Goal: Task Accomplishment & Management: Manage account settings

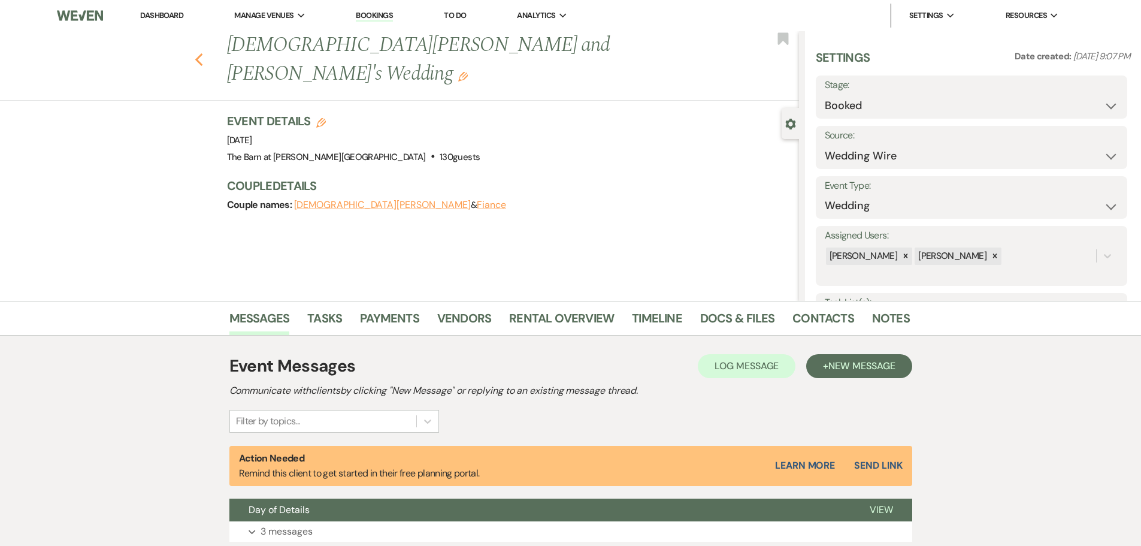
click at [204, 53] on icon "Previous" at bounding box center [199, 60] width 9 height 14
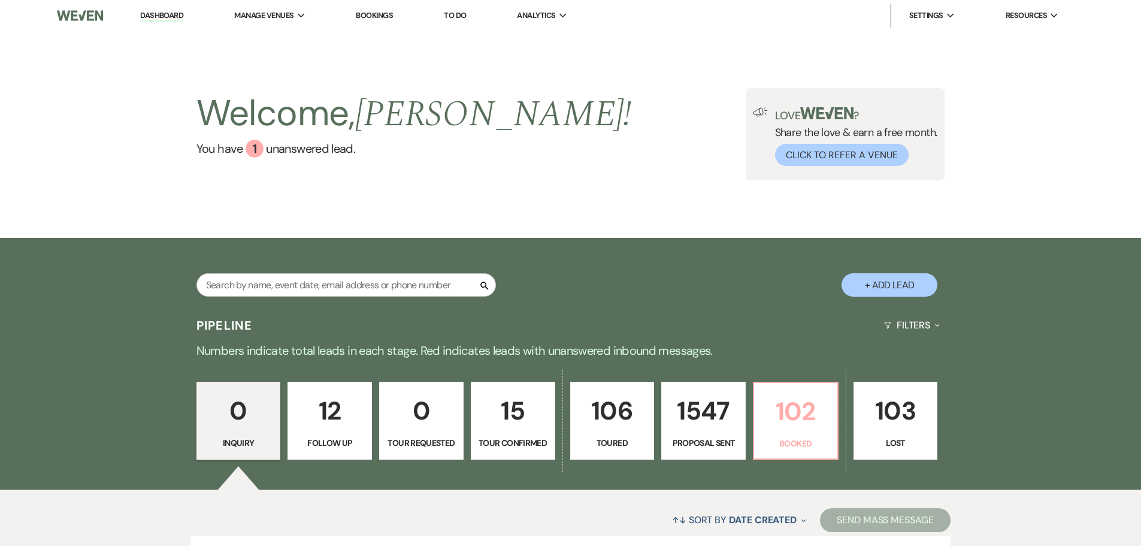
click at [811, 437] on p "Booked" at bounding box center [796, 443] width 69 height 13
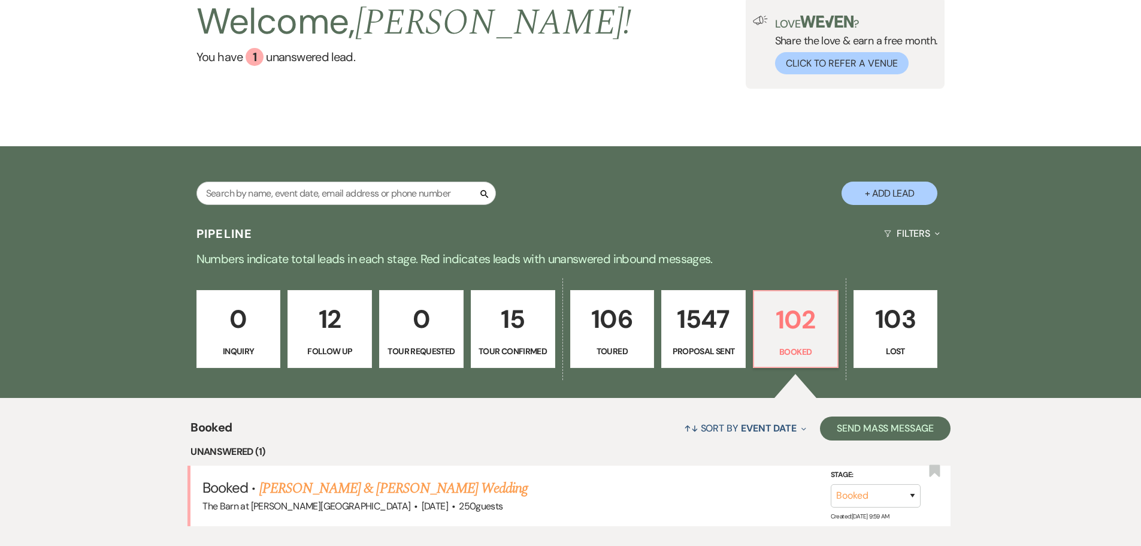
scroll to position [871, 0]
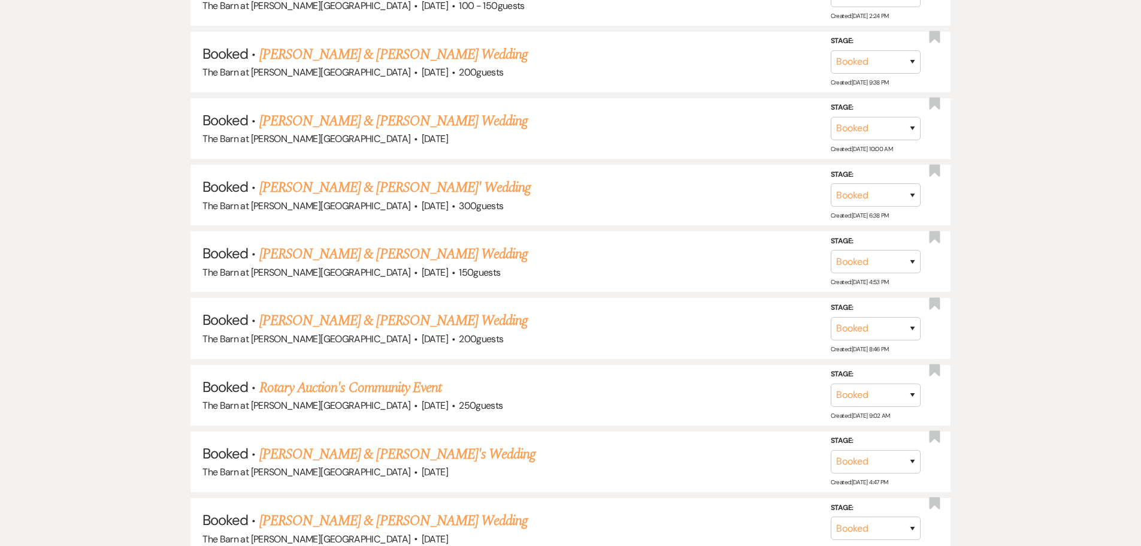
click at [308, 188] on link "[PERSON_NAME] & [PERSON_NAME]' Wedding" at bounding box center [395, 188] width 272 height 22
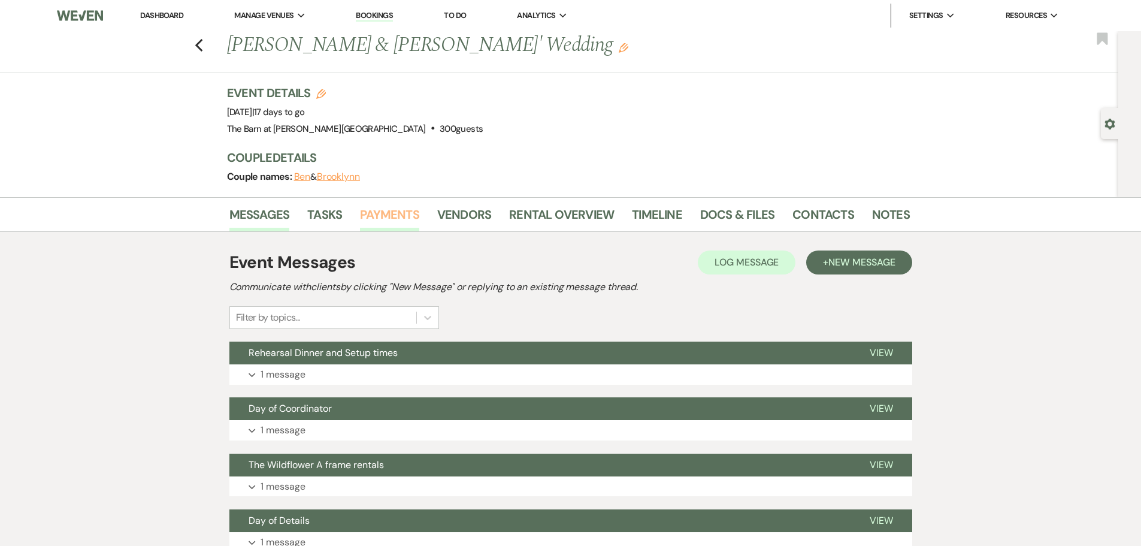
click at [380, 213] on link "Payments" at bounding box center [389, 218] width 59 height 26
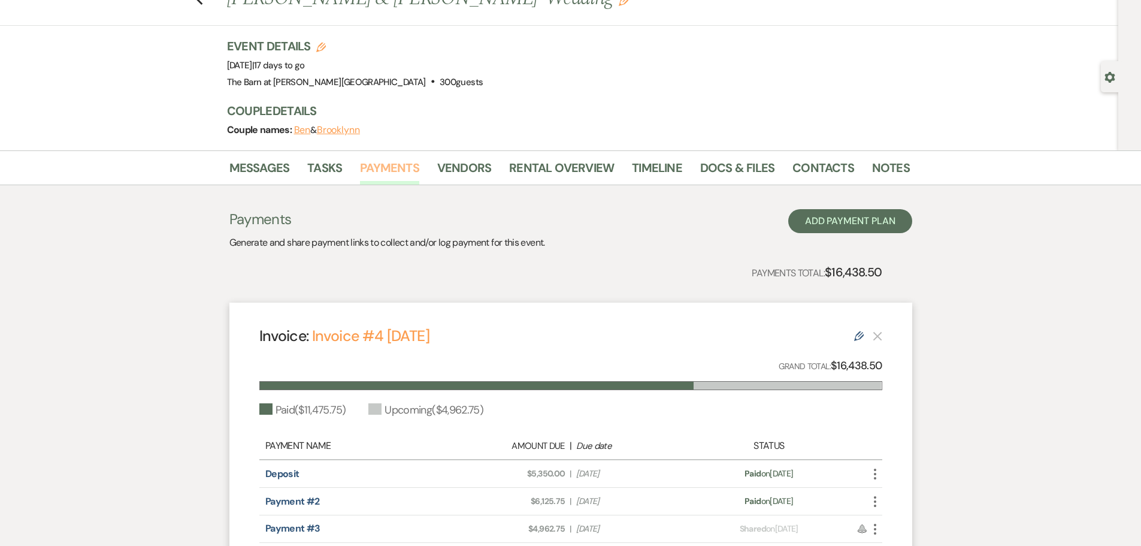
scroll to position [120, 0]
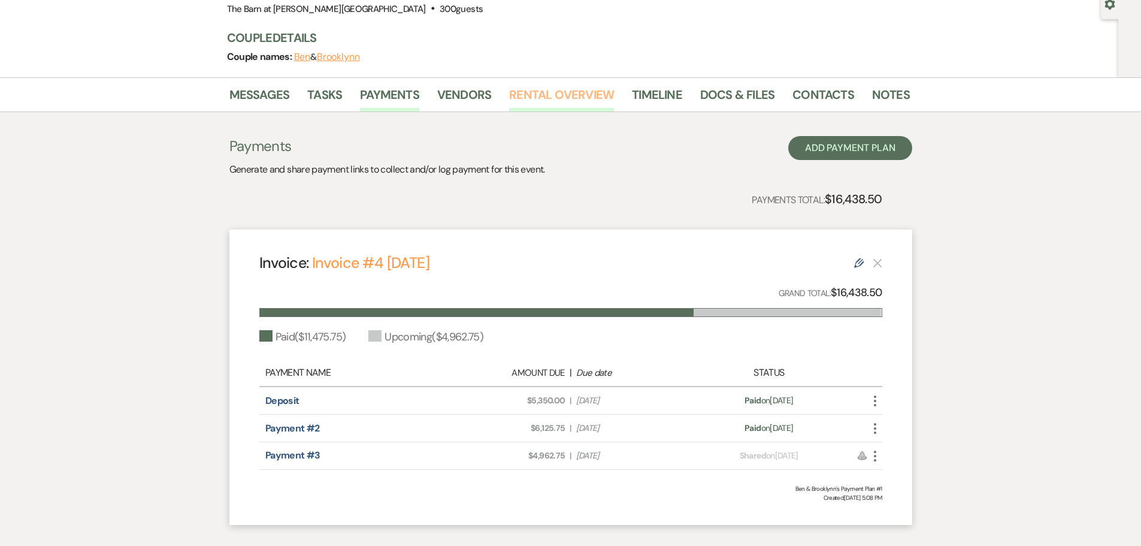
click at [534, 95] on link "Rental Overview" at bounding box center [561, 98] width 105 height 26
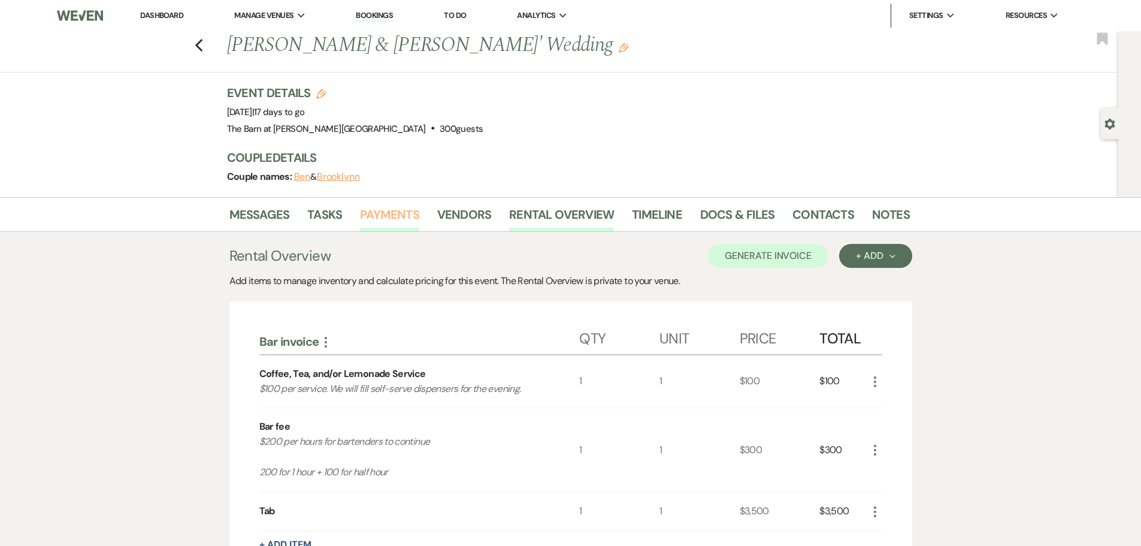
click at [381, 214] on link "Payments" at bounding box center [389, 218] width 59 height 26
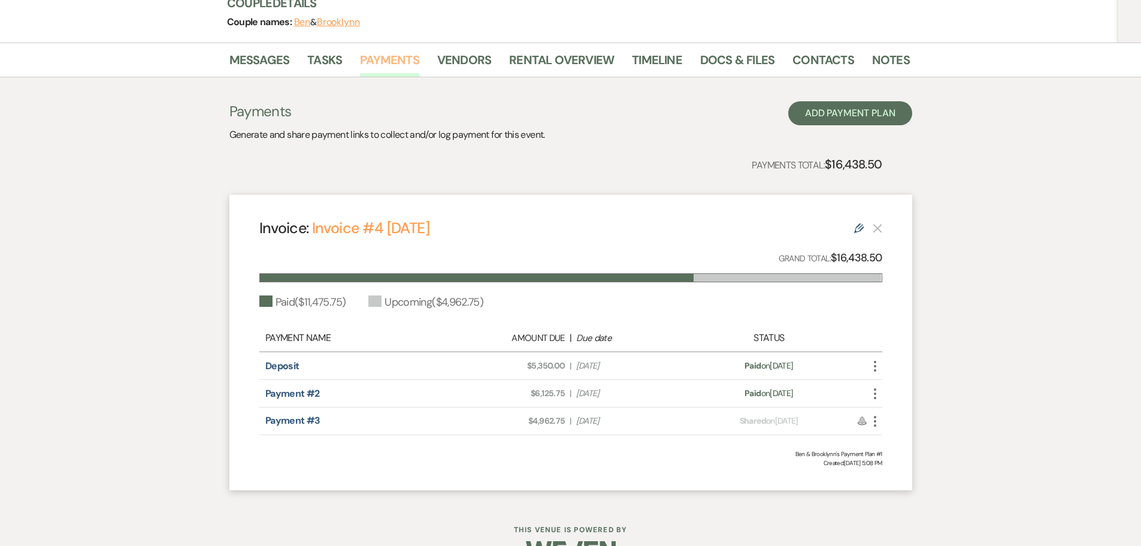
scroll to position [180, 0]
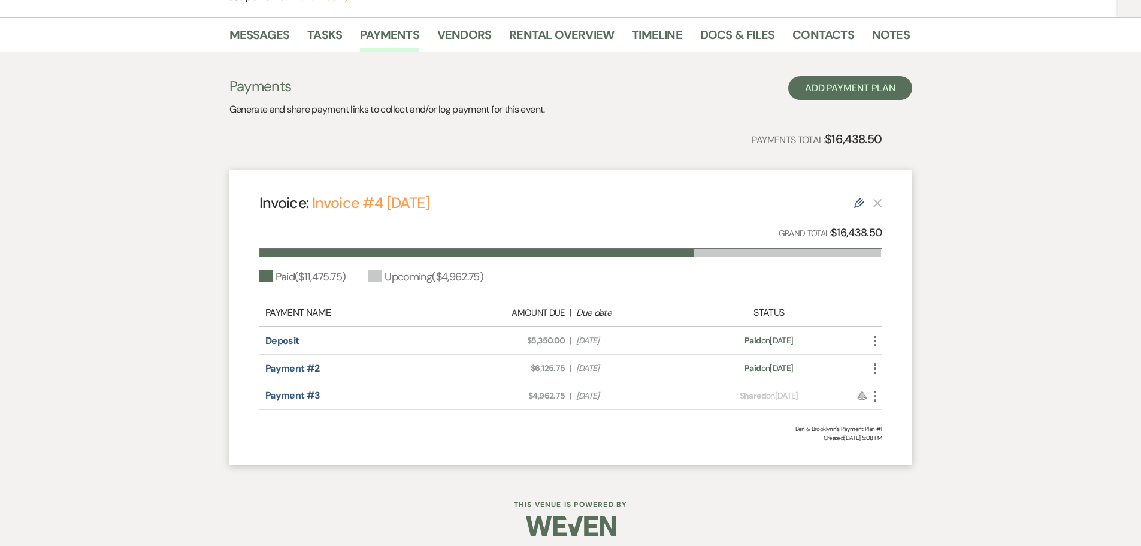
click at [286, 341] on link "Deposit" at bounding box center [282, 340] width 34 height 13
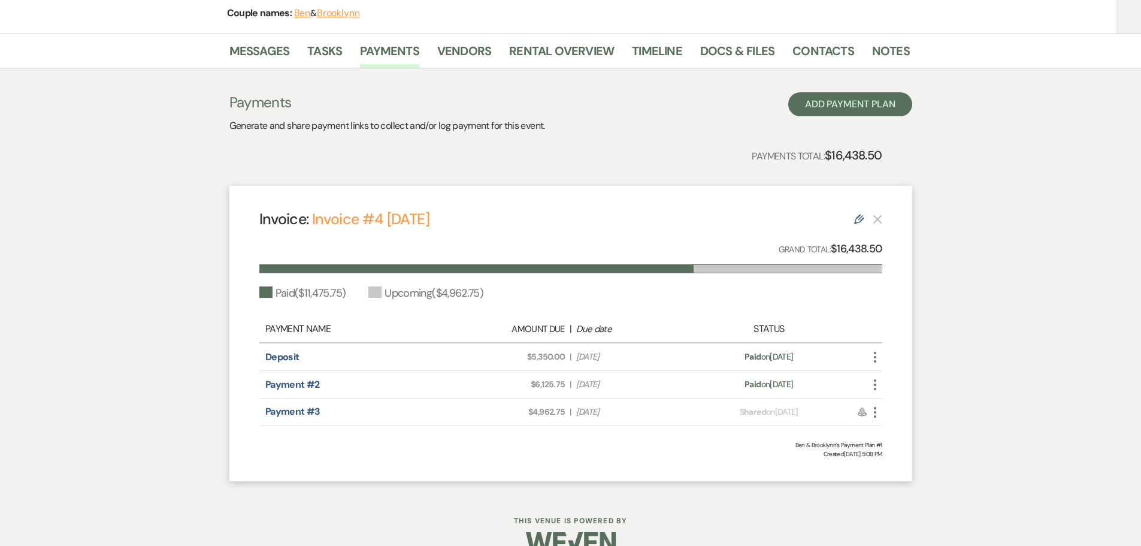
scroll to position [180, 0]
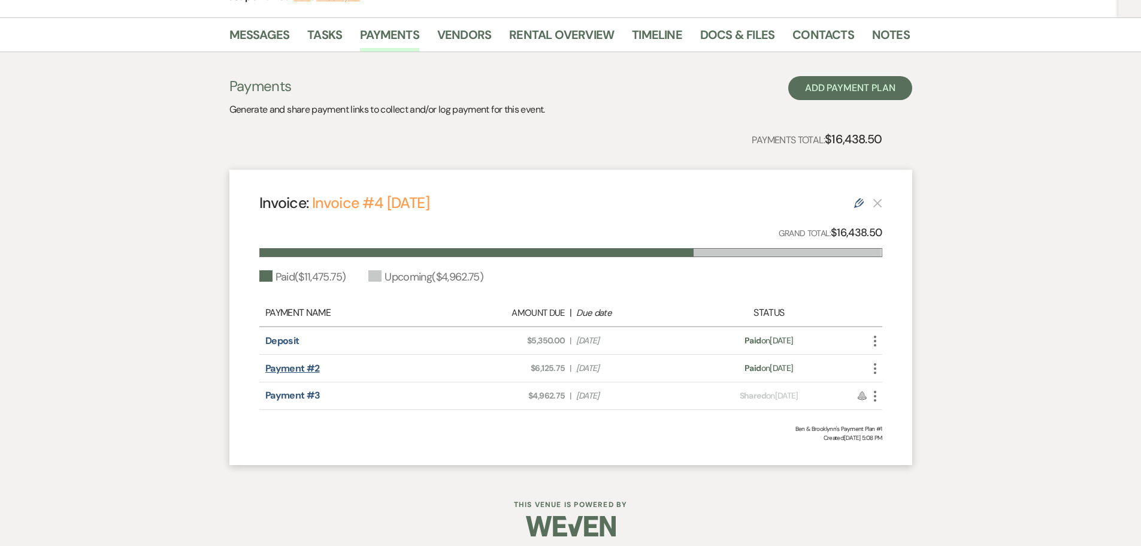
click at [279, 370] on link "Payment #2" at bounding box center [292, 368] width 55 height 13
click at [310, 369] on link "Payment #2" at bounding box center [292, 368] width 55 height 13
click at [409, 200] on link "Invoice #4 10-1-2025" at bounding box center [370, 203] width 117 height 20
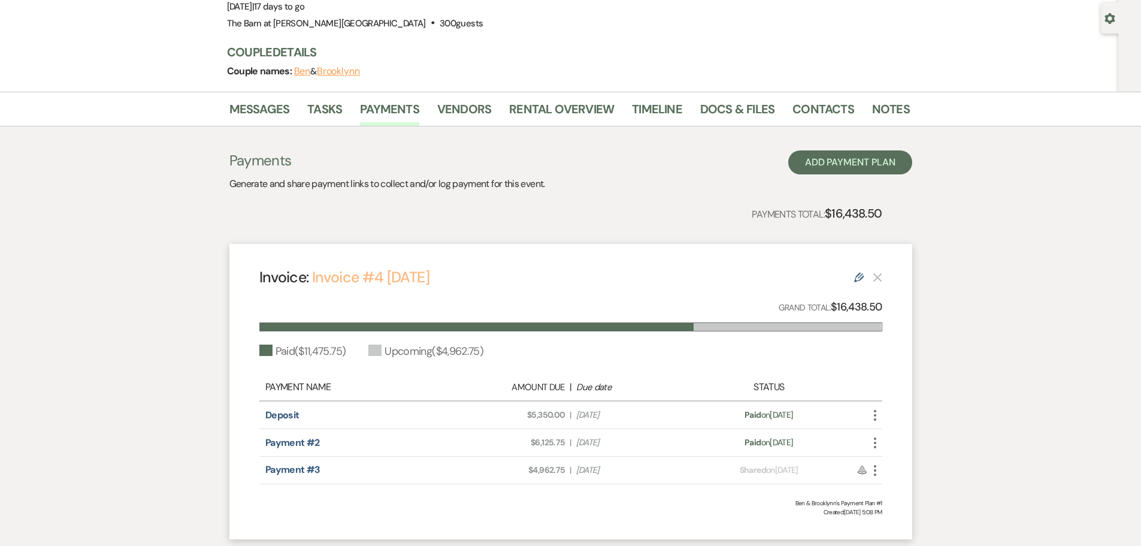
scroll to position [0, 0]
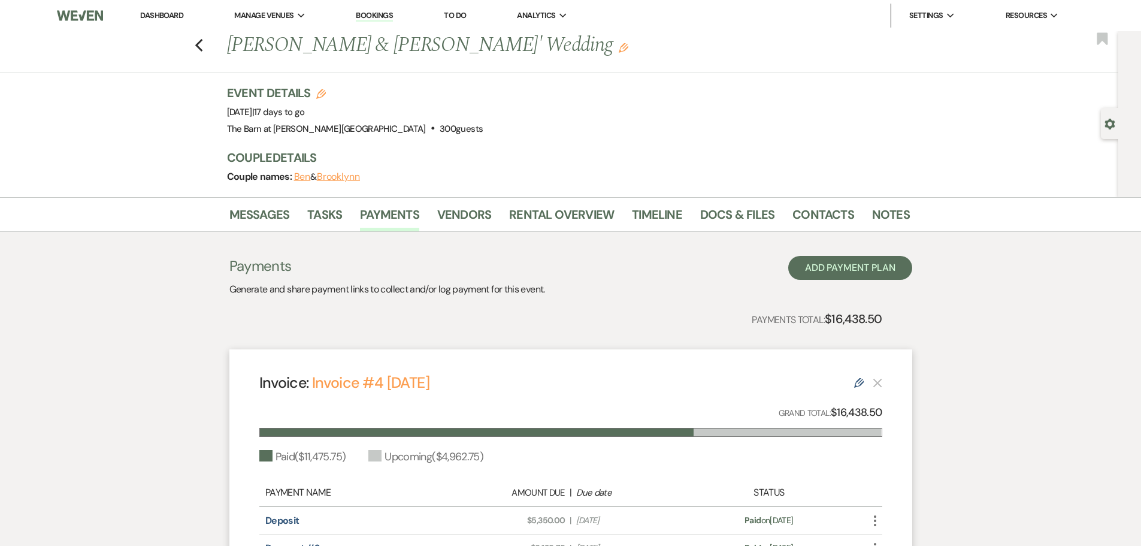
click at [175, 16] on link "Dashboard" at bounding box center [161, 15] width 43 height 10
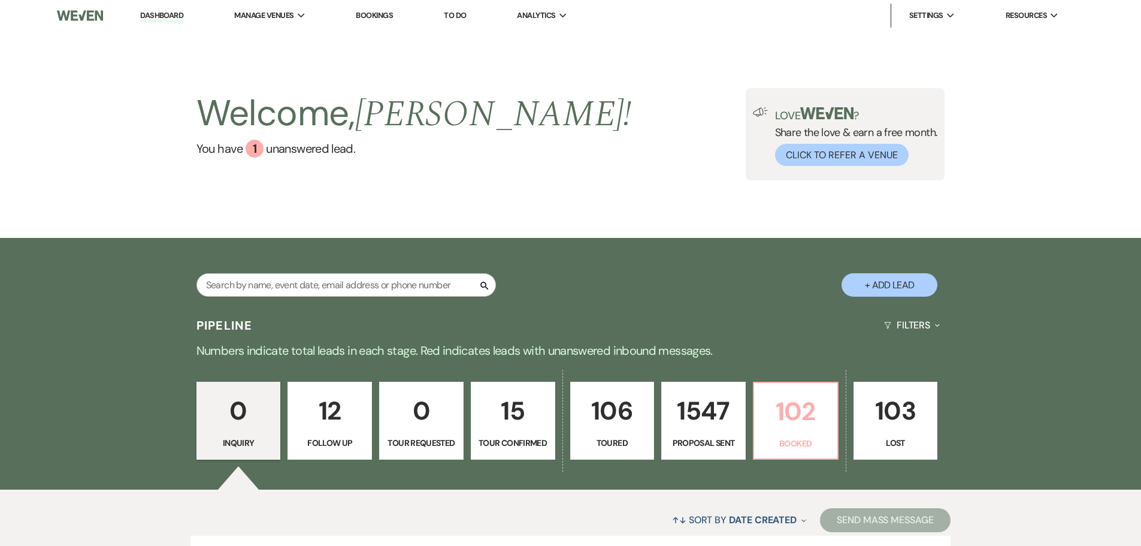
click at [766, 412] on p "102" at bounding box center [796, 411] width 69 height 40
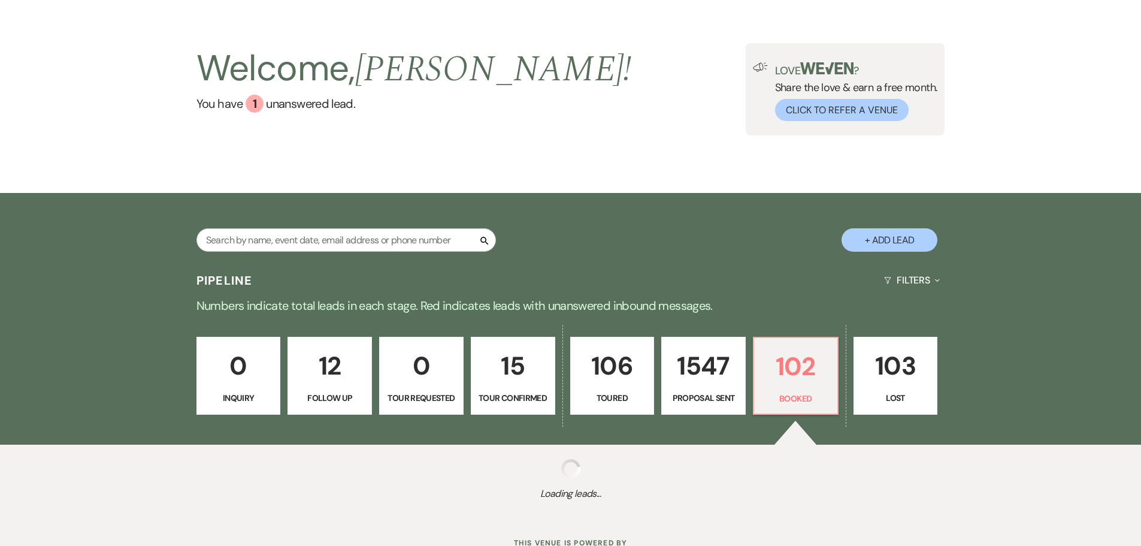
scroll to position [92, 0]
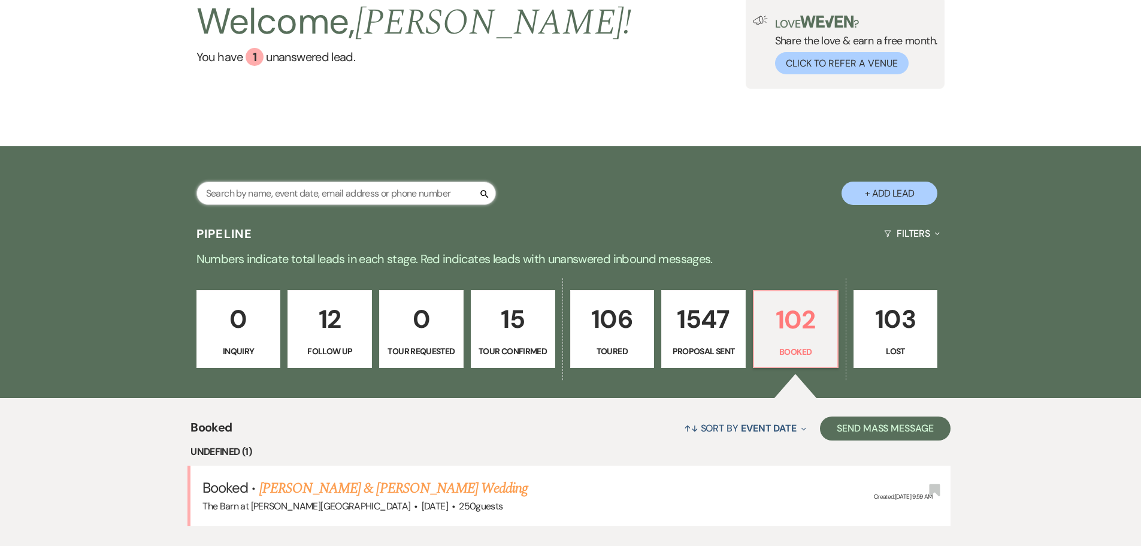
click at [336, 190] on input "text" at bounding box center [347, 193] width 300 height 23
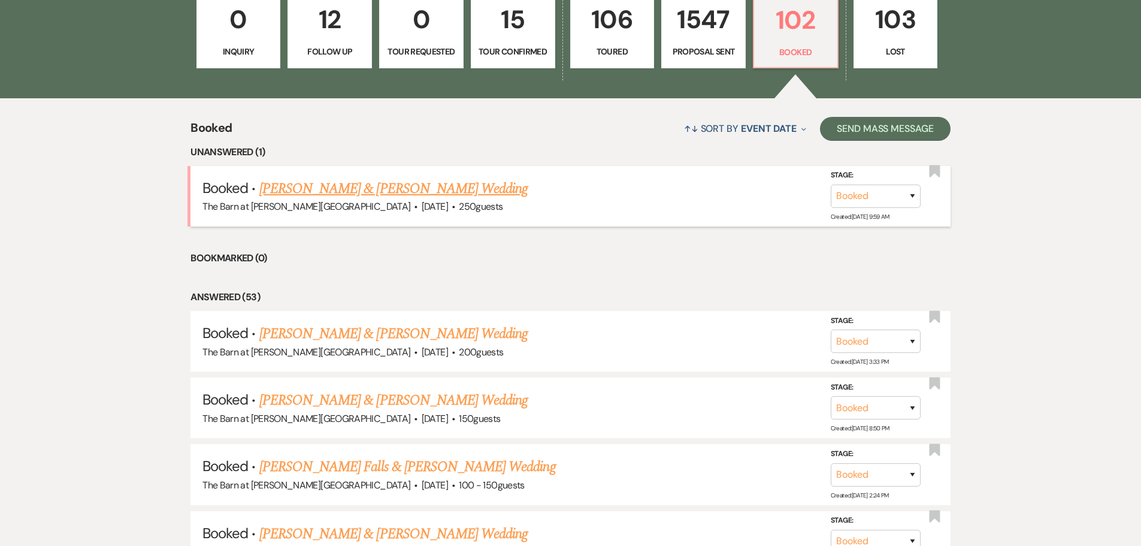
click at [299, 189] on link "Keagan Sobol & Abby Bruyn's Wedding" at bounding box center [393, 189] width 268 height 22
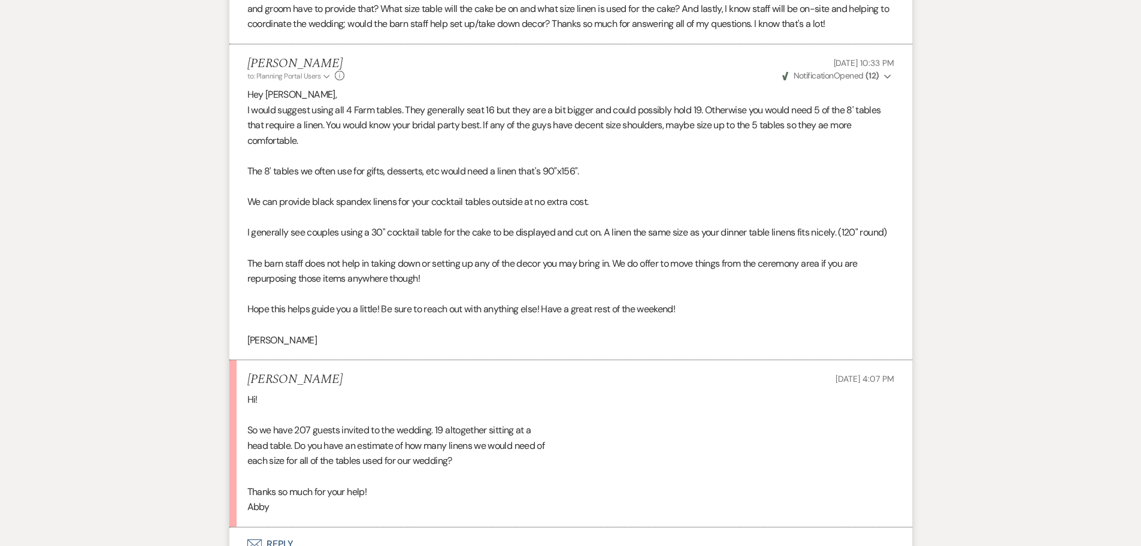
scroll to position [479, 0]
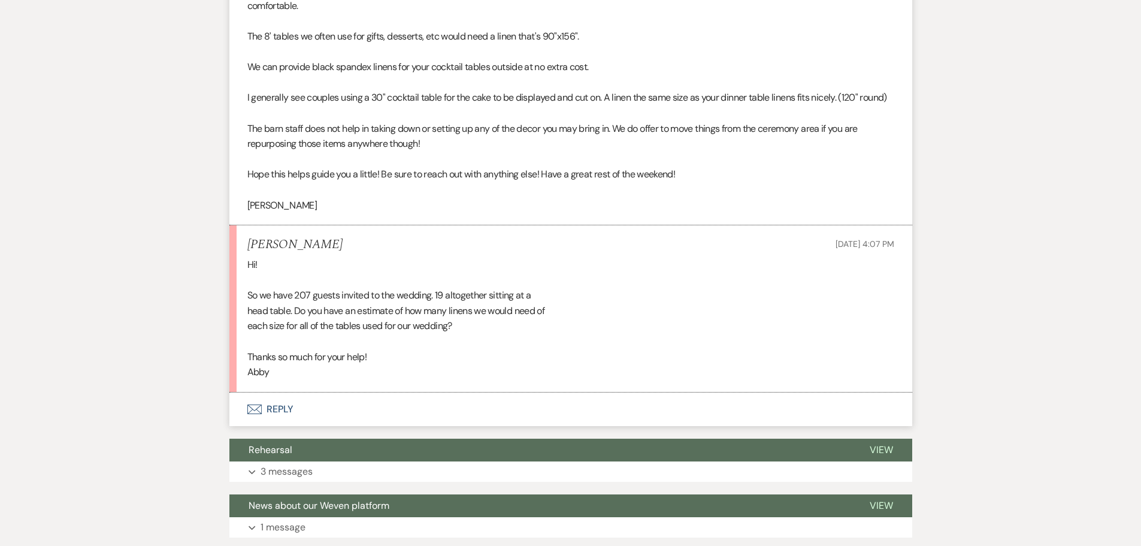
click at [283, 408] on button "Envelope Reply" at bounding box center [570, 409] width 683 height 34
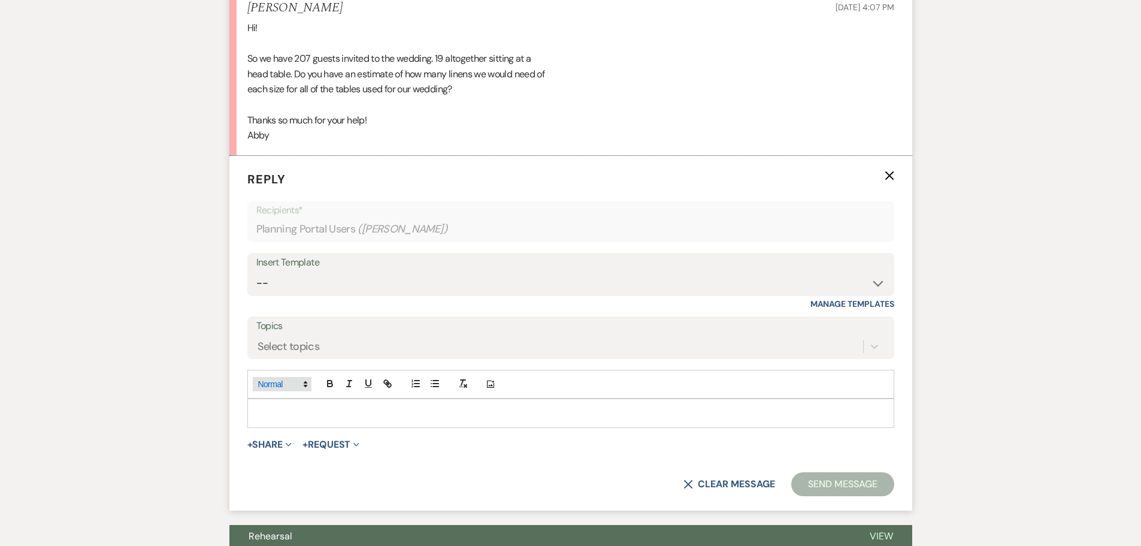
scroll to position [842, 0]
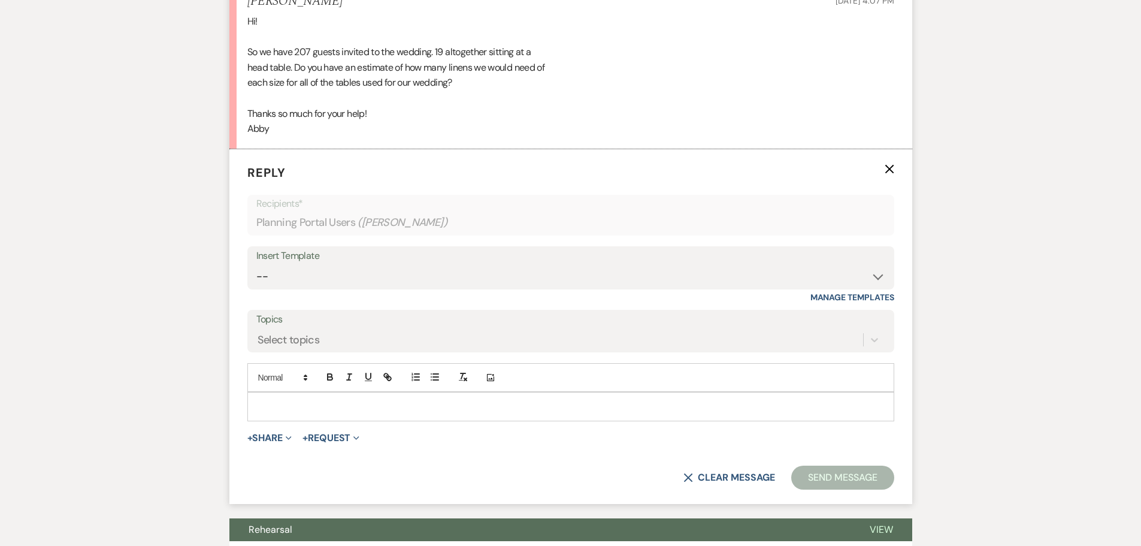
click at [276, 400] on p at bounding box center [571, 406] width 628 height 13
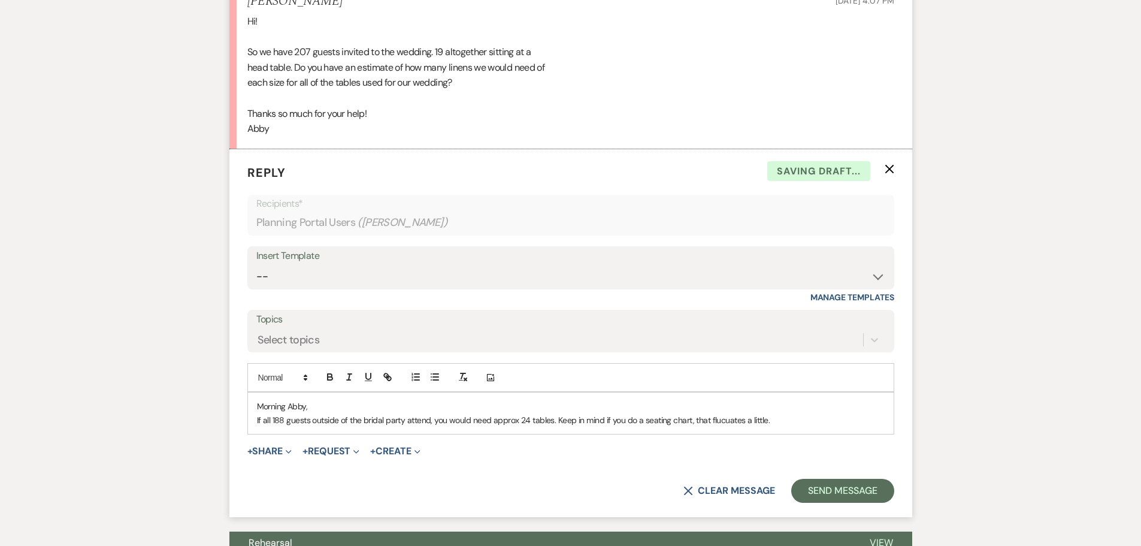
click at [718, 421] on p "If all 188 guests outside of the bridal party attend, you would need approx 24 …" at bounding box center [571, 419] width 628 height 13
click at [783, 424] on p "If all 188 guests outside of the bridal party attend, you would need approx 24 …" at bounding box center [571, 419] width 628 height 13
click at [719, 422] on p "If all 188 guests outside of the bridal party attend, you would need approx 24 …" at bounding box center [571, 419] width 628 height 13
click at [774, 420] on p "If all 188 guests outside of the bridal party attend, you would need approx 24 …" at bounding box center [571, 419] width 628 height 13
click at [732, 422] on p "If all 188 guests outside of the bridal party attend, you would need approx 24 …" at bounding box center [571, 419] width 628 height 13
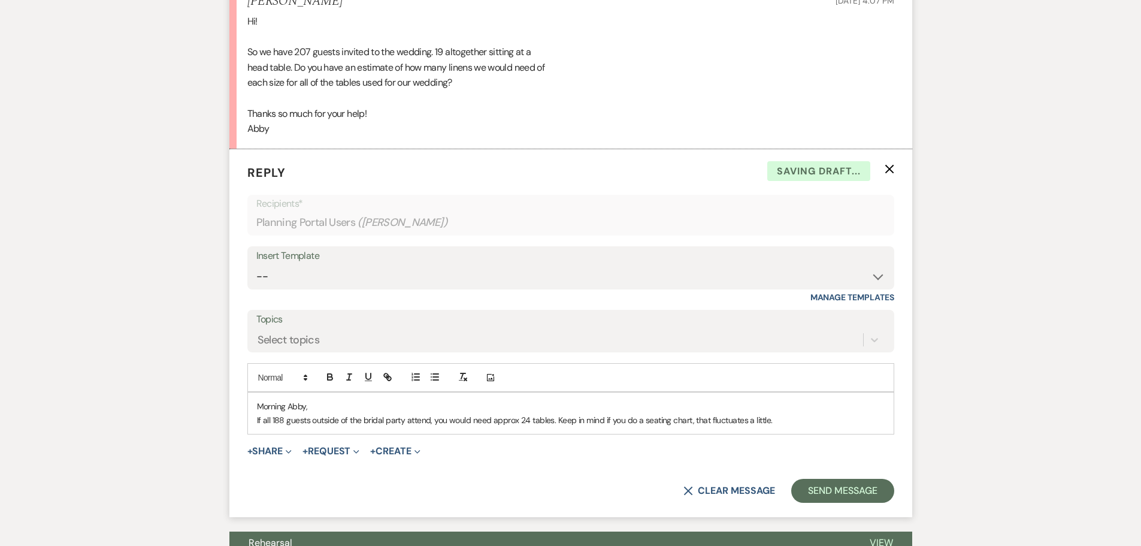
click at [792, 425] on p "If all 188 guests outside of the bridal party attend, you would need approx 24 …" at bounding box center [571, 419] width 628 height 13
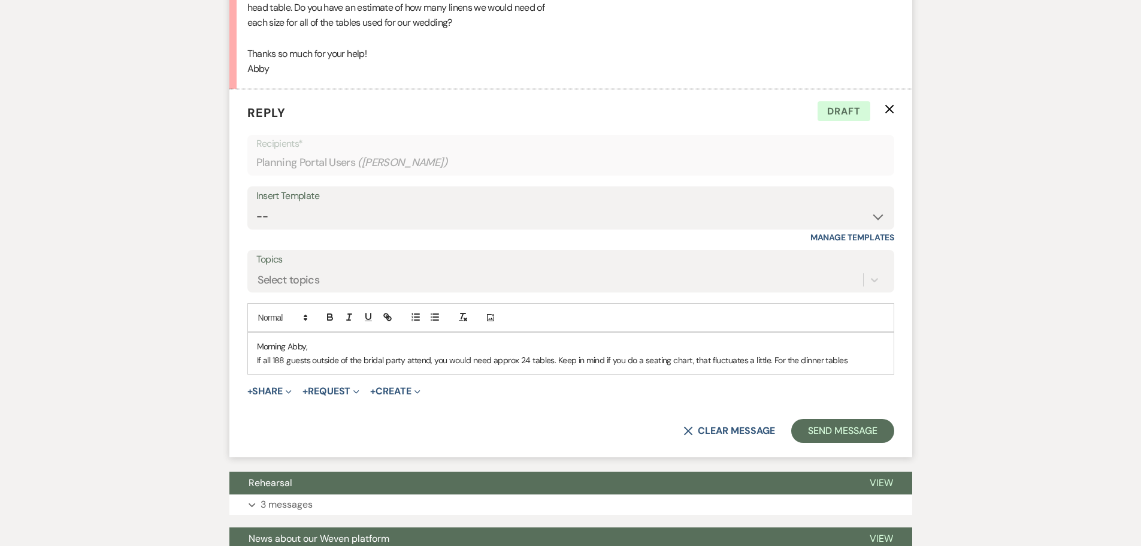
scroll to position [962, 0]
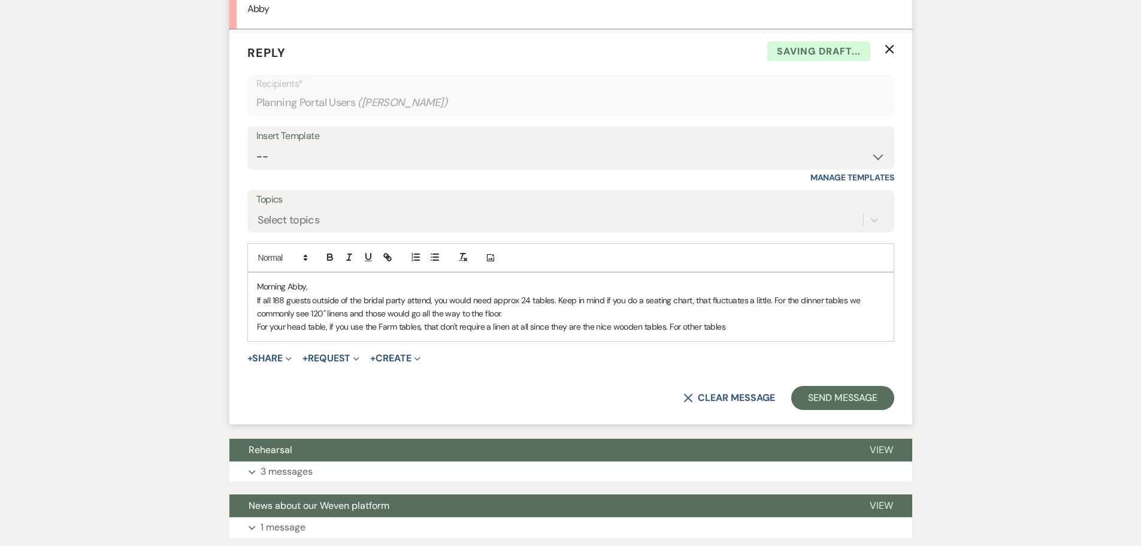
click at [506, 317] on p "If all 188 guests outside of the bridal party attend, you would need approx 24 …" at bounding box center [571, 307] width 628 height 27
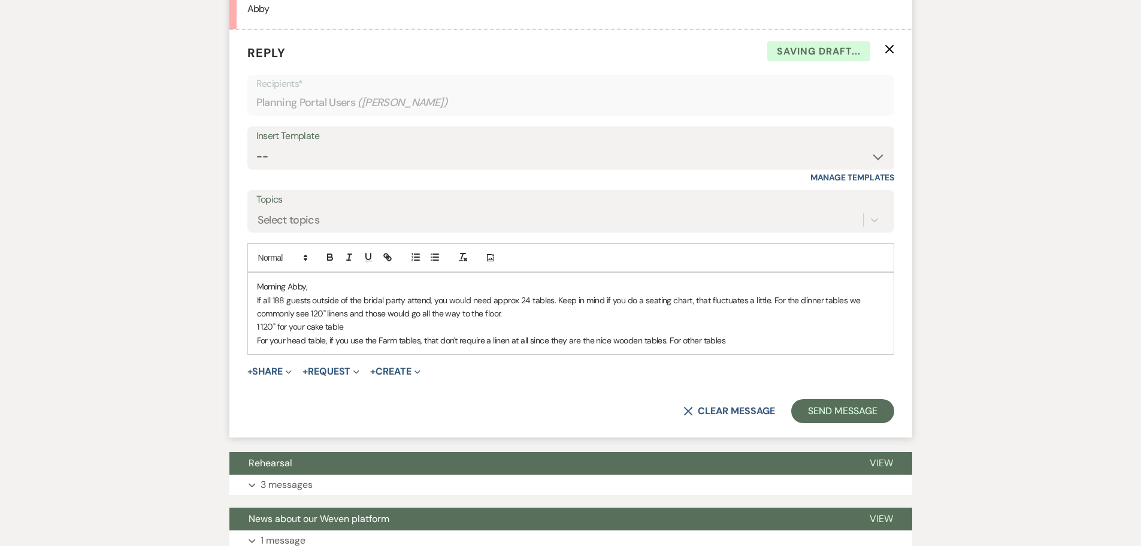
click at [733, 345] on p "For your head table, if you use the Farm tables, that don't require a linen at …" at bounding box center [571, 340] width 628 height 13
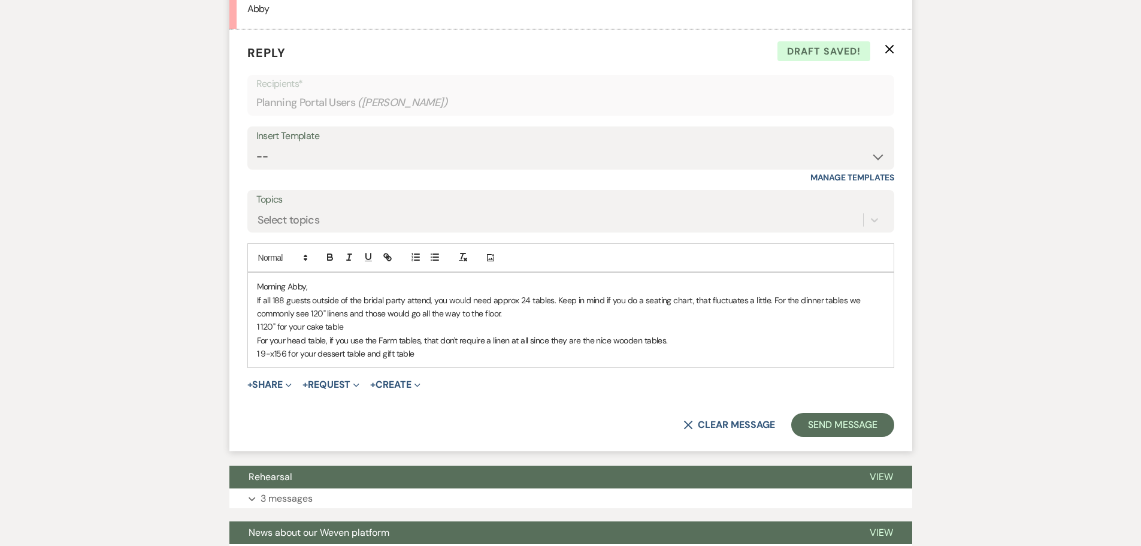
click at [260, 354] on p "1 9-x156 for your dessert table and gift table" at bounding box center [571, 353] width 628 height 13
click at [272, 354] on p "2 9-x156 for your dessert table and gift table" at bounding box center [571, 353] width 628 height 13
click at [424, 358] on p "2 90x156 for your dessert table and gift table" at bounding box center [571, 353] width 628 height 13
click at [438, 342] on p "For your head table, if you use the Farm tables, that don't require a linen at …" at bounding box center [571, 340] width 628 height 13
click at [682, 343] on p "For your head table, if you use the Farm tables, those don't require a linen at…" at bounding box center [571, 340] width 628 height 13
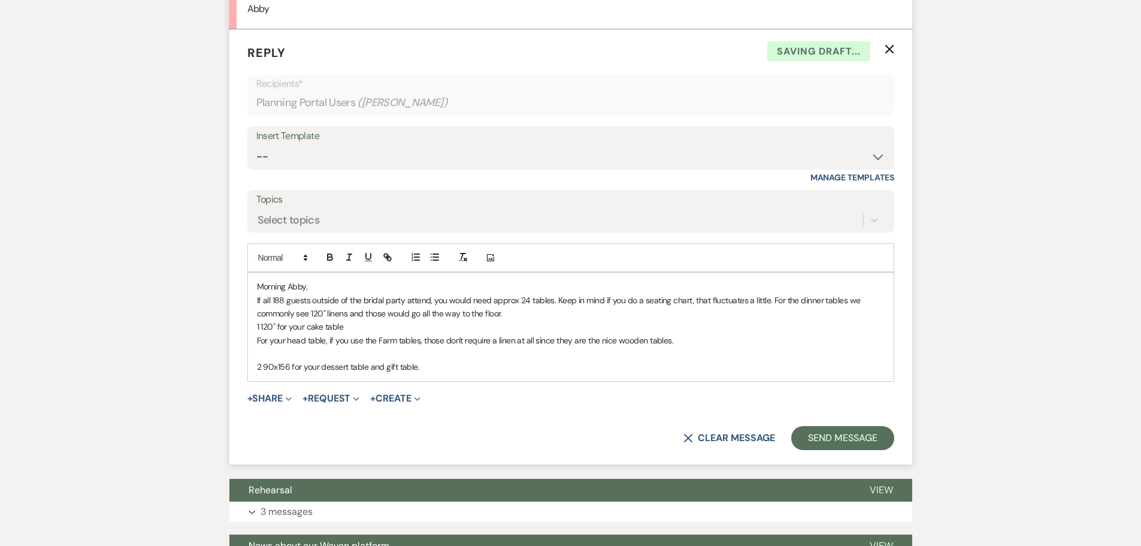
click at [426, 364] on p "2 90x156 for your dessert table and gift table." at bounding box center [571, 366] width 628 height 13
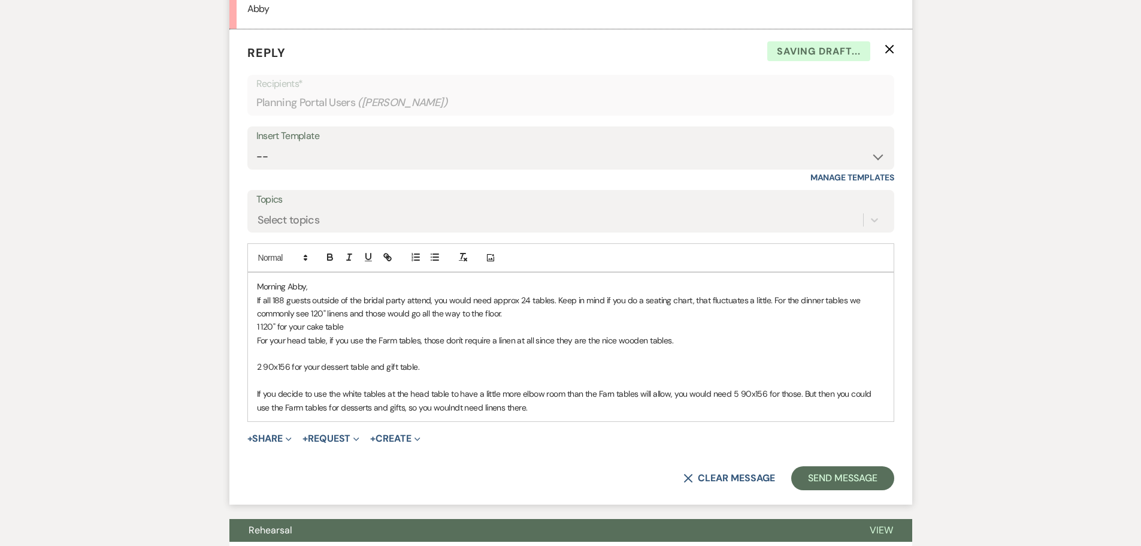
click at [443, 410] on p "If you decide to use the white tables at the head table to have a little more e…" at bounding box center [571, 400] width 628 height 27
click at [612, 395] on p "If you decide to use the white tables at the head table to have a little more e…" at bounding box center [571, 400] width 628 height 27
click at [262, 330] on p "1 120" for your cake table" at bounding box center [571, 326] width 628 height 13
click at [262, 367] on p "2 90x156 for your dessert table and gift table." at bounding box center [571, 366] width 628 height 13
click at [388, 395] on p "If you decide to use the white tables at the head table to have a little more e…" at bounding box center [571, 400] width 628 height 27
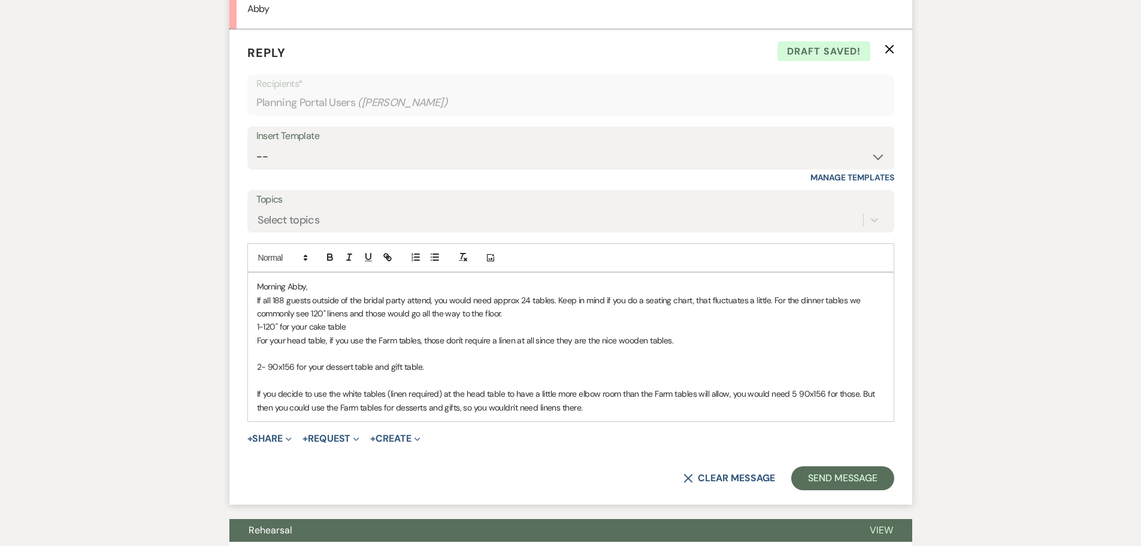
click at [593, 409] on p "If you decide to use the white tables (linen required) at the head table to hav…" at bounding box center [571, 400] width 628 height 27
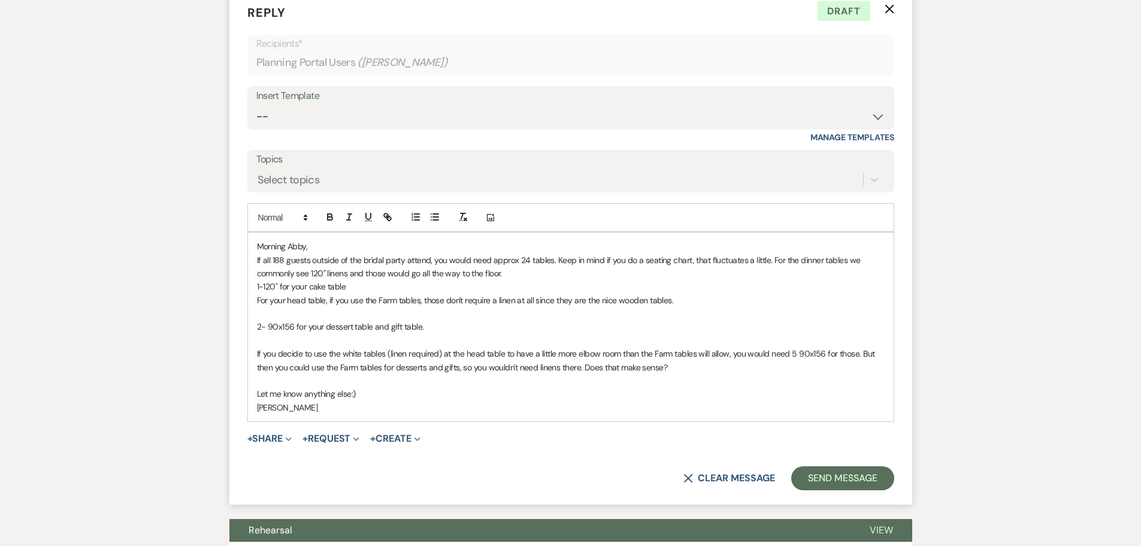
scroll to position [1022, 0]
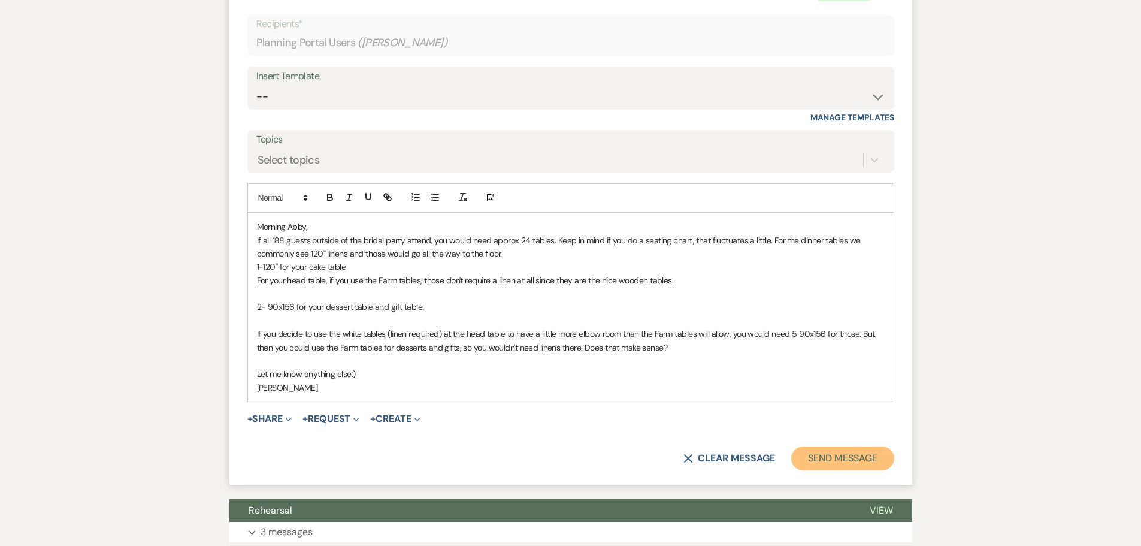
click at [829, 470] on button "Send Message" at bounding box center [843, 458] width 102 height 24
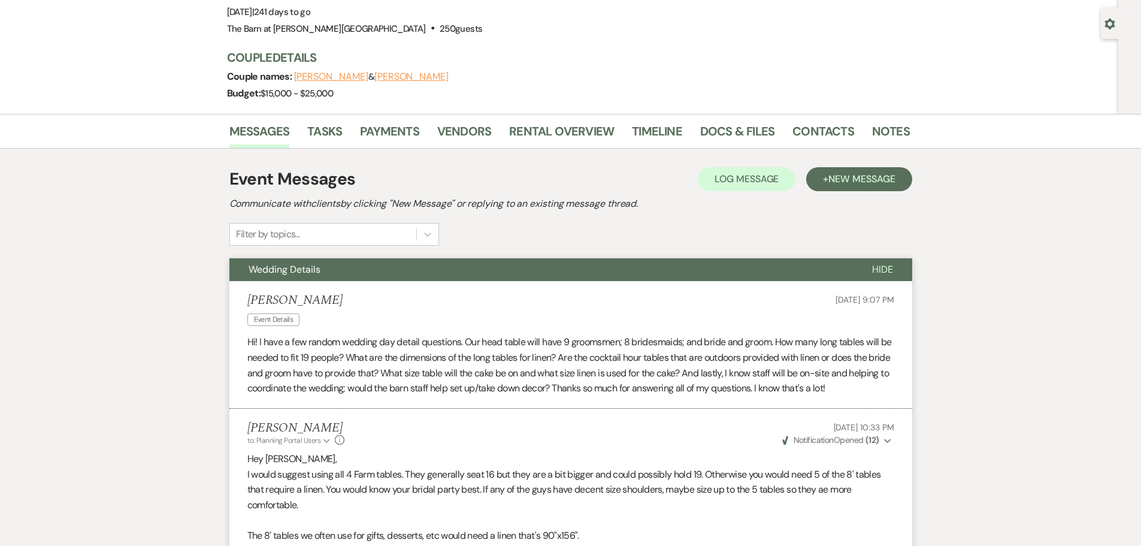
scroll to position [0, 0]
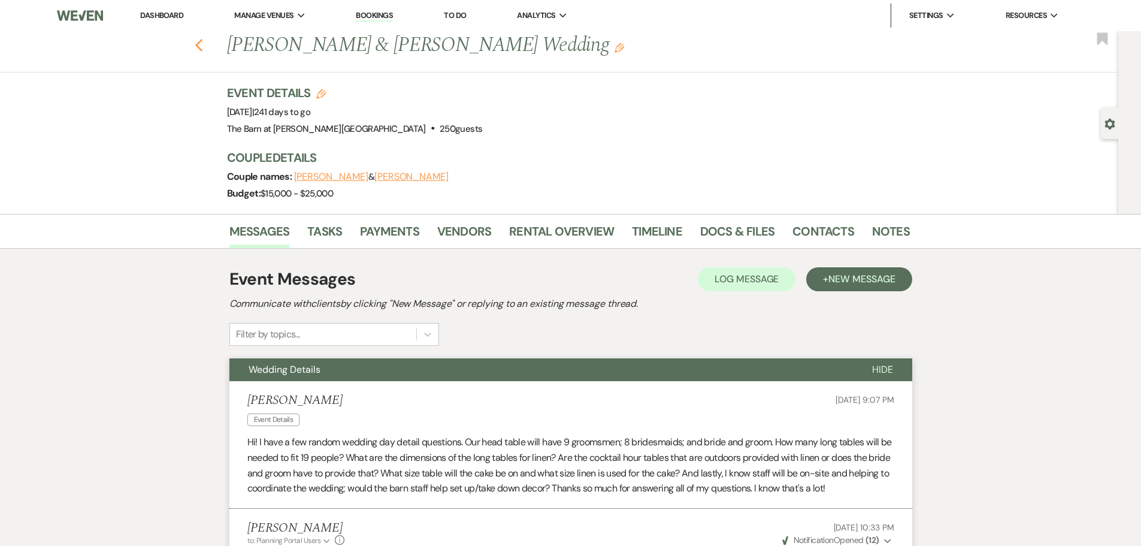
click at [203, 48] on use "button" at bounding box center [199, 45] width 8 height 13
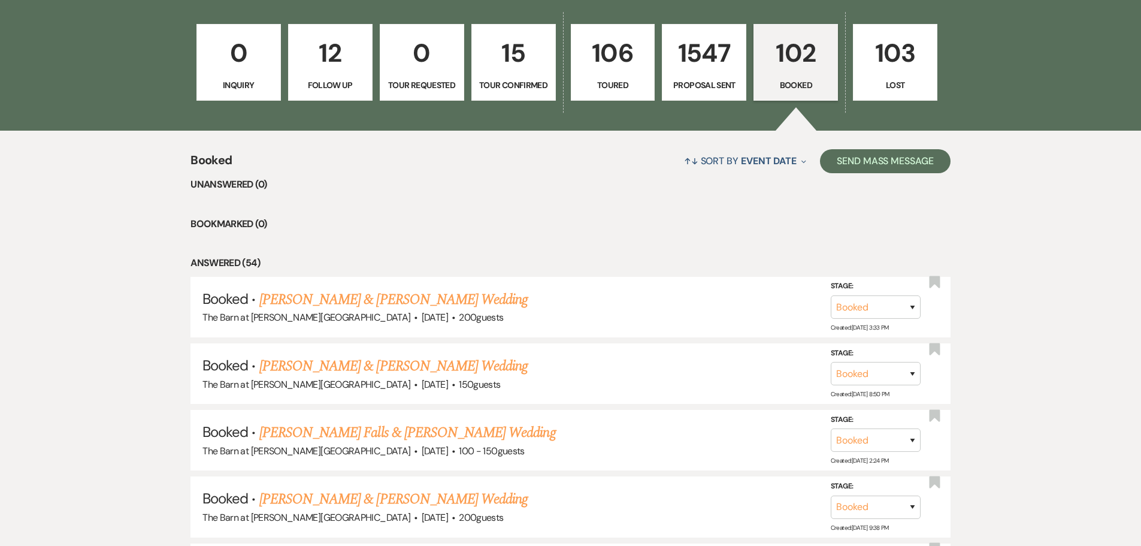
scroll to position [511, 0]
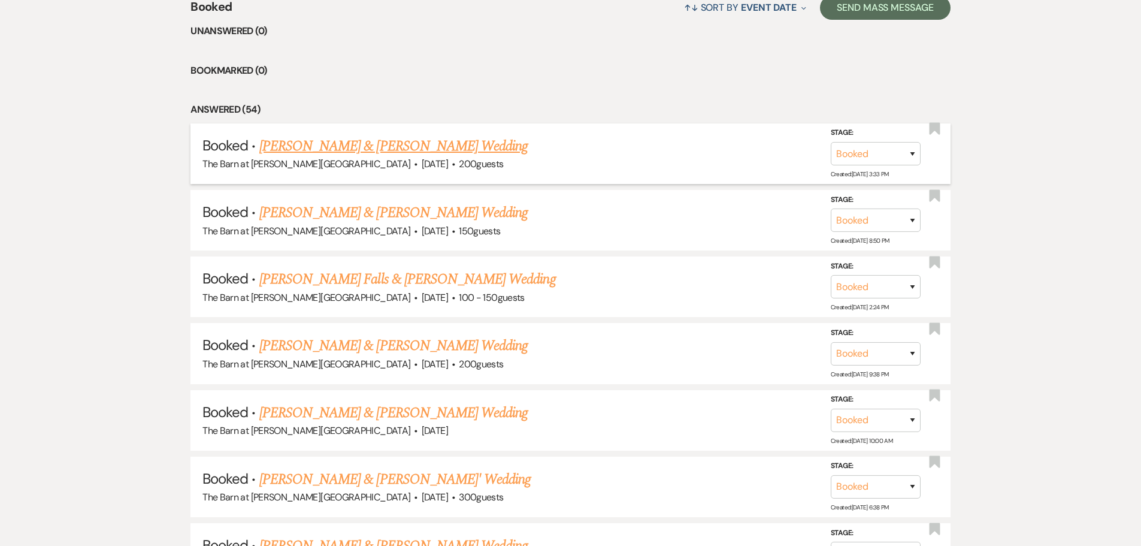
click at [333, 146] on link "[PERSON_NAME] & [PERSON_NAME] Wedding" at bounding box center [393, 146] width 268 height 22
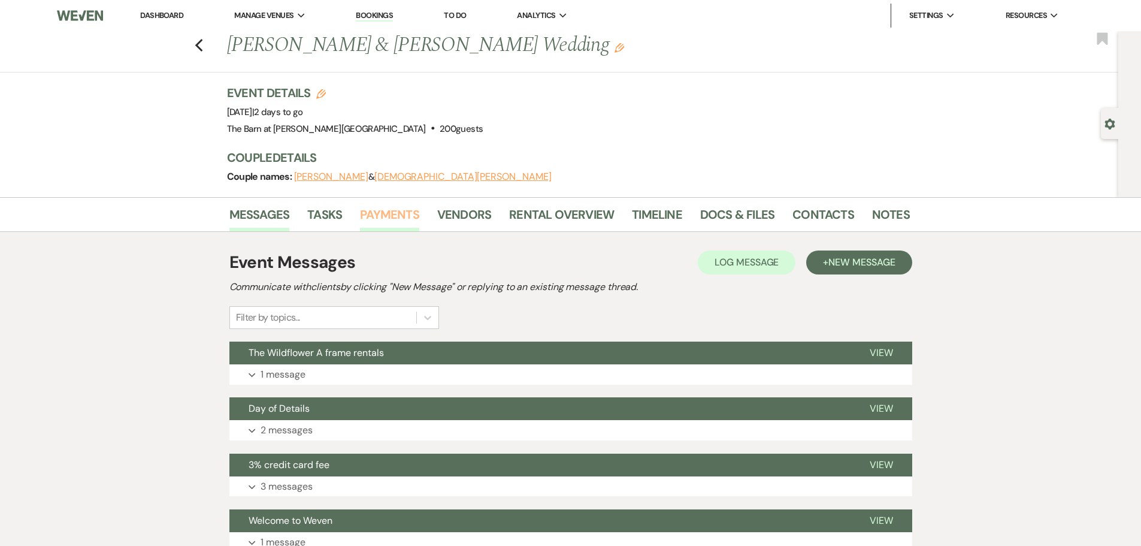
click at [385, 89] on h3 "Event Details Edit" at bounding box center [355, 92] width 256 height 17
click at [406, 211] on link "Payments" at bounding box center [389, 218] width 59 height 26
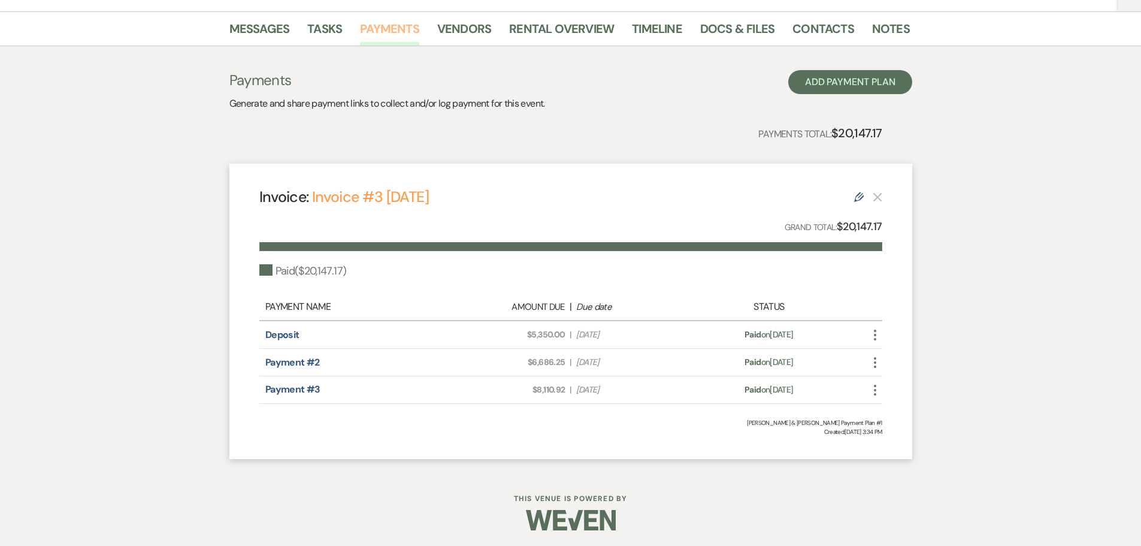
scroll to position [188, 0]
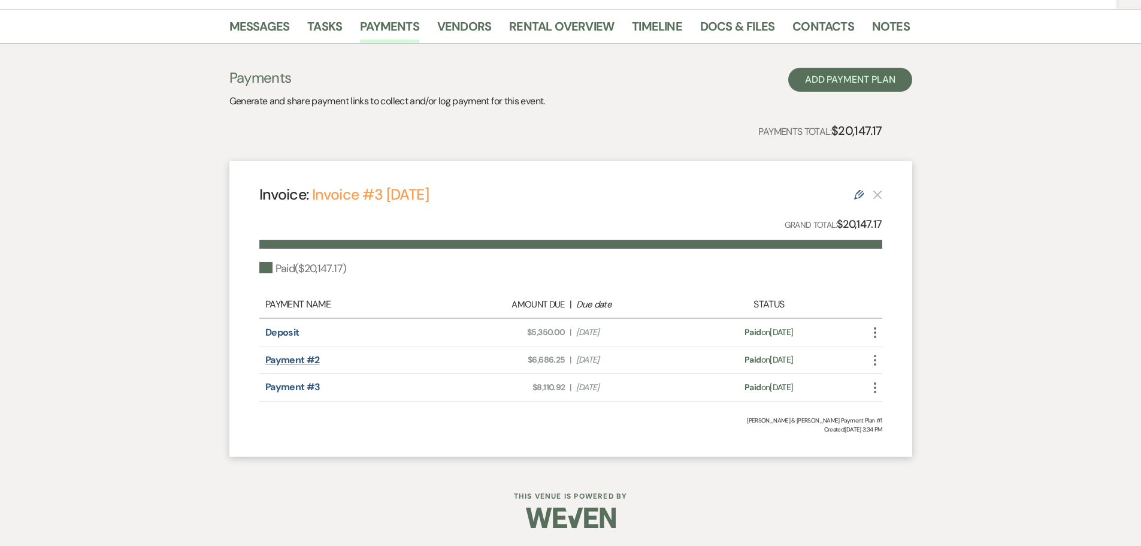
click at [290, 362] on link "Payment #2" at bounding box center [292, 360] width 55 height 13
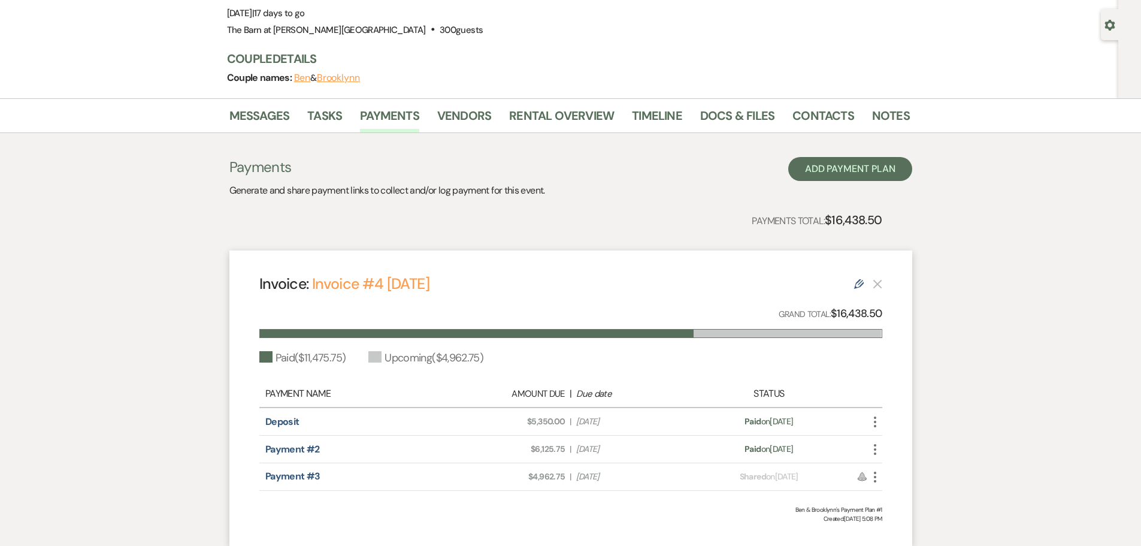
scroll to position [120, 0]
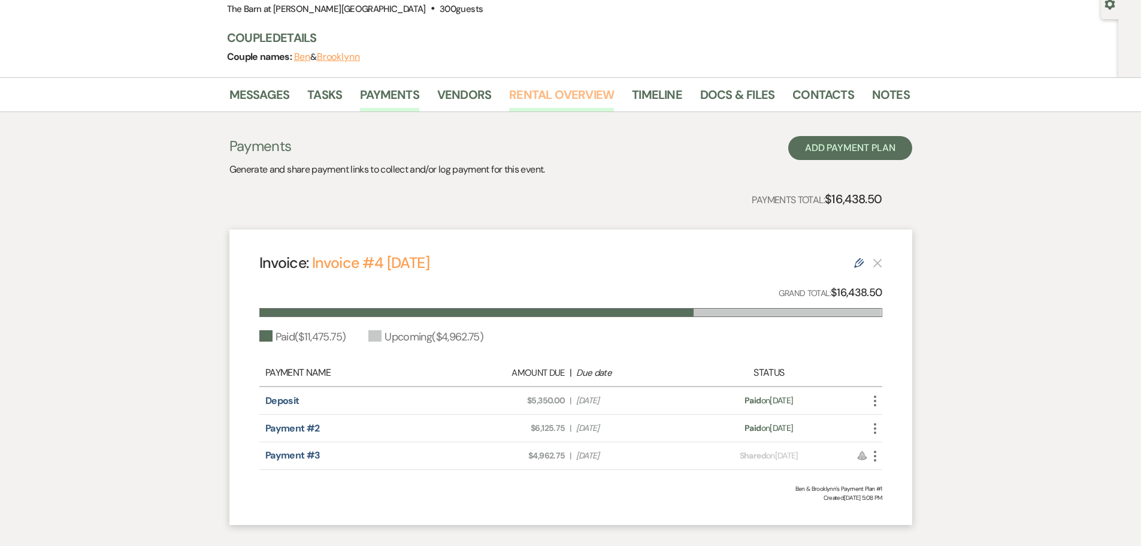
click at [550, 90] on link "Rental Overview" at bounding box center [561, 98] width 105 height 26
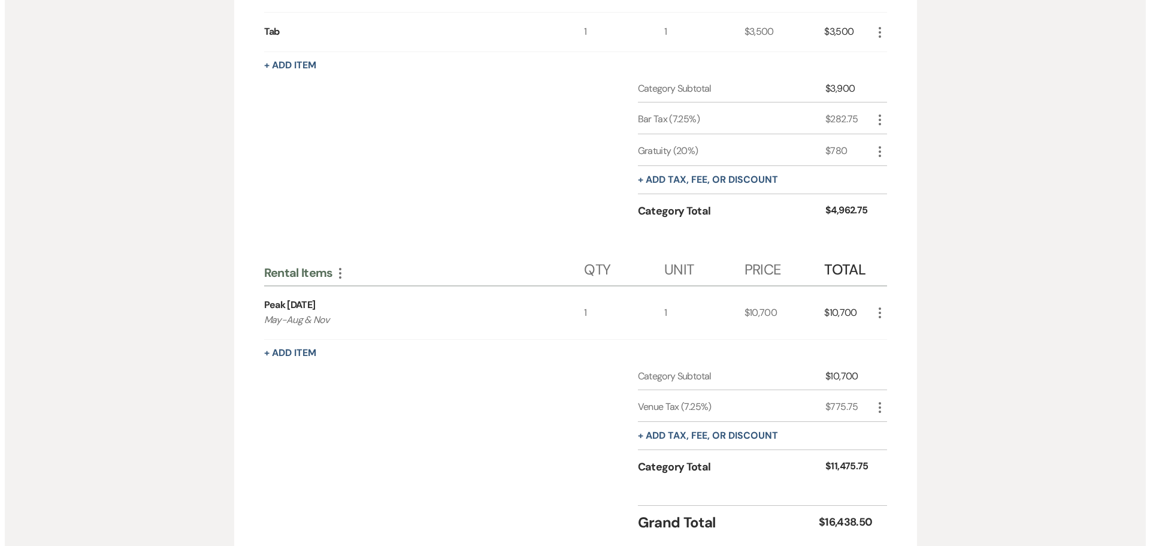
scroll to position [539, 0]
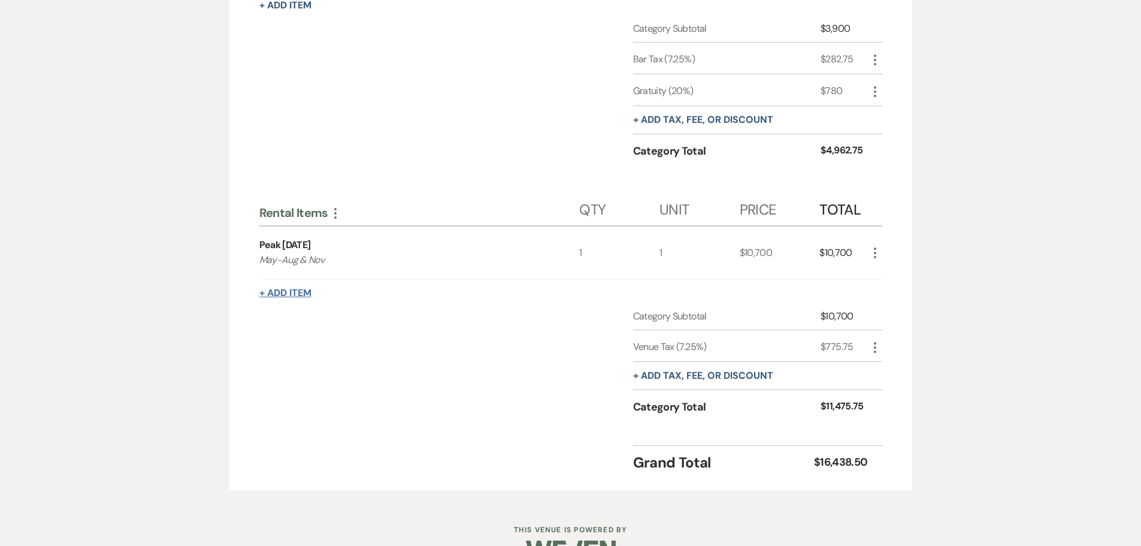
click at [301, 292] on button "+ Add Item" at bounding box center [285, 293] width 52 height 10
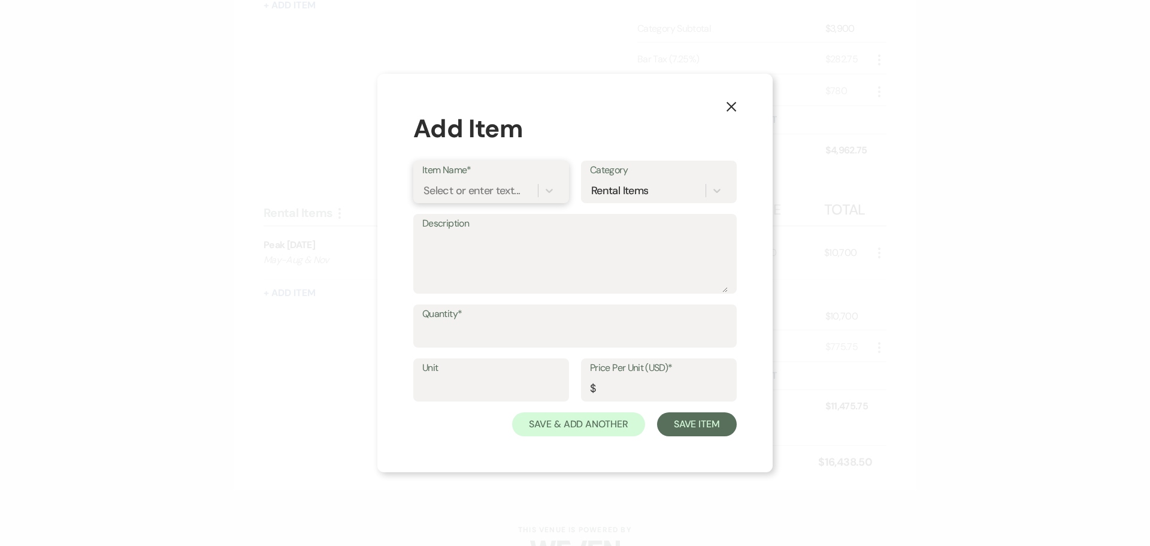
click at [447, 195] on div "Select or enter text..." at bounding box center [472, 191] width 96 height 16
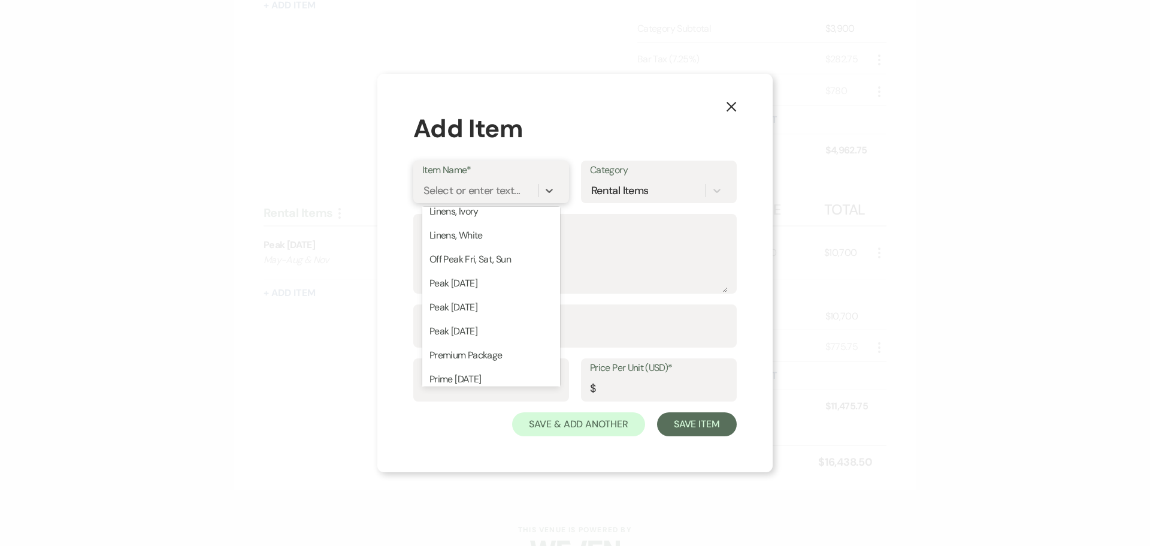
scroll to position [0, 0]
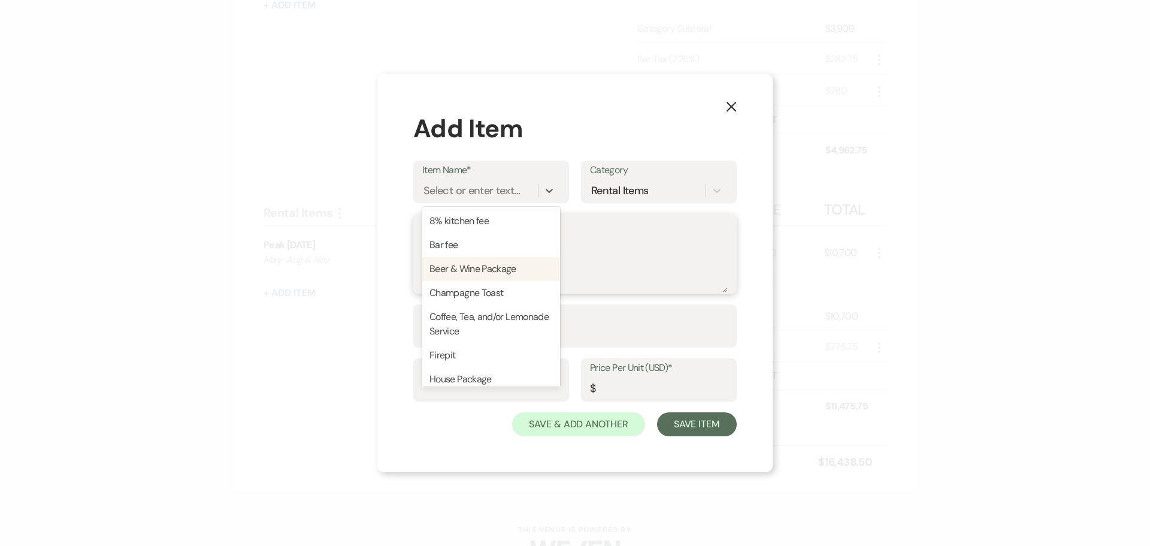
click at [588, 257] on textarea "Description" at bounding box center [575, 262] width 306 height 60
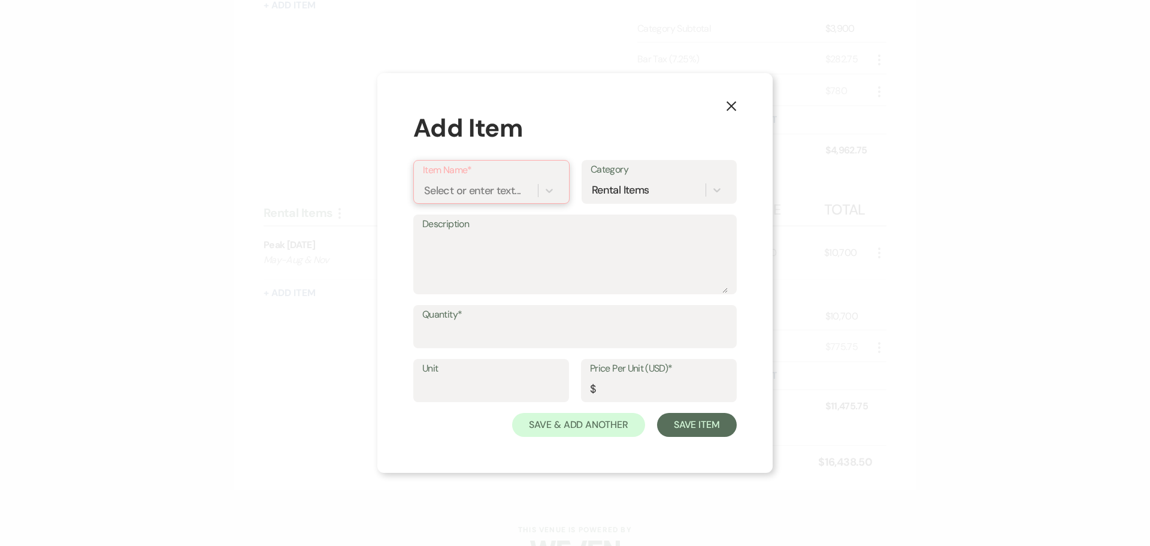
click at [426, 180] on div "Select or enter text..." at bounding box center [480, 190] width 115 height 21
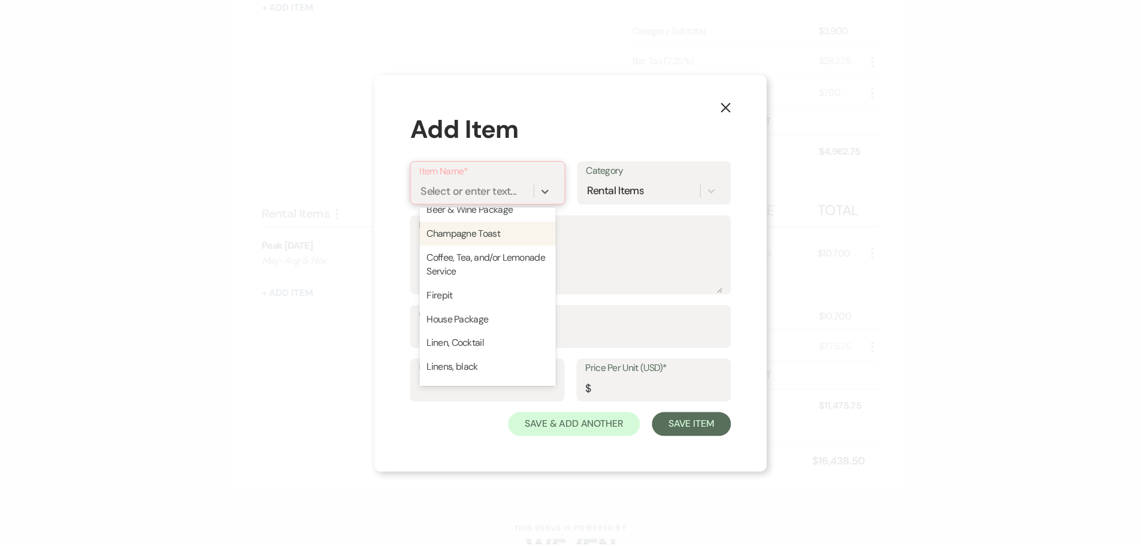
scroll to position [120, 0]
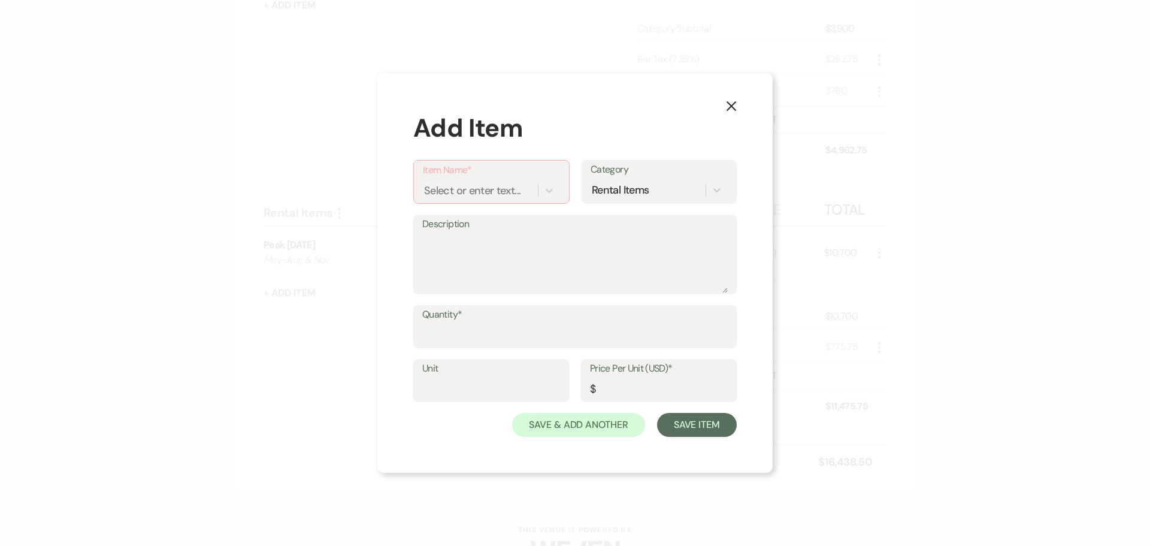
click at [736, 103] on icon "X" at bounding box center [731, 106] width 11 height 11
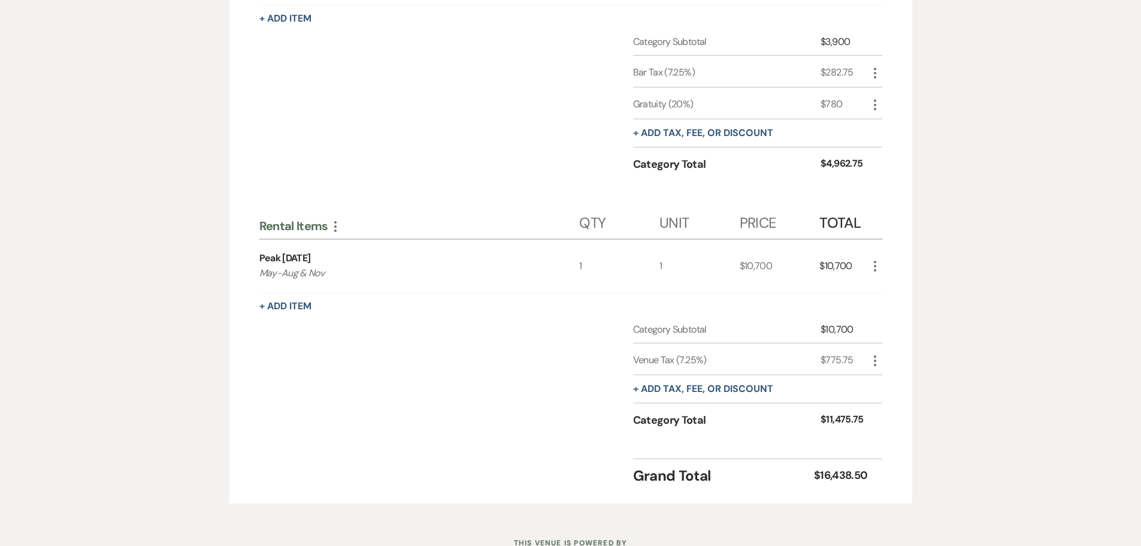
scroll to position [539, 0]
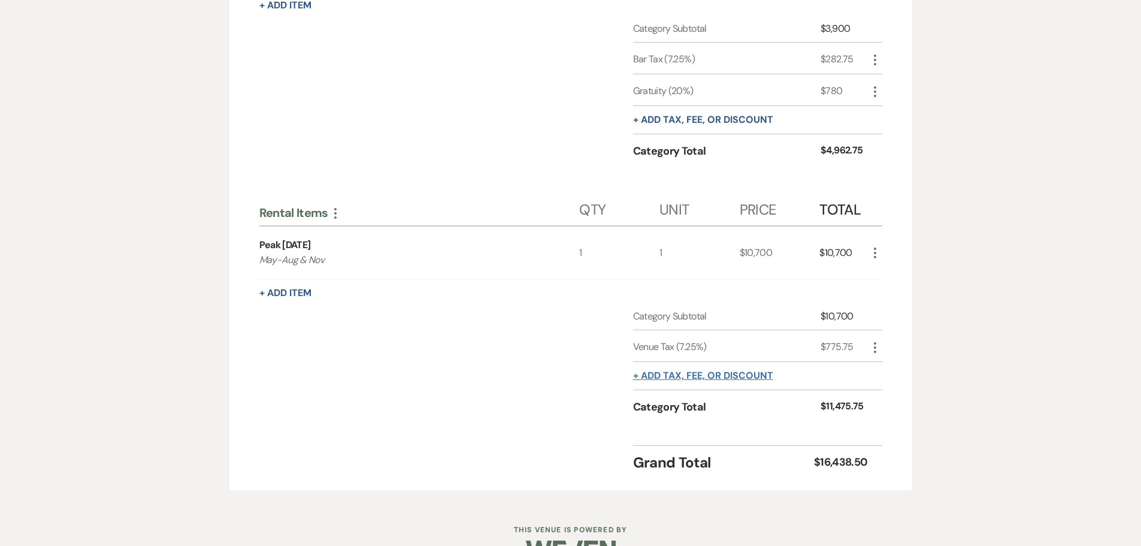
click at [669, 379] on button "+ Add tax, fee, or discount" at bounding box center [703, 376] width 140 height 10
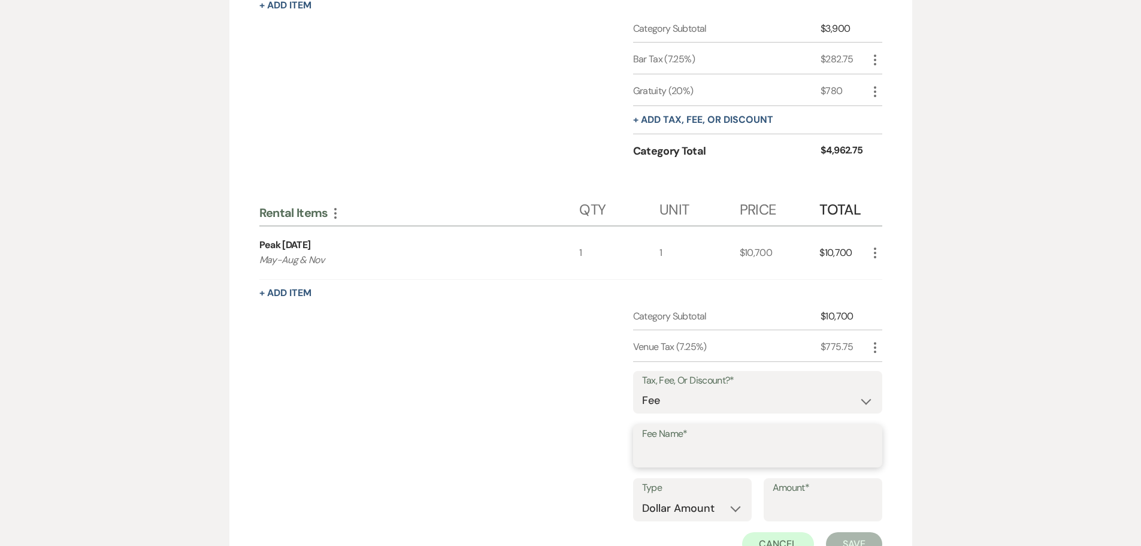
click at [654, 460] on input "Fee Name*" at bounding box center [757, 454] width 231 height 23
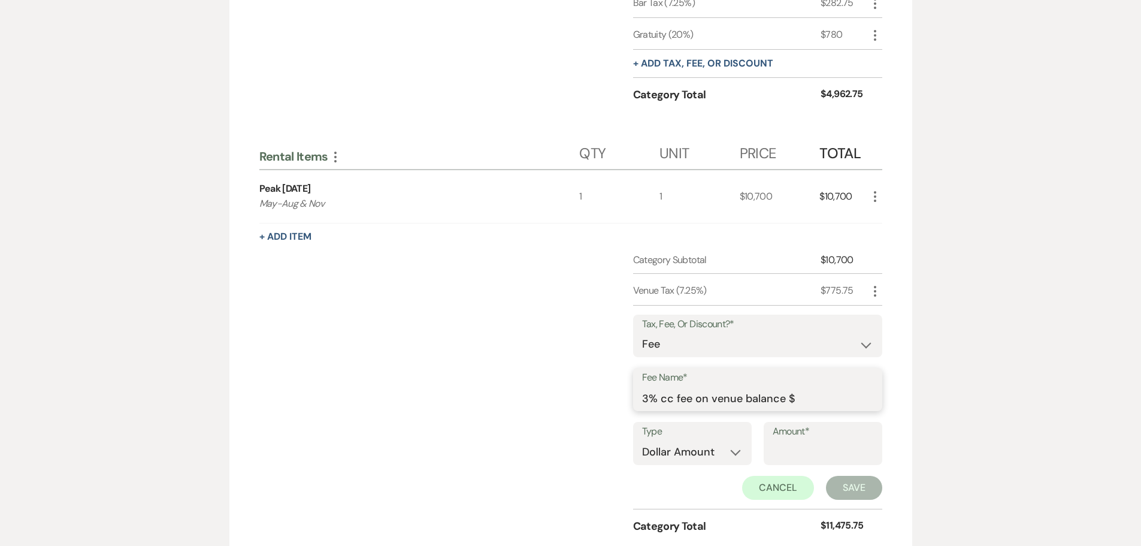
scroll to position [659, 0]
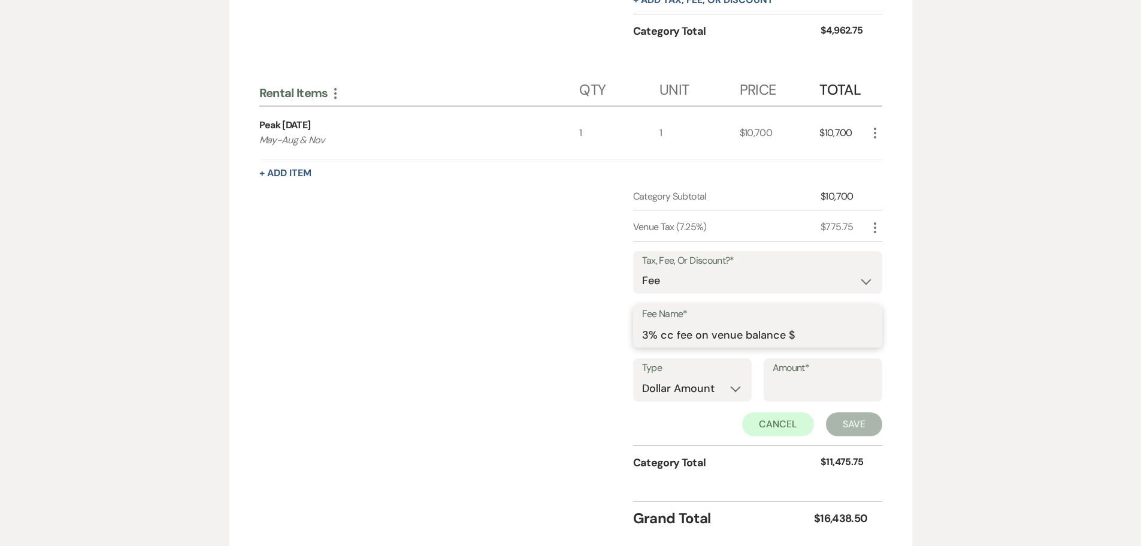
type input "3% cc fee on venue balance $"
click at [767, 382] on div "Amount*" at bounding box center [823, 379] width 119 height 43
click at [777, 389] on input "Amount*" at bounding box center [823, 388] width 101 height 23
type input "183"
click at [826, 412] on button "Save" at bounding box center [854, 424] width 56 height 24
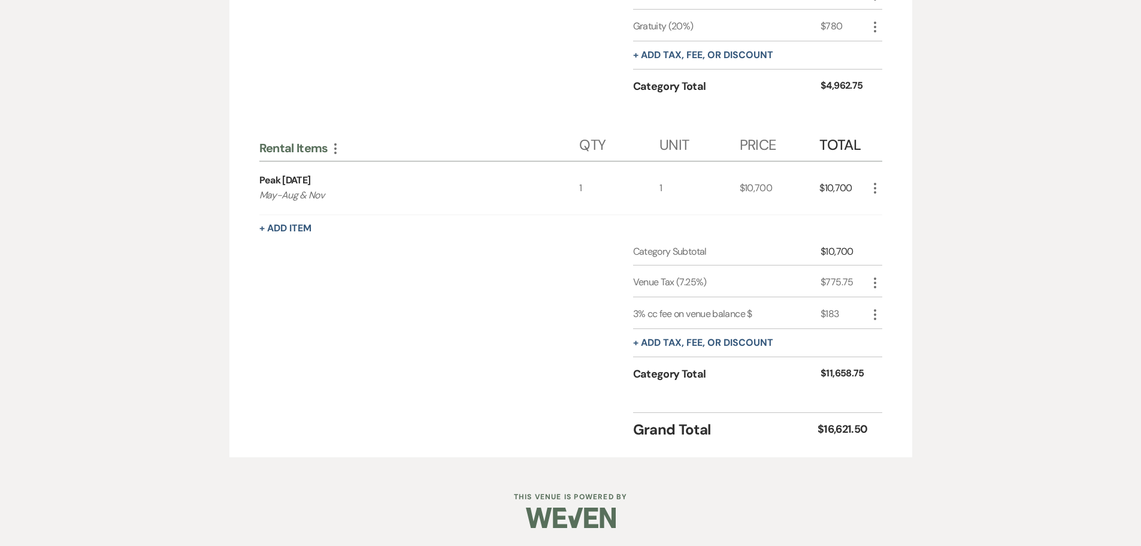
scroll to position [604, 0]
click at [834, 312] on div "$183" at bounding box center [844, 314] width 47 height 14
click at [846, 310] on div "$183" at bounding box center [844, 314] width 47 height 14
click at [878, 309] on icon "More" at bounding box center [875, 314] width 14 height 14
click at [885, 338] on icon "Pencil" at bounding box center [884, 337] width 7 height 9
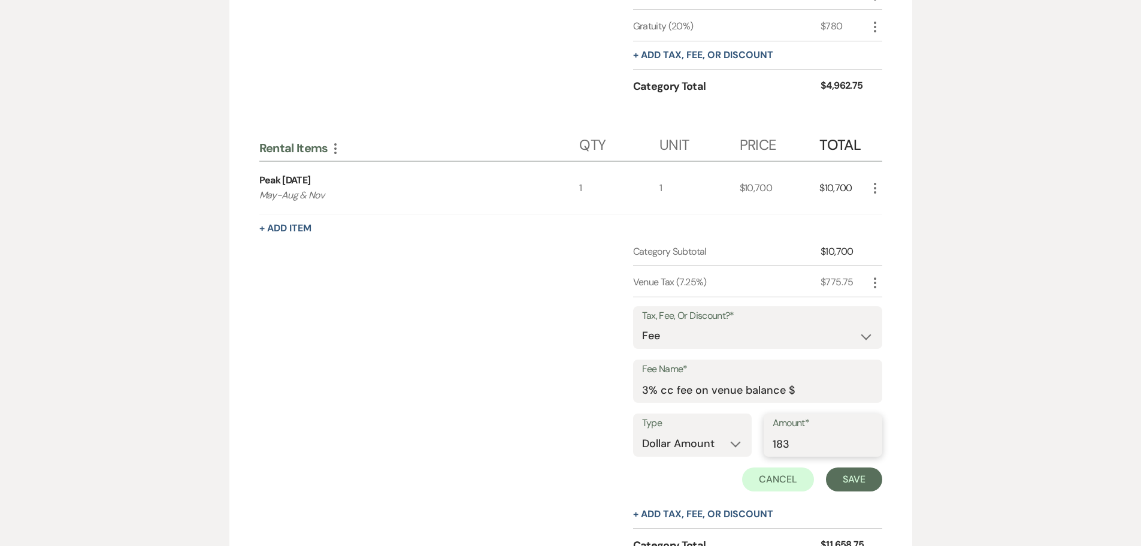
click at [803, 446] on input "183" at bounding box center [823, 443] width 101 height 23
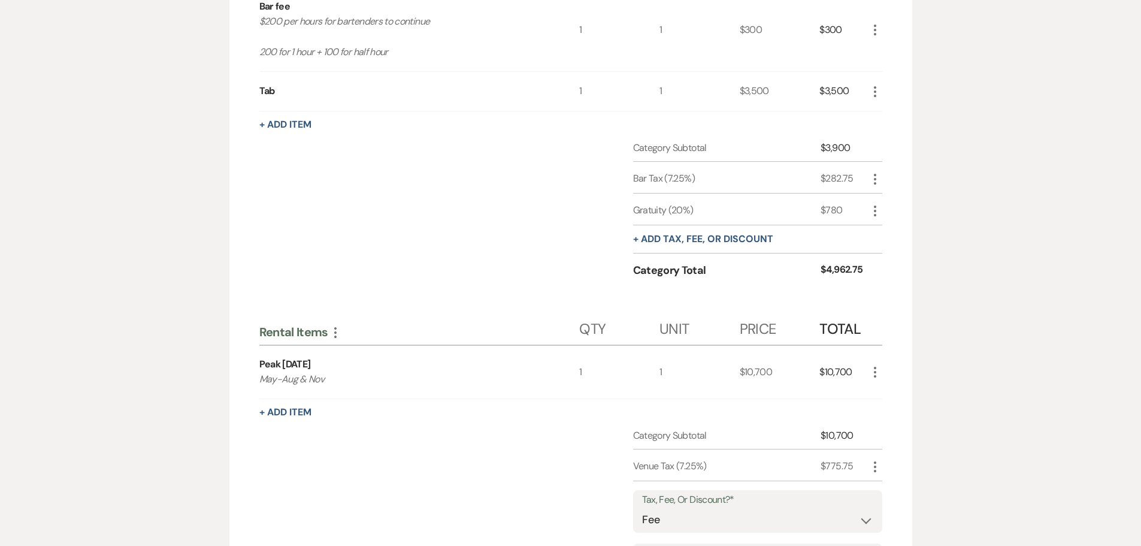
scroll to position [536, 0]
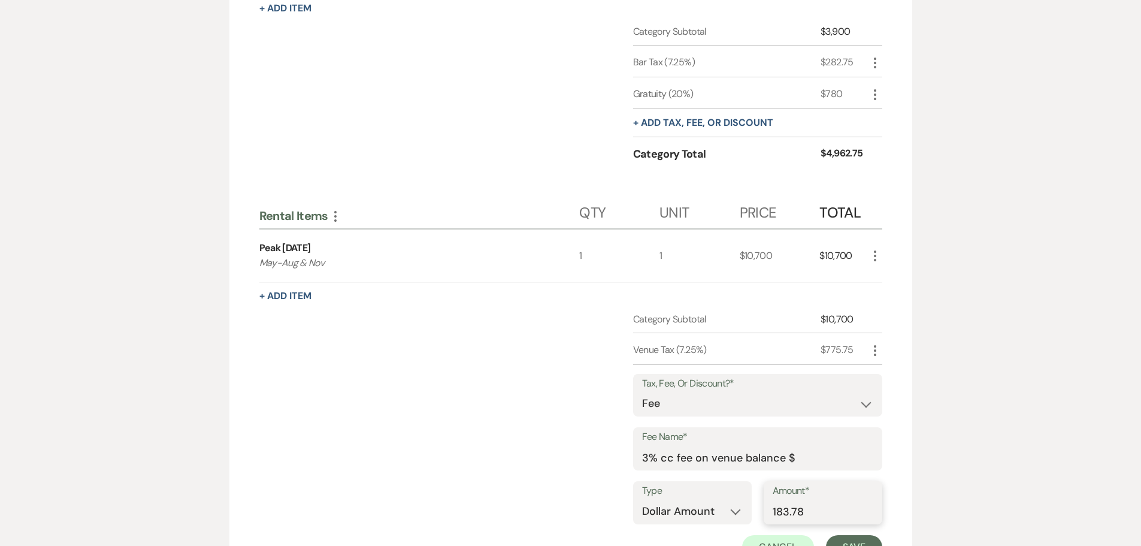
type input "183.78"
click at [809, 457] on input "3% cc fee on venue balance $" at bounding box center [757, 457] width 231 height 23
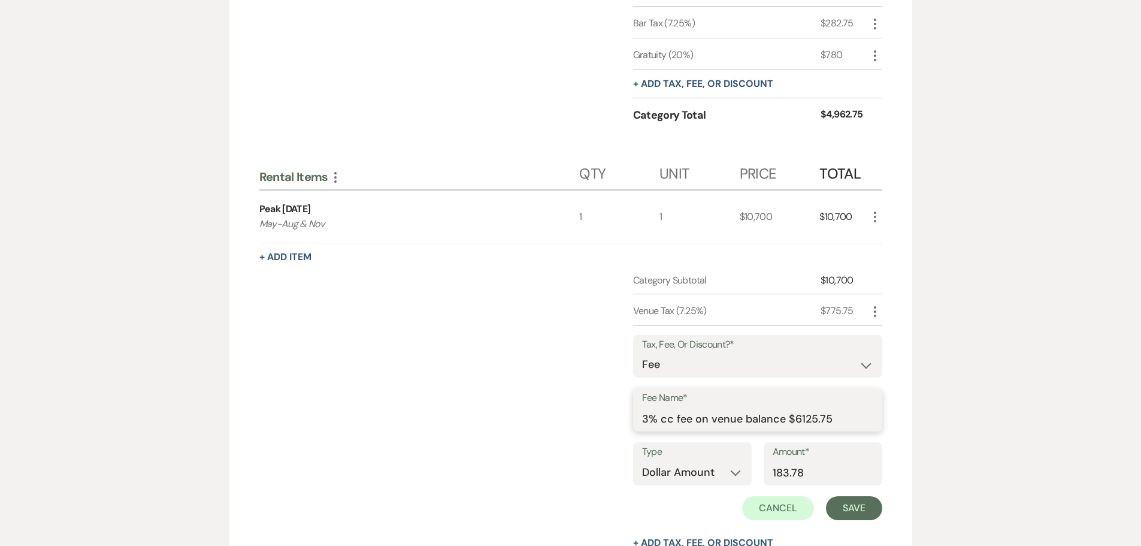
scroll to position [596, 0]
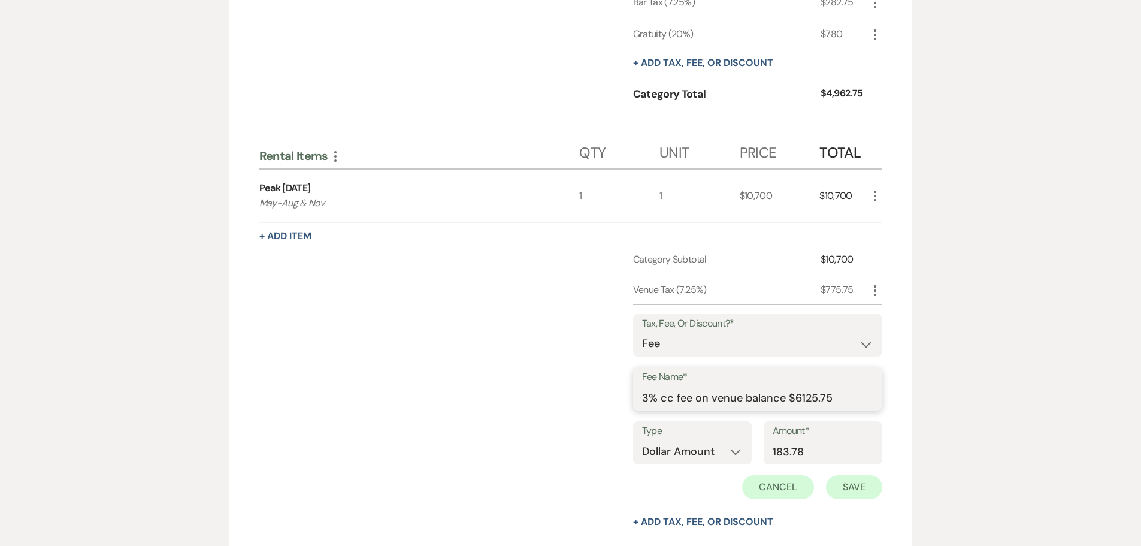
type input "3% cc fee on venue balance $6125.75"
click at [847, 491] on button "Save" at bounding box center [854, 487] width 56 height 24
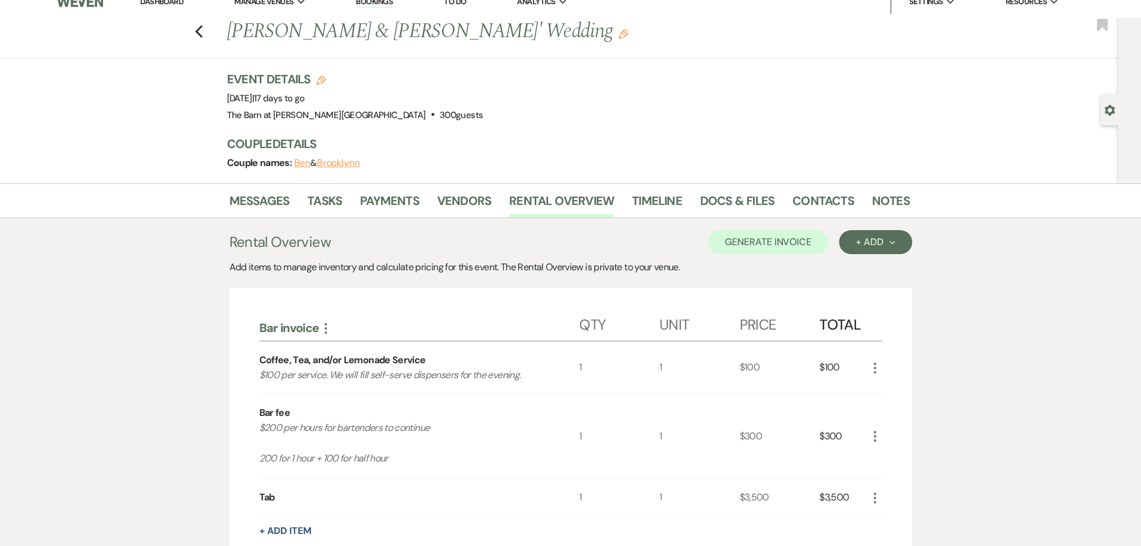
scroll to position [0, 0]
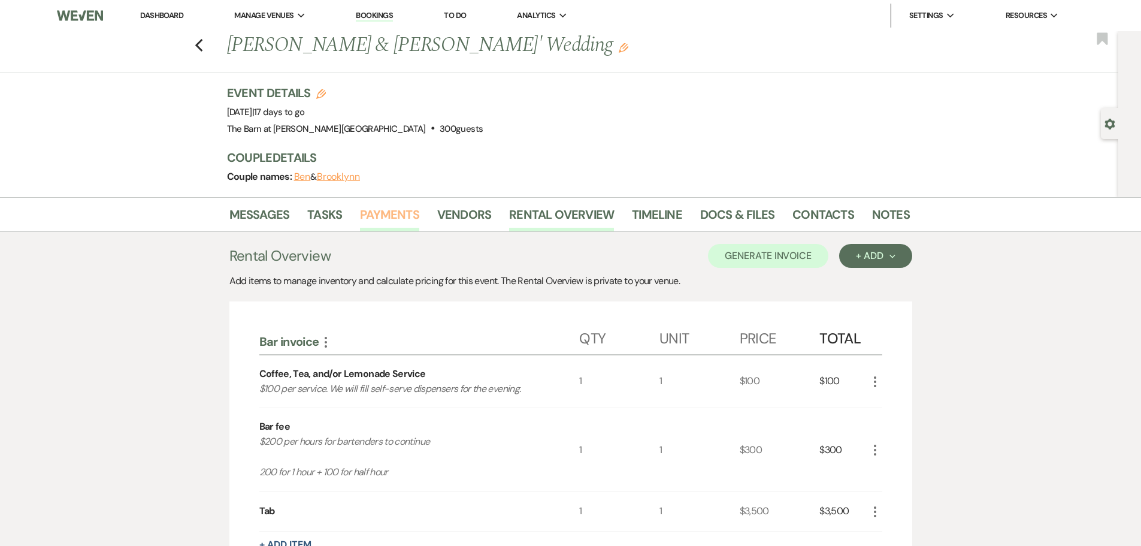
click at [397, 216] on link "Payments" at bounding box center [389, 218] width 59 height 26
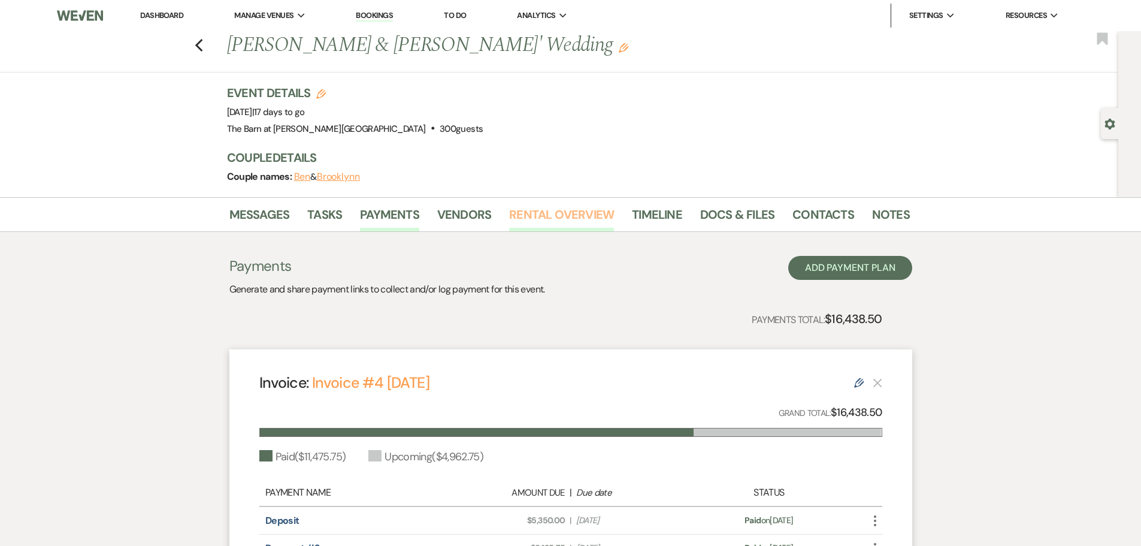
click at [543, 215] on link "Rental Overview" at bounding box center [561, 218] width 105 height 26
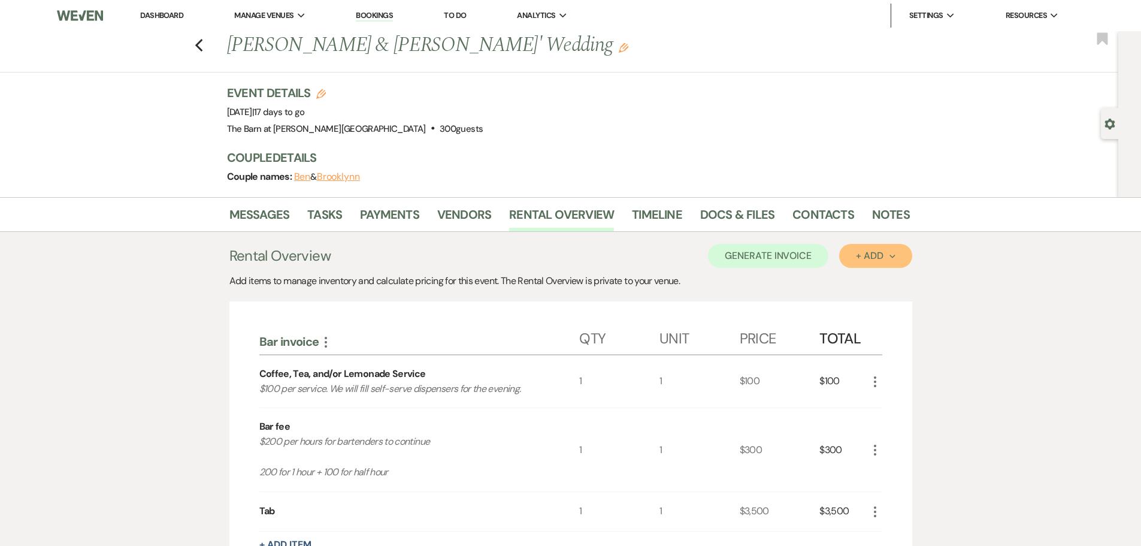
click at [863, 258] on div "+ Add Next" at bounding box center [875, 256] width 39 height 10
drag, startPoint x: 771, startPoint y: 285, endPoint x: 772, endPoint y: 274, distance: 11.4
click at [771, 285] on div "Add items to manage inventory and calculate pricing for this event. The Rental …" at bounding box center [570, 281] width 683 height 14
click at [765, 261] on button "Generate Invoice" at bounding box center [768, 256] width 120 height 24
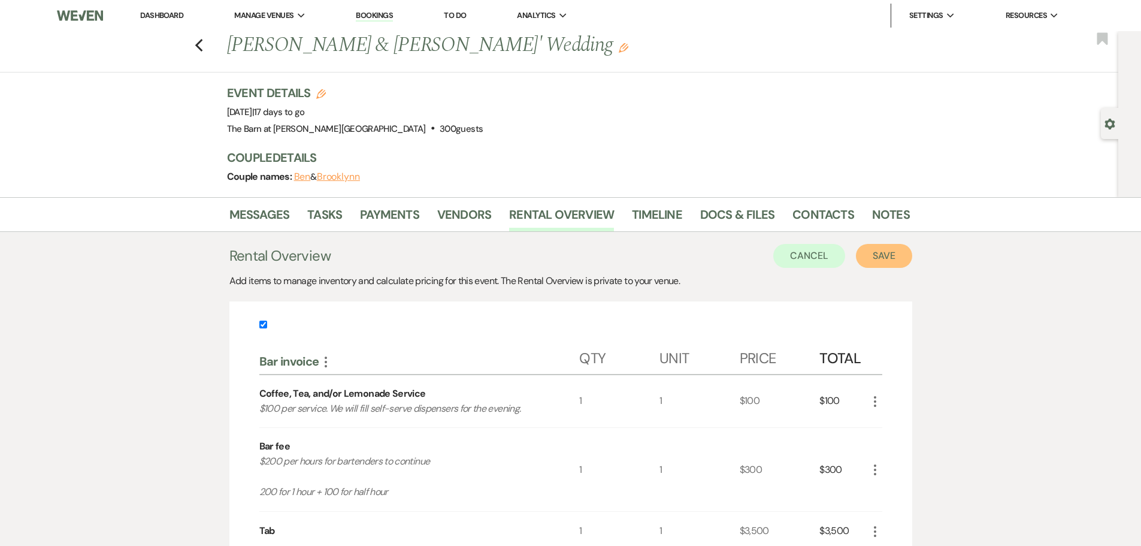
click at [875, 259] on button "Save" at bounding box center [884, 256] width 56 height 24
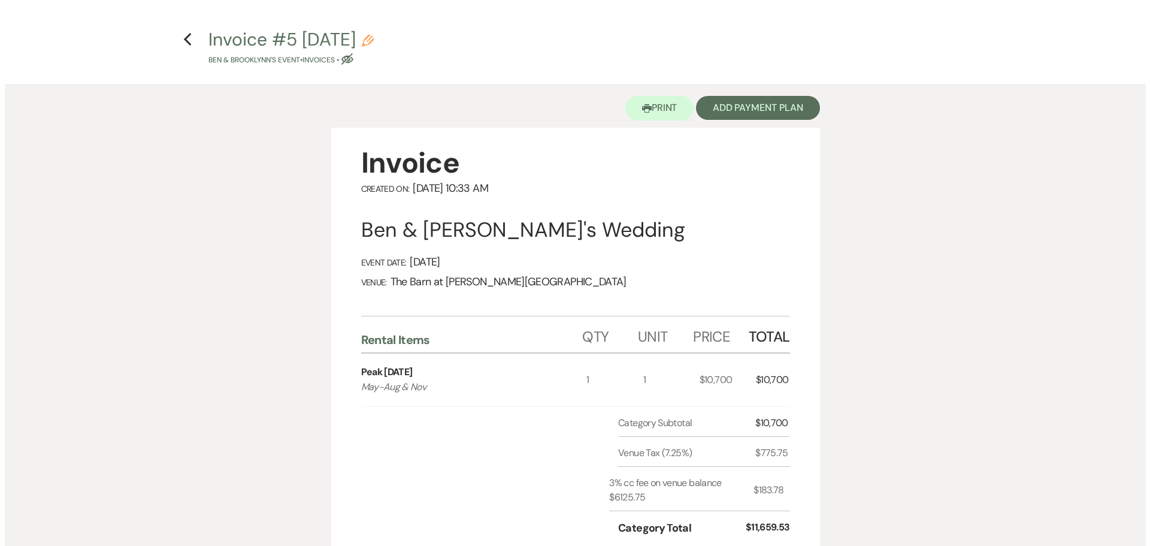
scroll to position [60, 0]
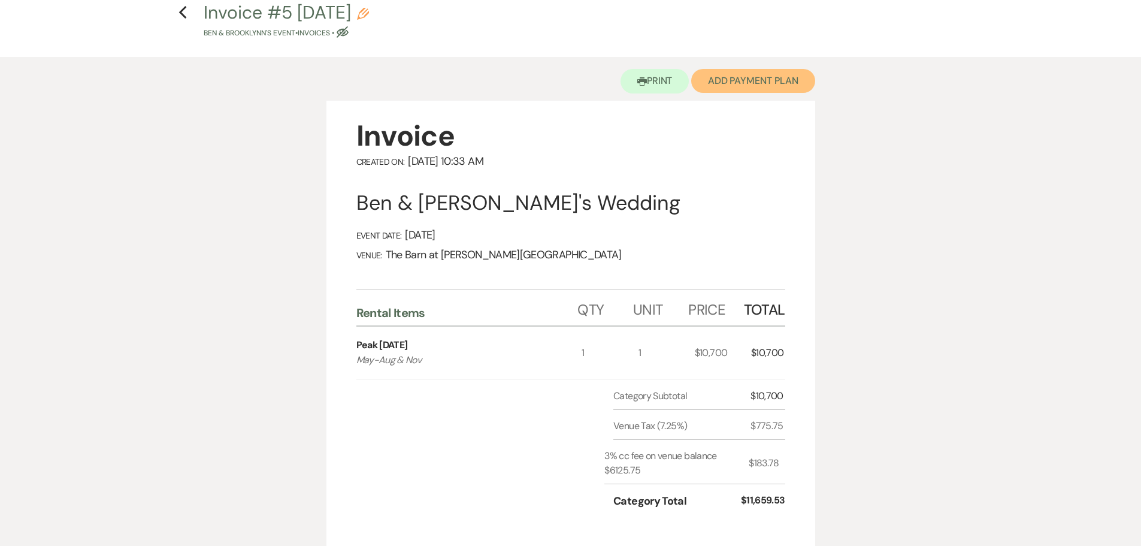
click at [750, 81] on button "Add Payment Plan" at bounding box center [753, 81] width 124 height 24
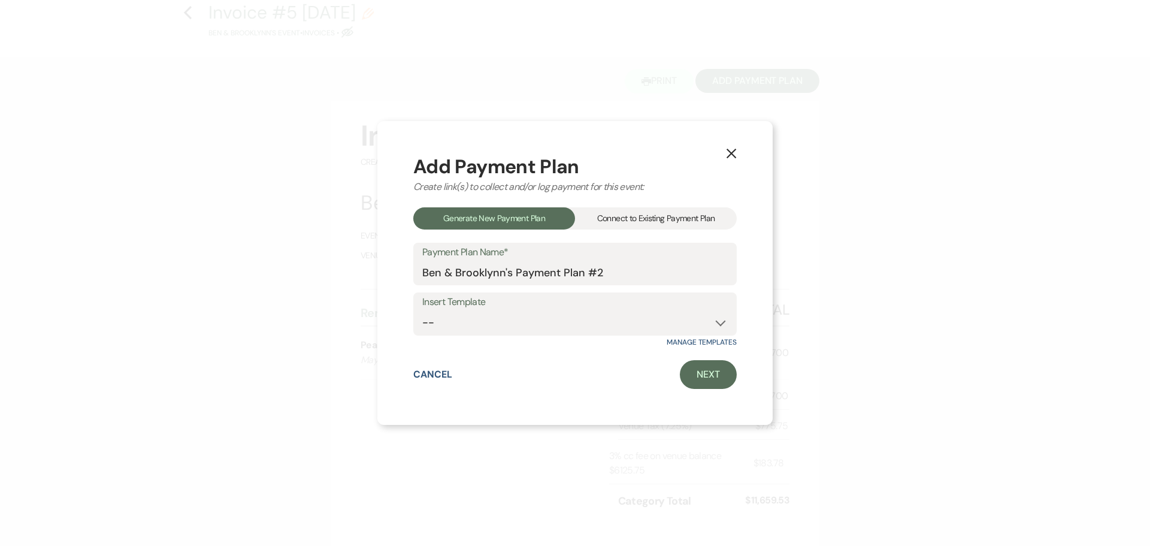
click at [615, 218] on div "Connect to Existing Payment Plan" at bounding box center [656, 218] width 162 height 22
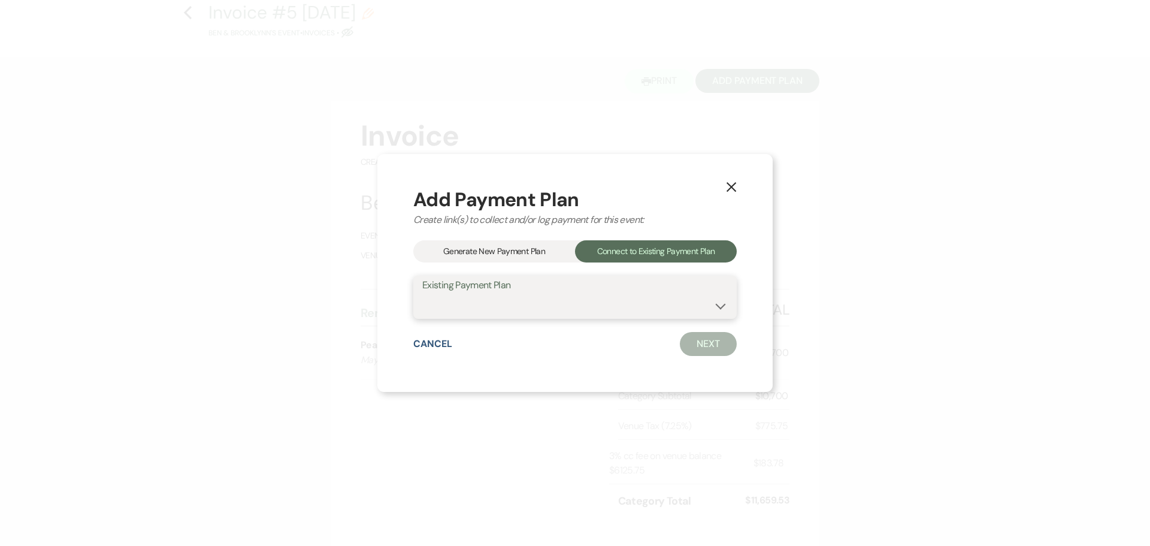
click at [637, 303] on select "Ben & Brooklynn's Payment Plan #1" at bounding box center [575, 305] width 306 height 23
select select "16818"
click at [422, 294] on select "Ben & Brooklynn's Payment Plan #1" at bounding box center [575, 305] width 306 height 23
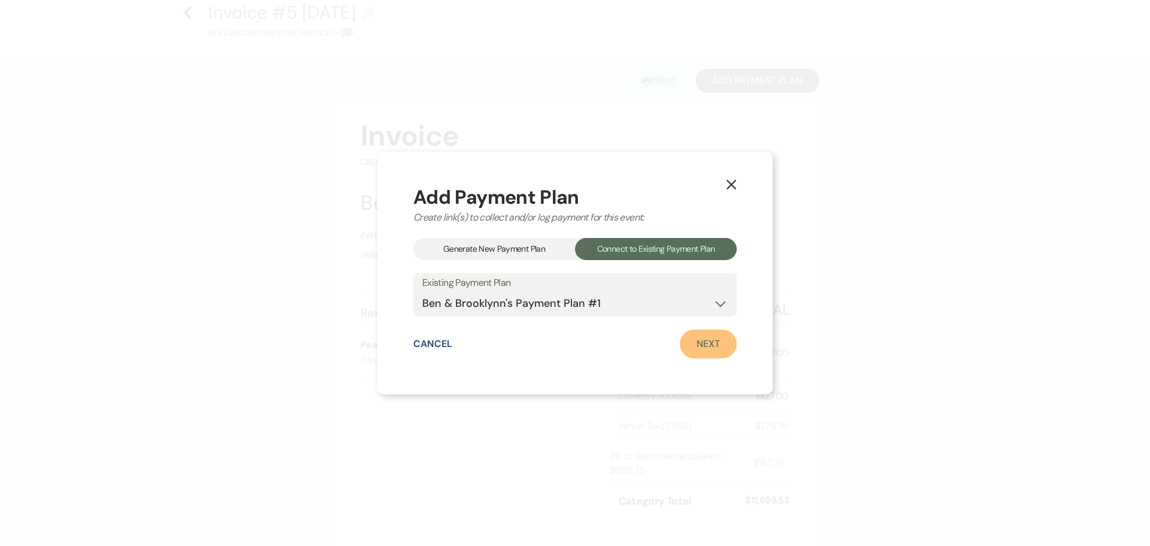
click at [688, 343] on link "Next" at bounding box center [708, 344] width 57 height 29
select select "29945"
select select "1"
select select "true"
select select "1"
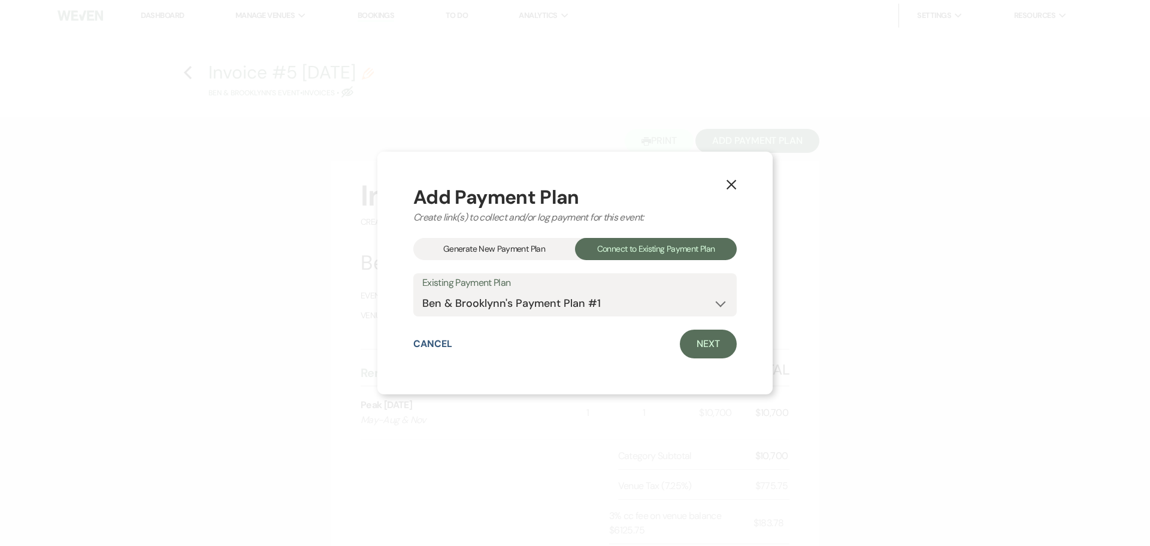
select select "true"
select select "2"
select select "flat"
select select "true"
select select "client"
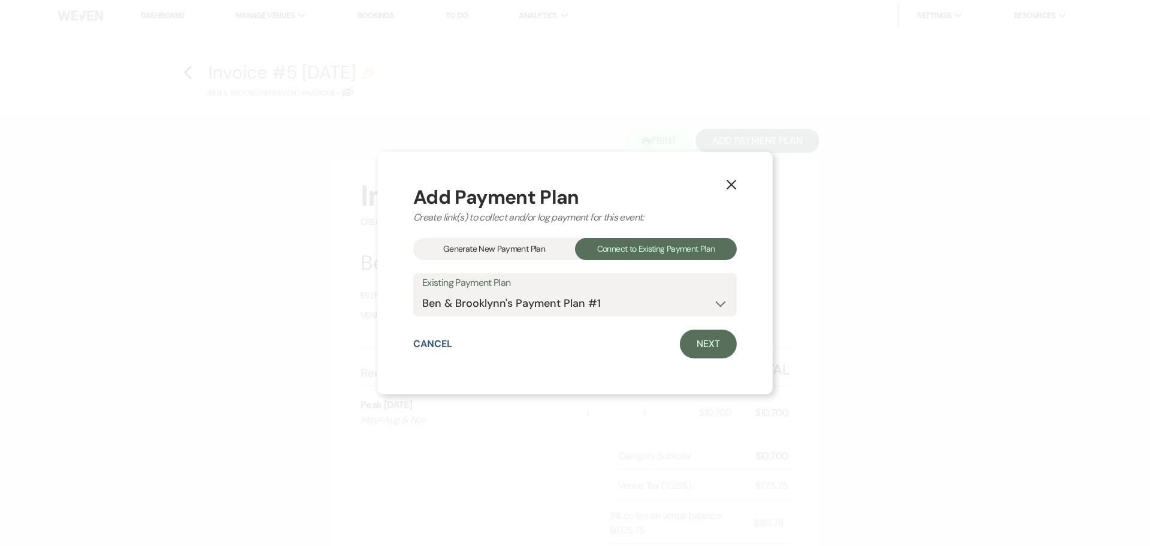
select select "weeks"
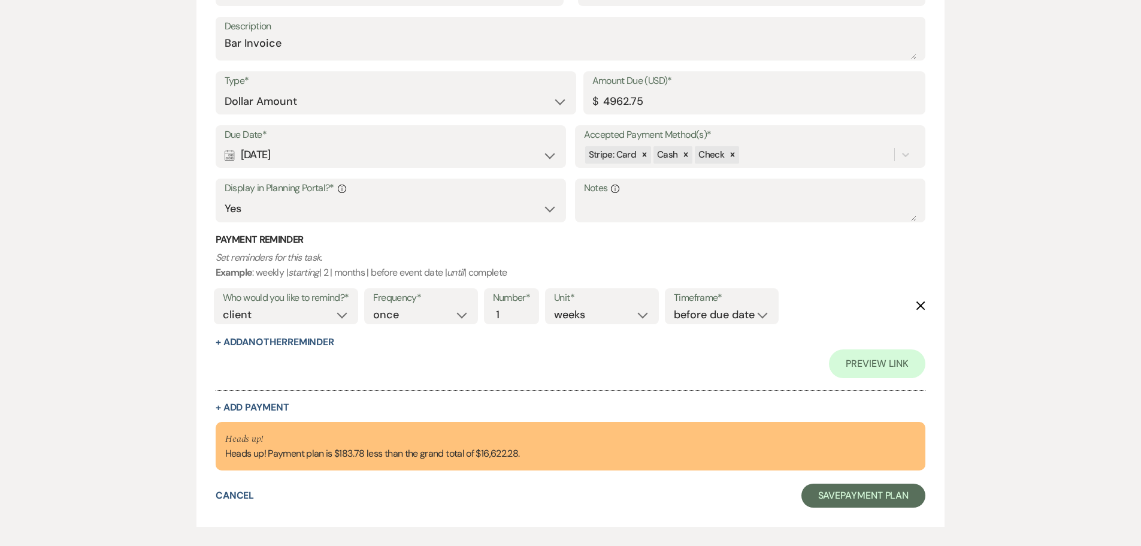
scroll to position [1337, 0]
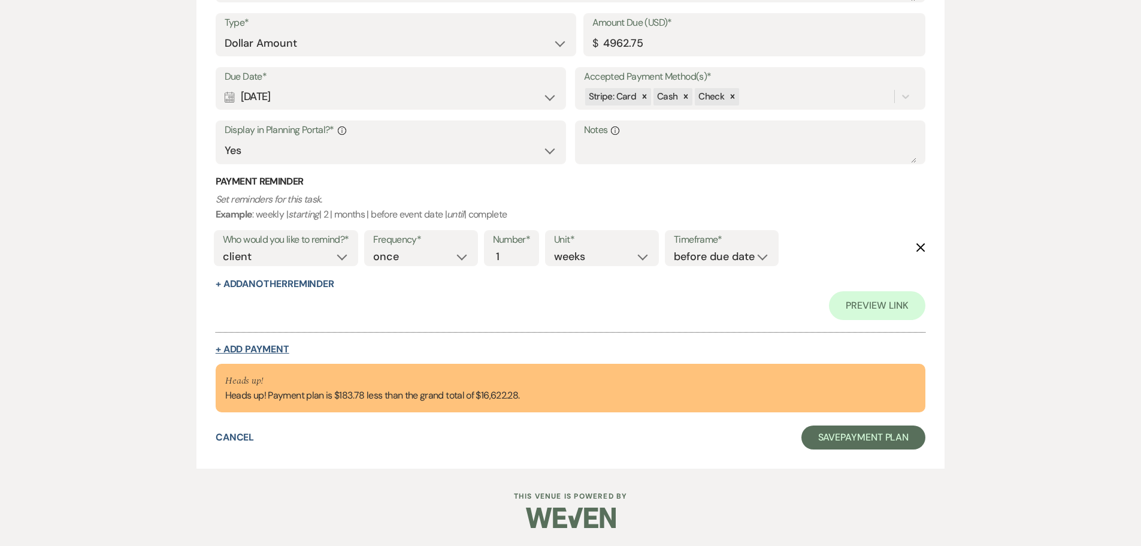
click at [244, 351] on button "+ Add Payment" at bounding box center [253, 350] width 74 height 10
select select "2"
select select "flat"
select select "true"
select select "client"
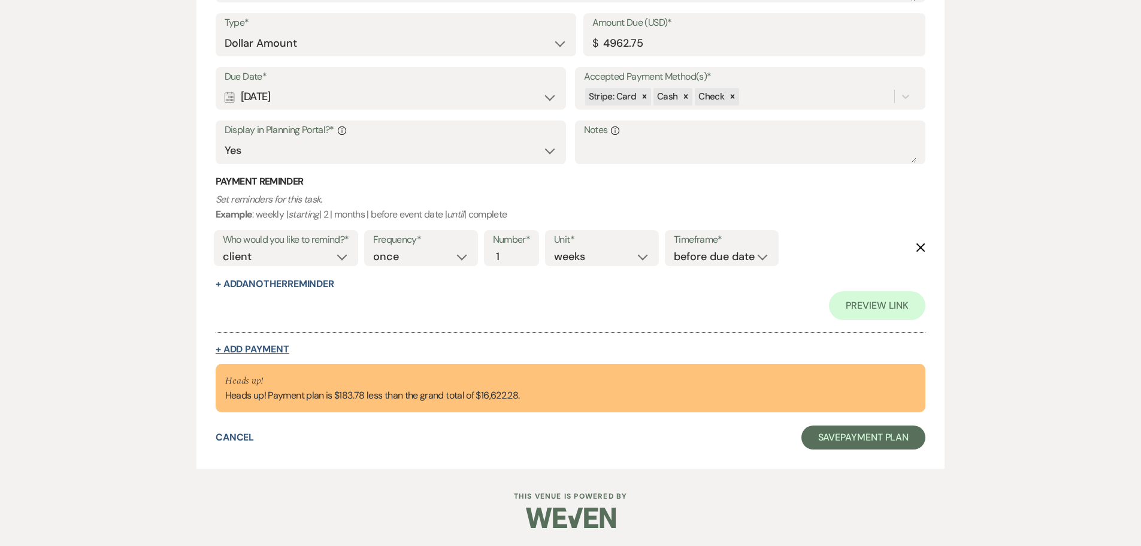
select select "weeks"
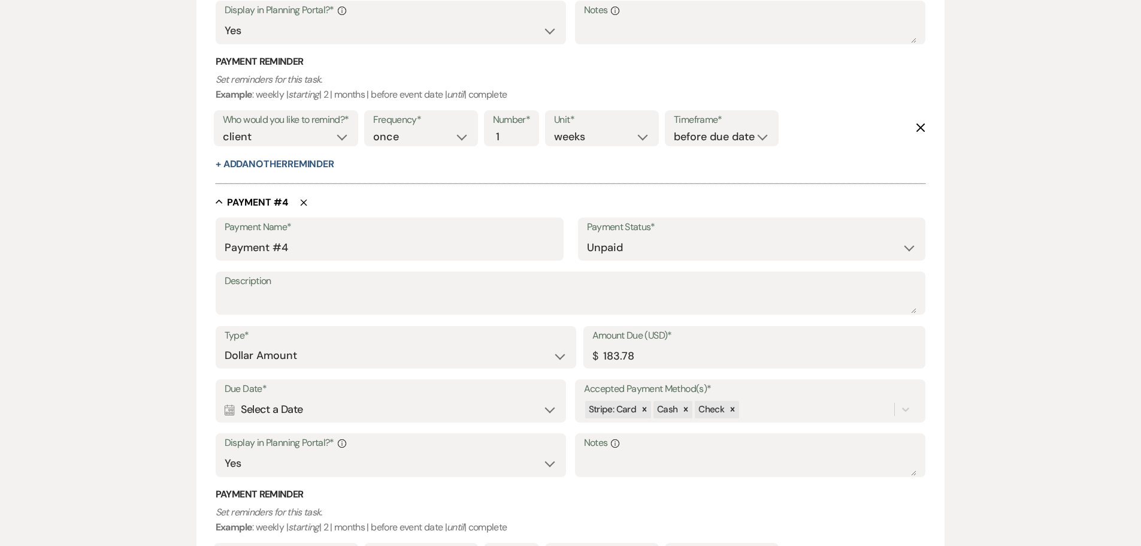
scroll to position [1459, 0]
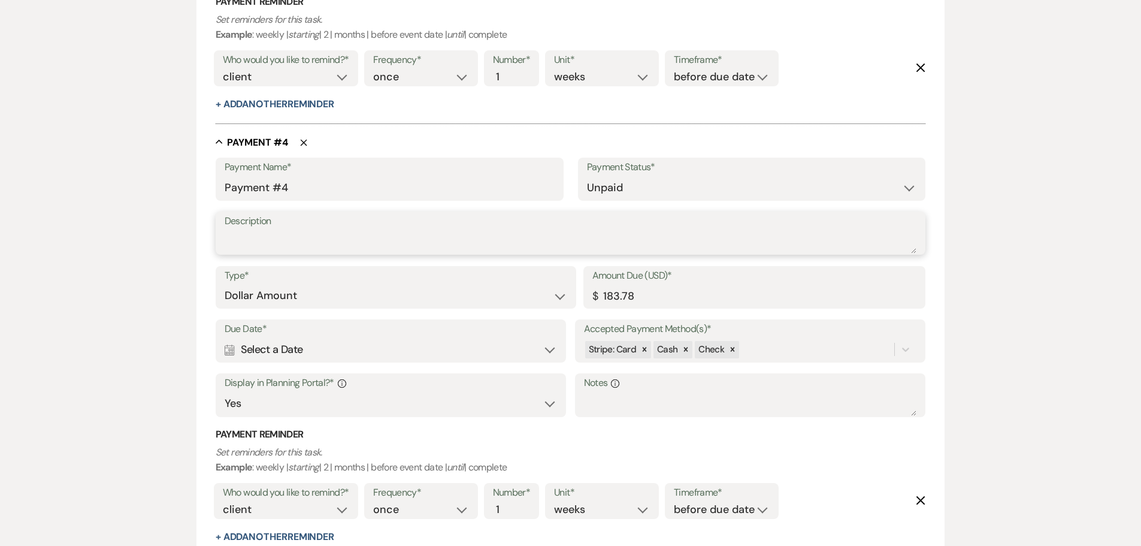
click at [258, 244] on textarea "Description" at bounding box center [571, 241] width 693 height 24
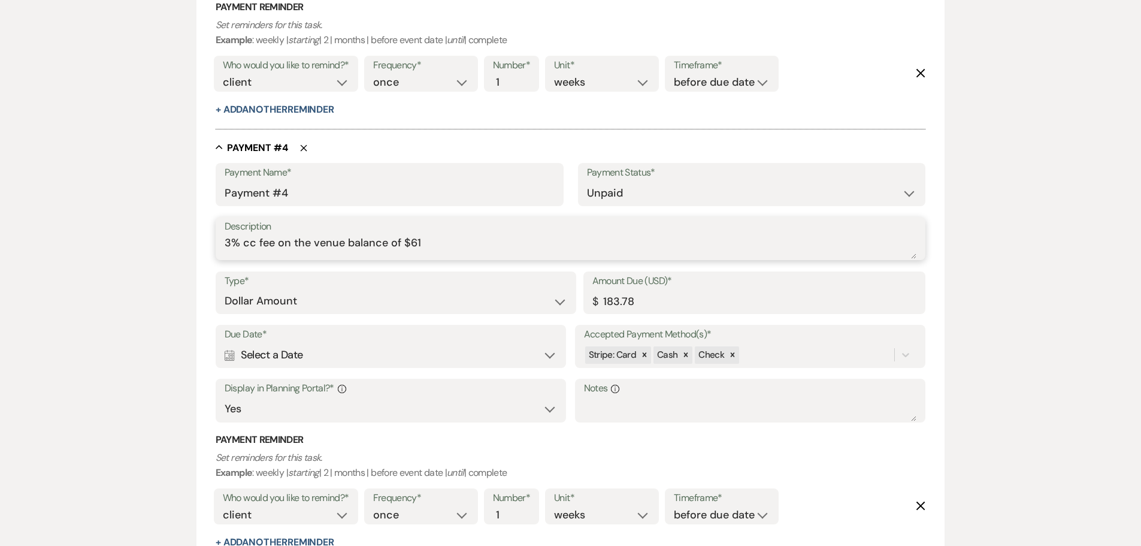
scroll to position [1435, 0]
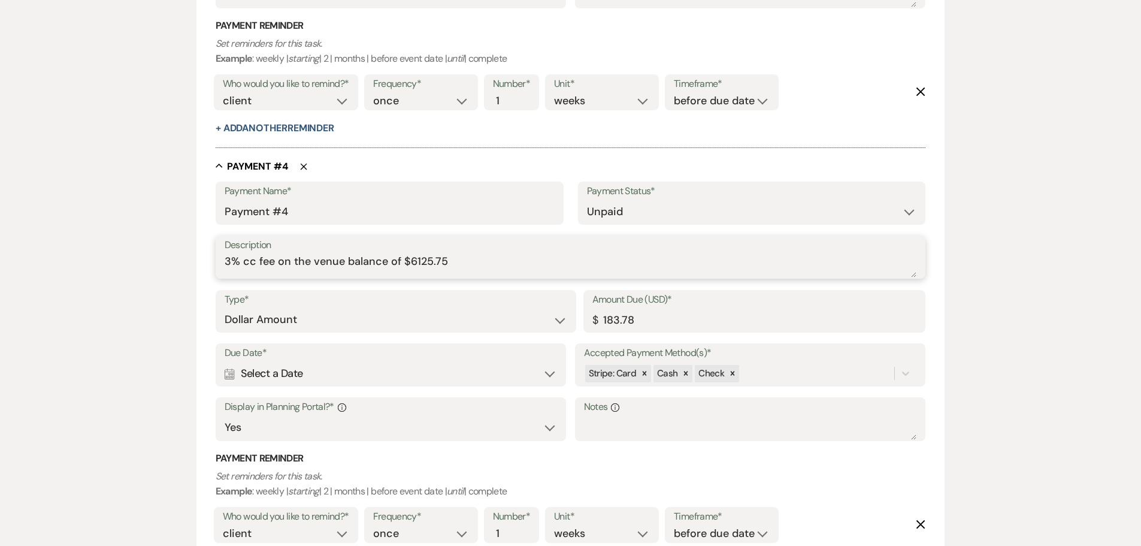
type textarea "3% cc fee on the venue balance of $6125.75"
click at [754, 375] on div "Stripe: Card Cash Check" at bounding box center [739, 373] width 311 height 21
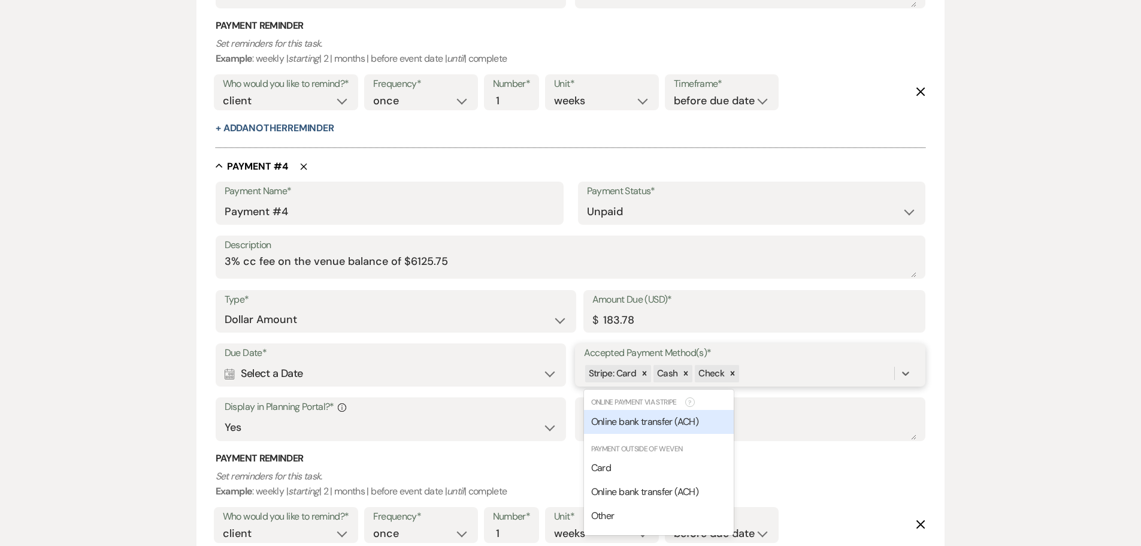
click at [648, 419] on span "Online bank transfer (ACH)" at bounding box center [644, 421] width 107 height 13
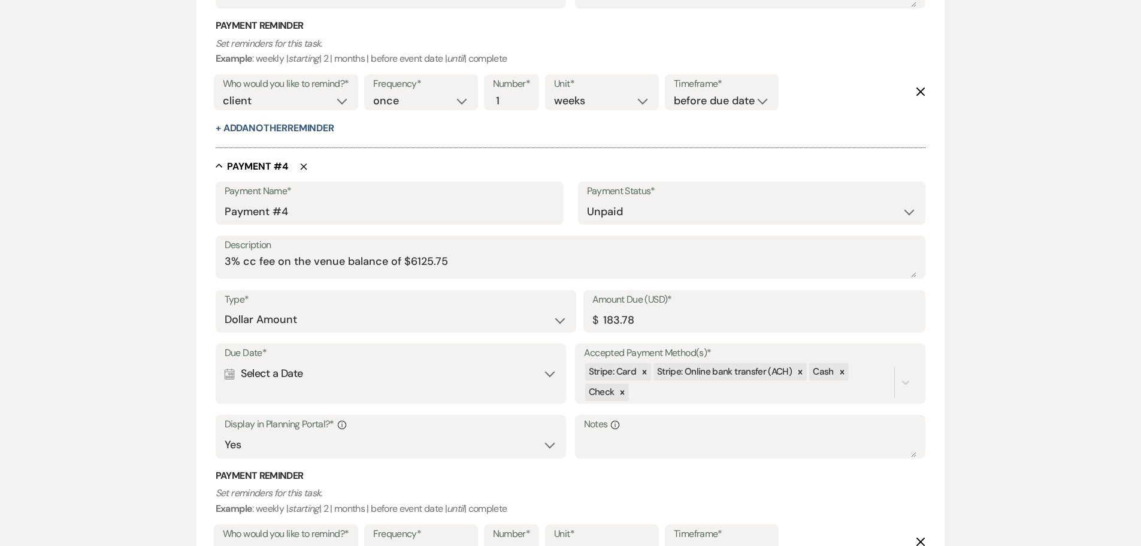
click at [301, 391] on div "Due Date* Calendar Select a Date Expand" at bounding box center [391, 373] width 351 height 61
click at [266, 366] on div "Calendar Select a Date Expand" at bounding box center [391, 373] width 333 height 23
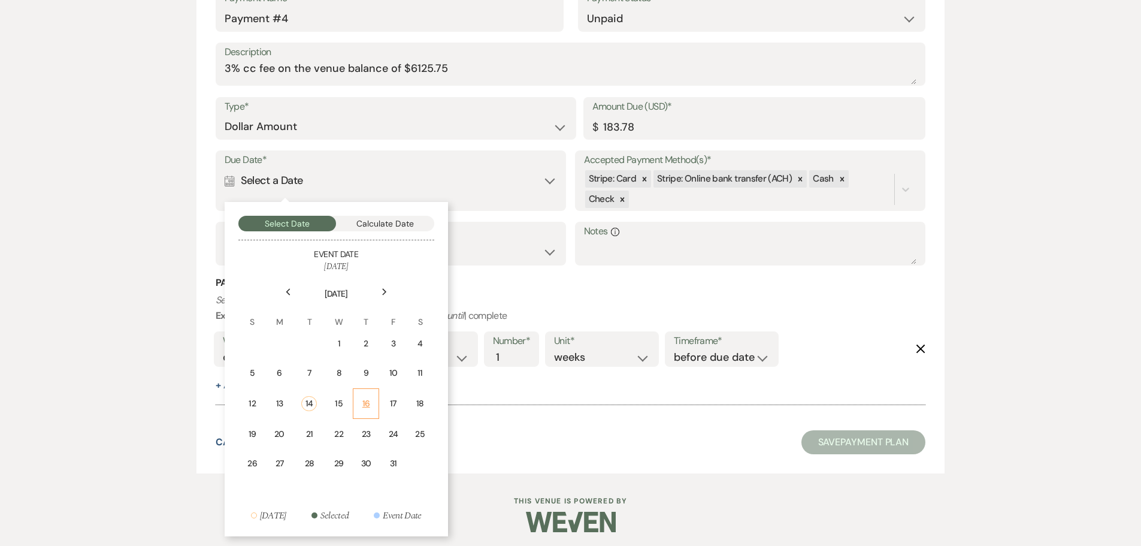
scroll to position [1632, 0]
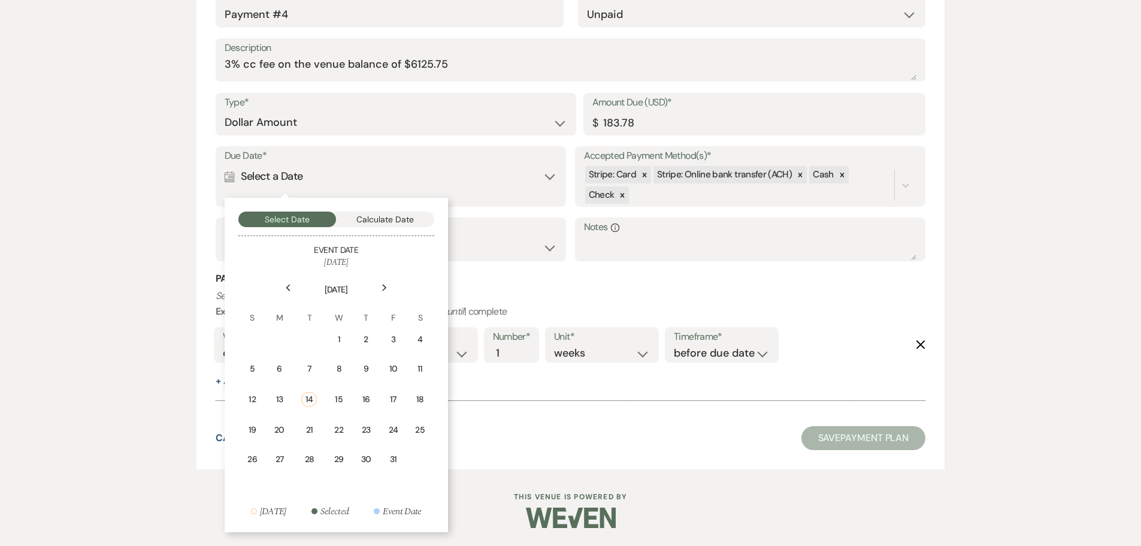
click at [384, 287] on icon "Next" at bounding box center [385, 287] width 6 height 7
click at [416, 342] on div "1" at bounding box center [420, 340] width 11 height 14
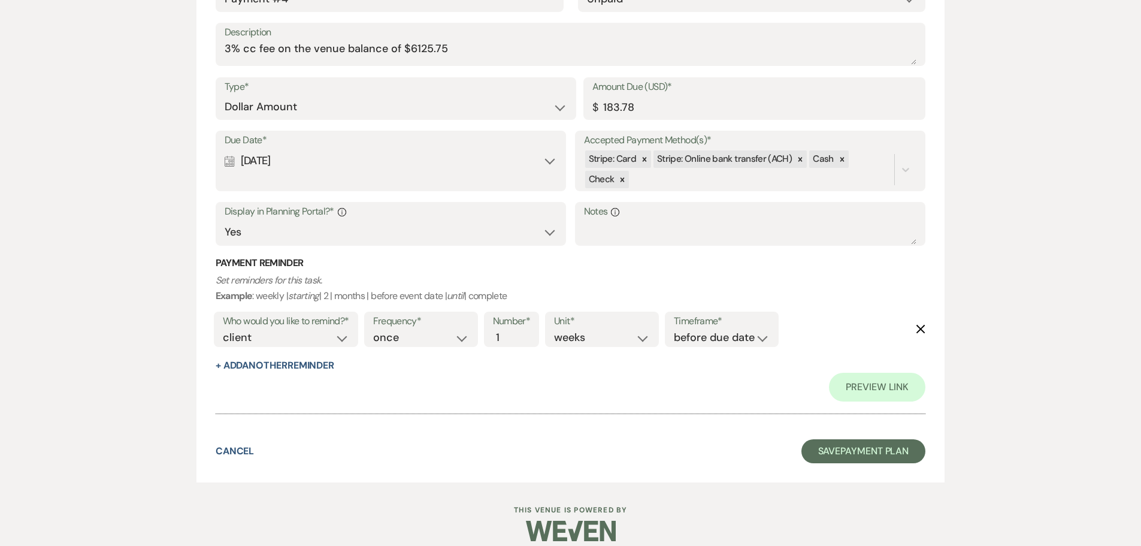
scroll to position [1747, 0]
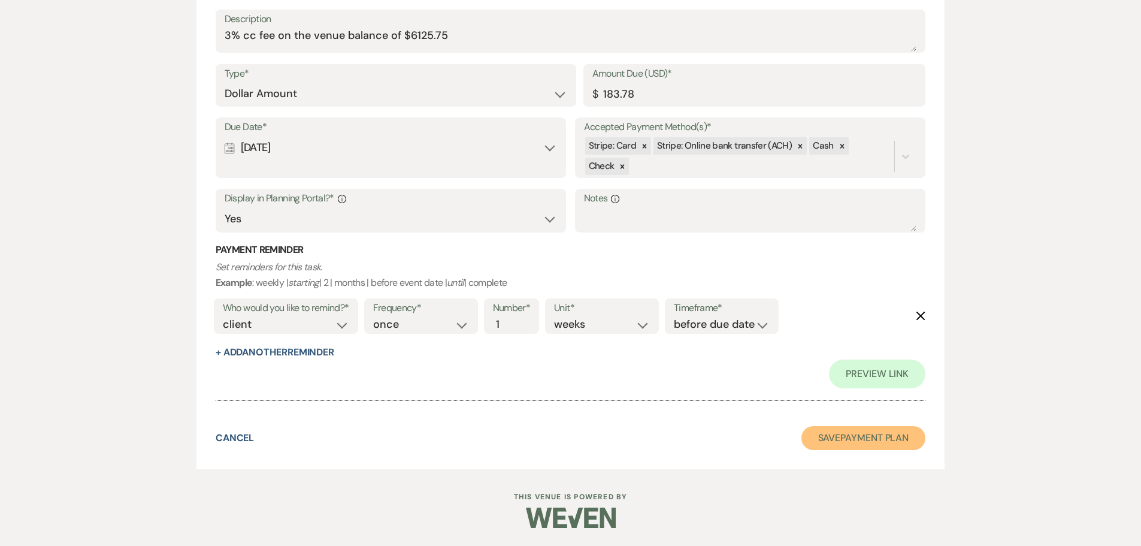
click at [850, 437] on button "Save Payment Plan" at bounding box center [864, 438] width 125 height 24
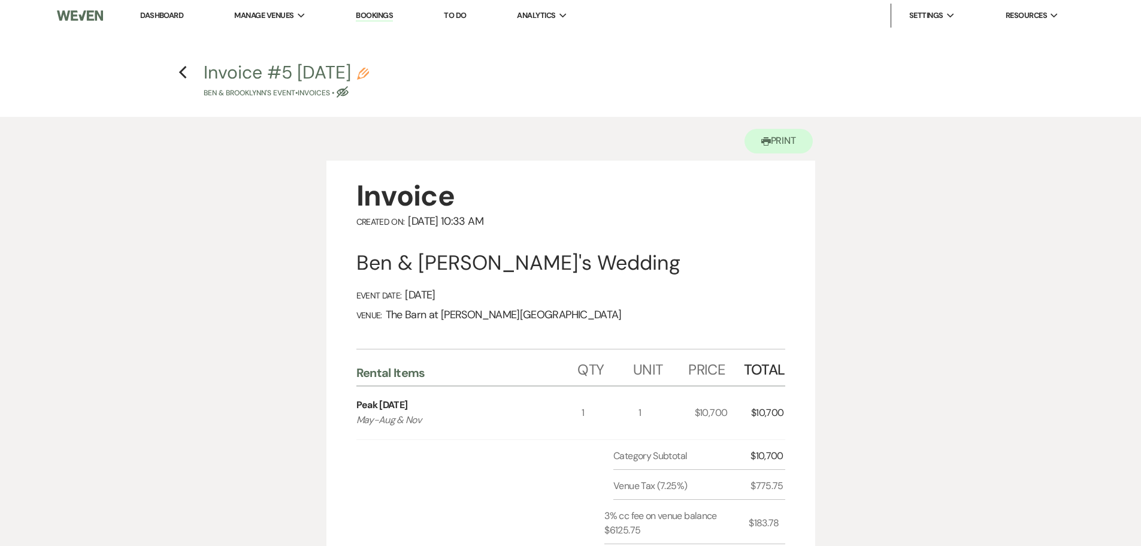
click at [349, 88] on icon "Eye Blocked" at bounding box center [343, 92] width 12 height 12
select select "22"
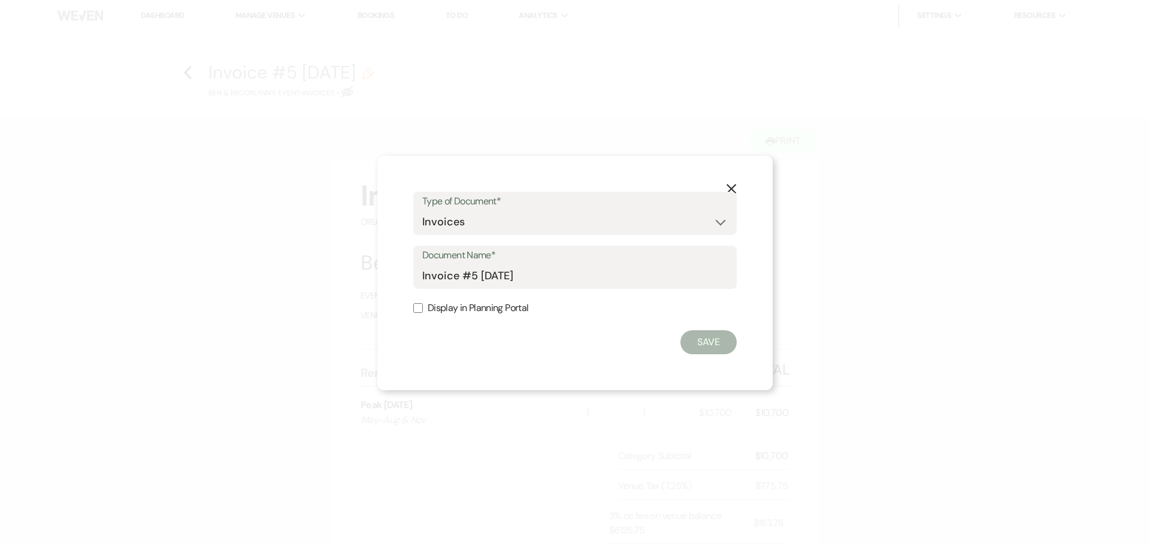
click at [422, 311] on input "Display in Planning Portal" at bounding box center [418, 308] width 10 height 10
checkbox input "true"
click at [725, 342] on button "Save" at bounding box center [709, 342] width 56 height 24
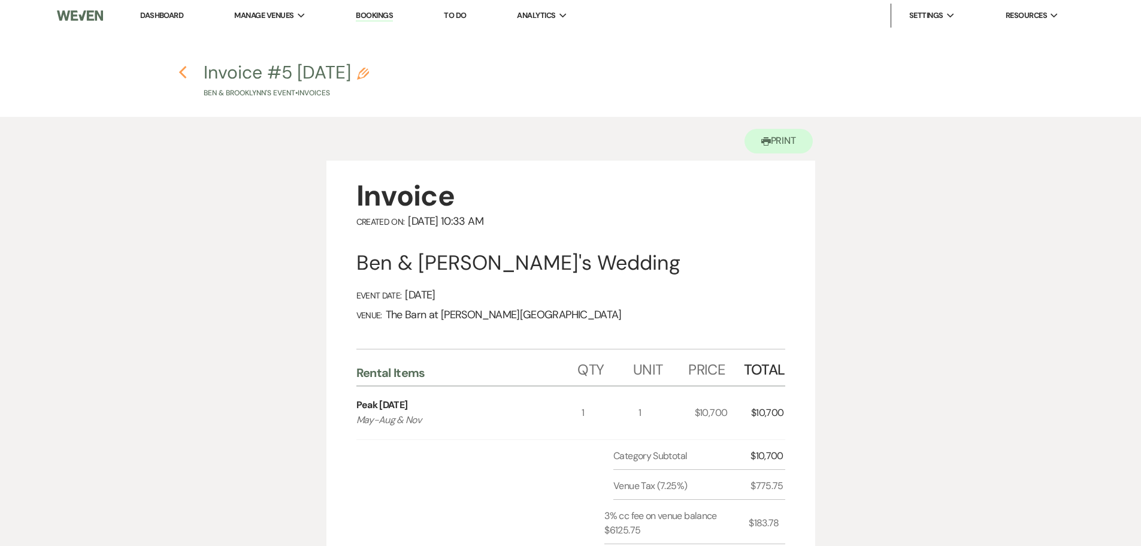
click at [180, 66] on icon "Previous" at bounding box center [183, 72] width 9 height 14
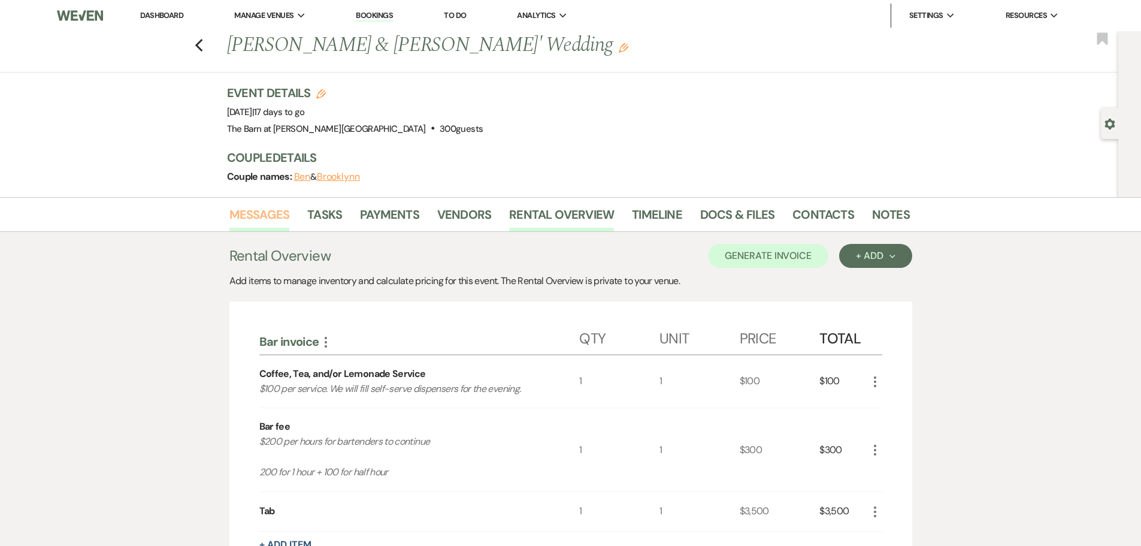
click at [265, 219] on link "Messages" at bounding box center [259, 218] width 61 height 26
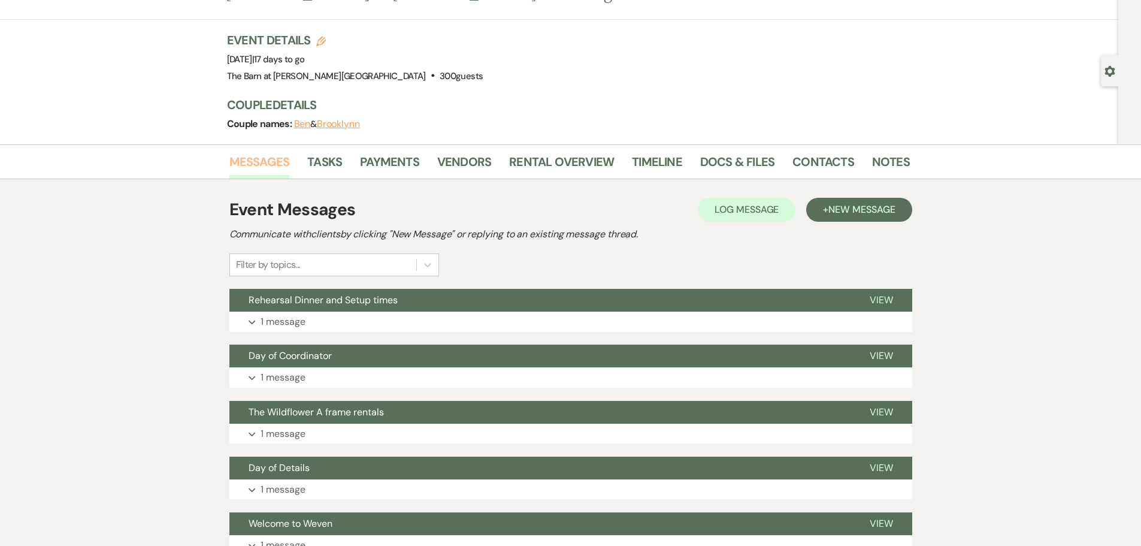
scroll to position [120, 0]
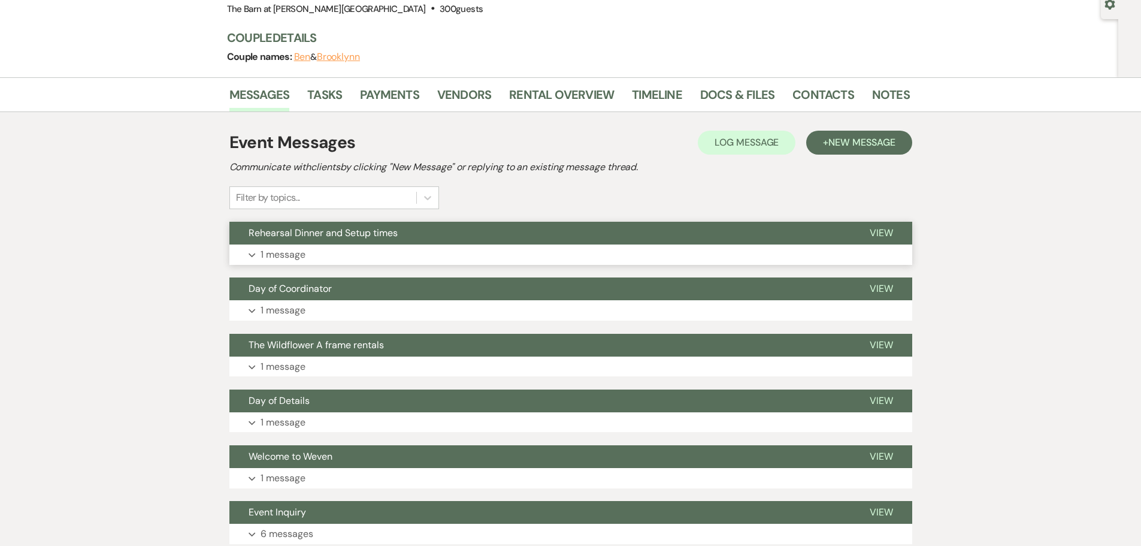
click at [299, 261] on p "1 message" at bounding box center [283, 255] width 45 height 16
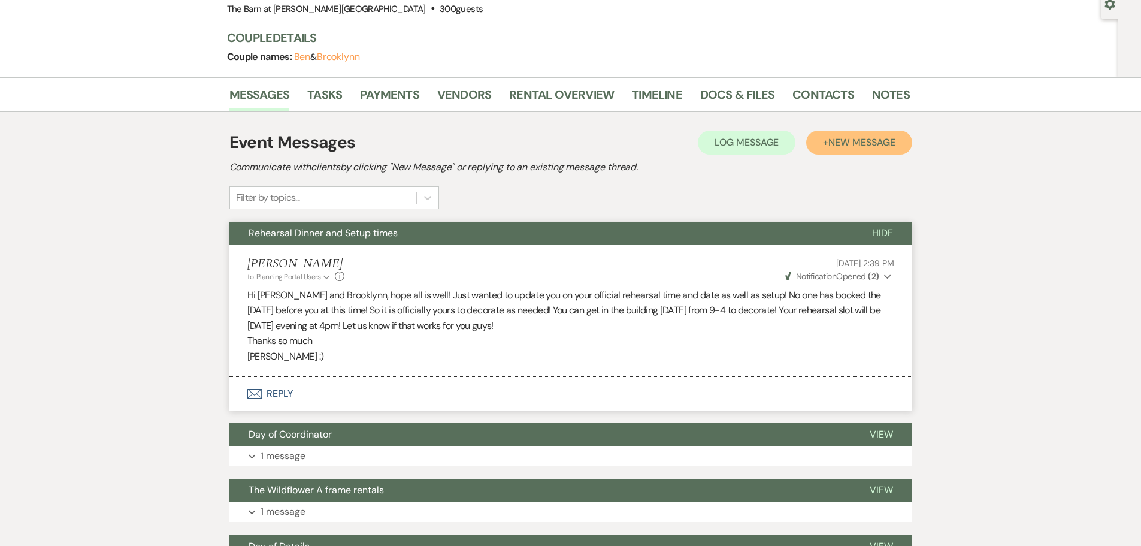
click at [820, 139] on button "+ New Message" at bounding box center [858, 143] width 105 height 24
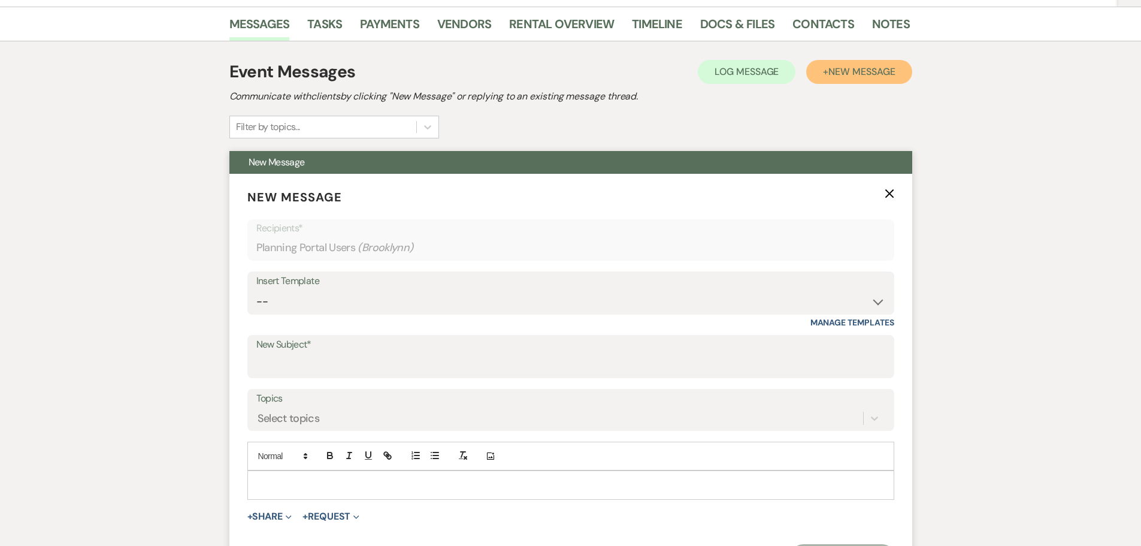
scroll to position [240, 0]
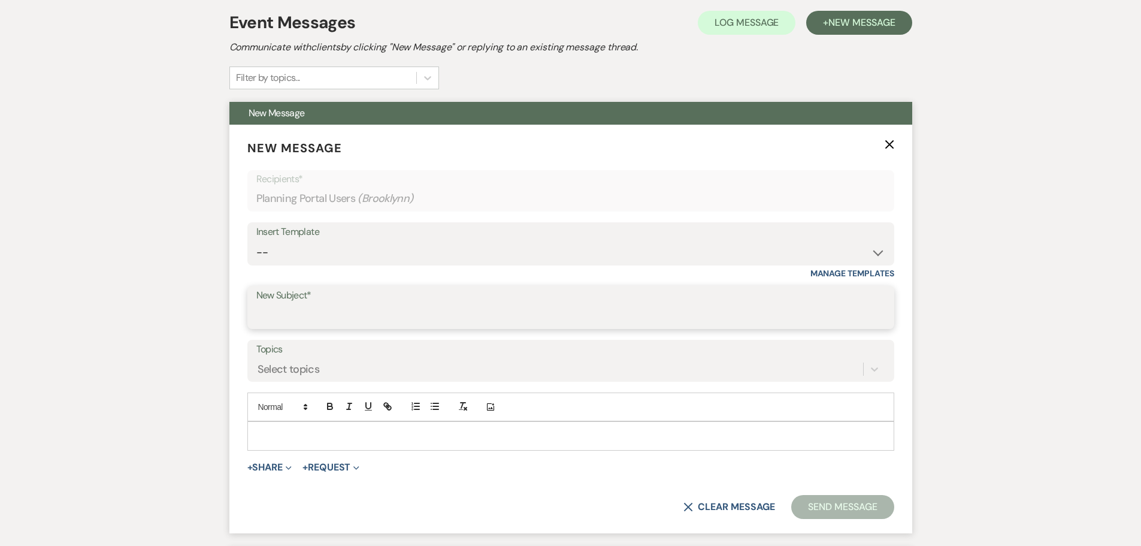
click at [277, 313] on input "New Subject*" at bounding box center [570, 315] width 629 height 23
click at [305, 316] on input "3% credita card fee" at bounding box center [570, 315] width 629 height 23
type input "3% credit card fee"
click at [285, 425] on div at bounding box center [571, 436] width 646 height 28
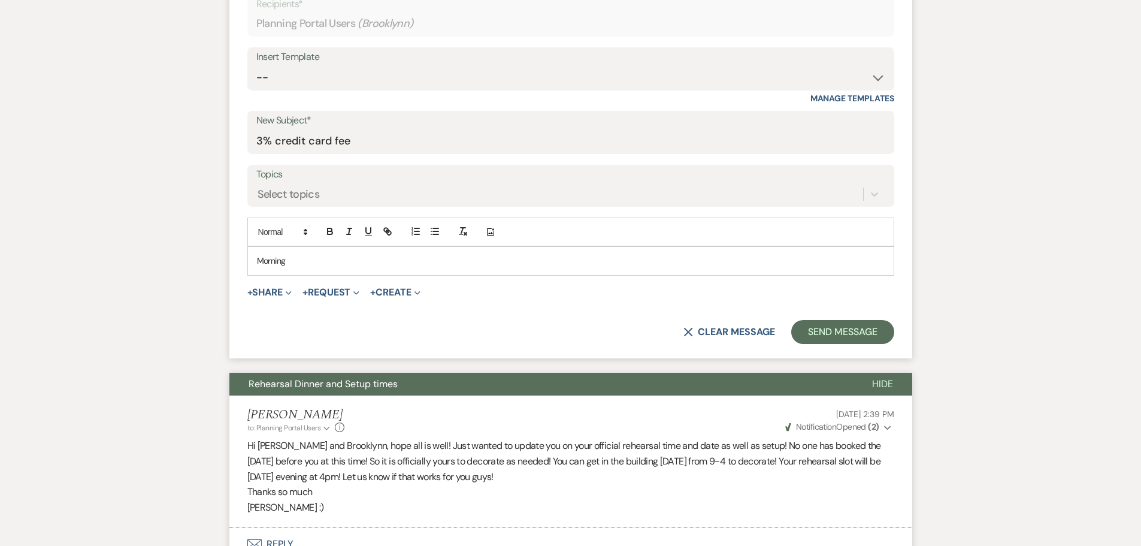
scroll to position [419, 0]
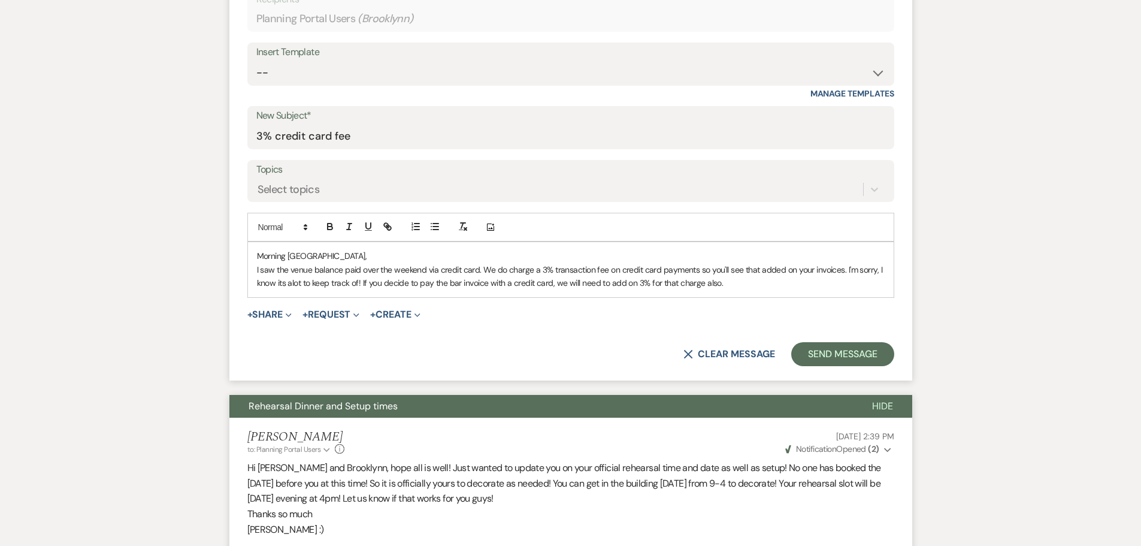
click at [292, 283] on p "I saw the venue balance paid over the weekend via credit card. We do charge a 3…" at bounding box center [571, 276] width 628 height 27
click at [361, 283] on p "I saw the venue balance paid over the weekend via credit card. We do charge a 3…" at bounding box center [571, 276] width 628 height 27
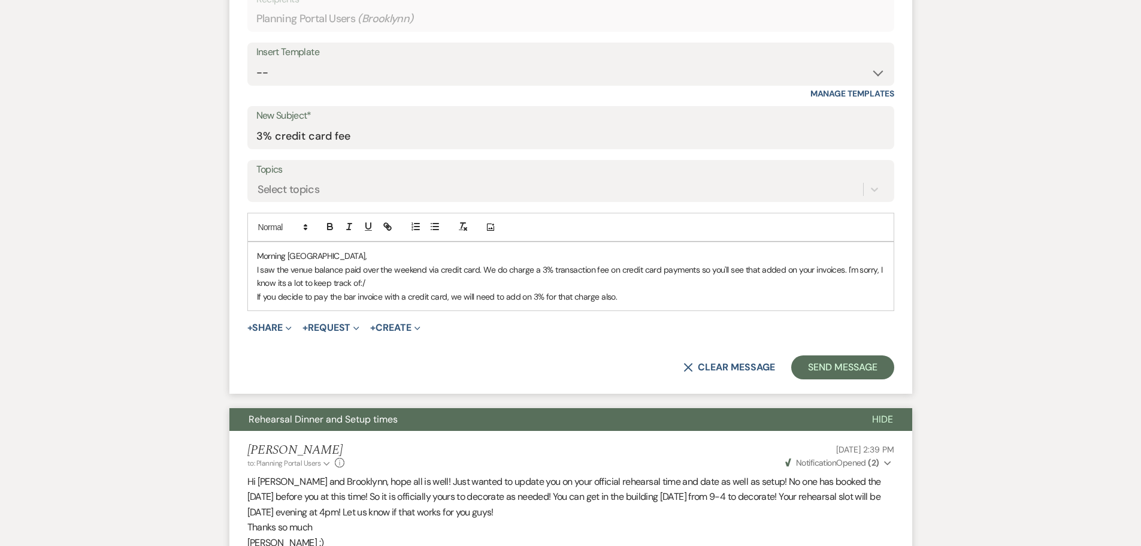
click at [621, 301] on p "If you decide to pay the bar invoice with a credit card, we will need to add on…" at bounding box center [571, 296] width 628 height 13
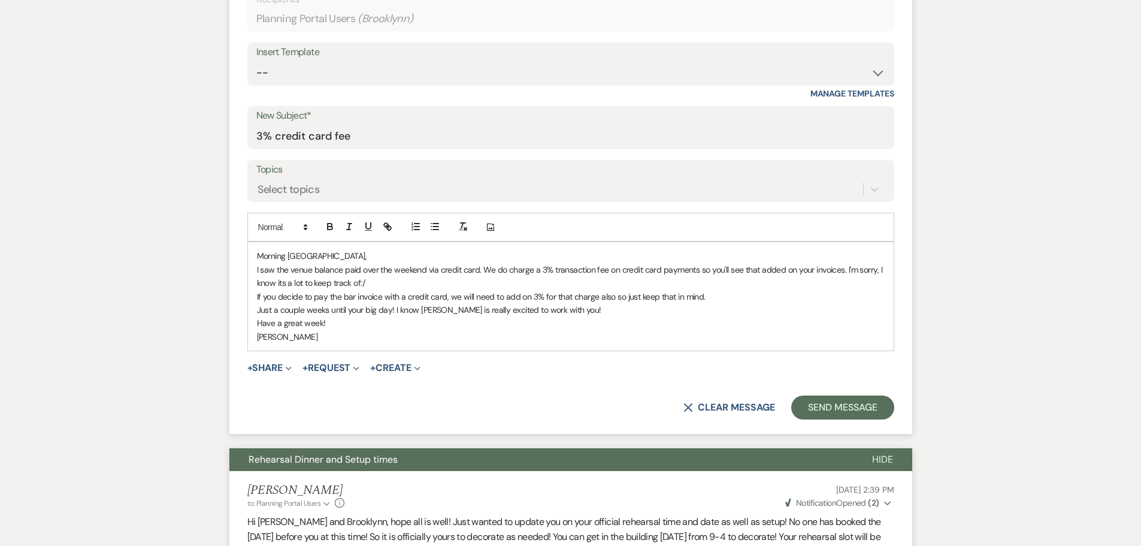
click at [615, 271] on p "I saw the venue balance paid over the weekend via credit card. We do charge a 3…" at bounding box center [571, 276] width 628 height 27
click at [318, 256] on p "Morning Brooklyn," at bounding box center [571, 255] width 628 height 13
click at [823, 406] on button "Send Message" at bounding box center [843, 407] width 102 height 24
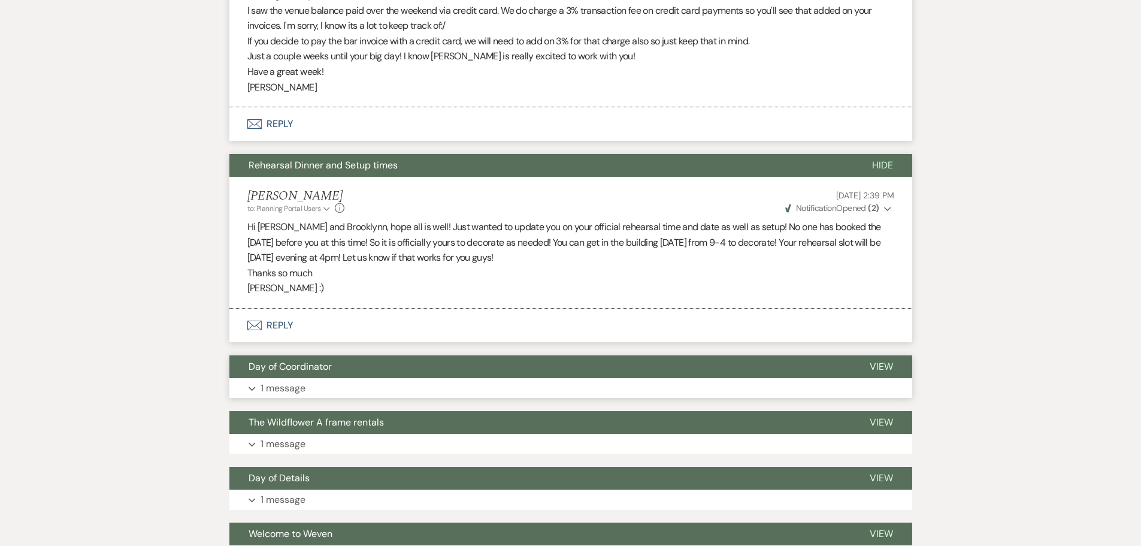
click at [293, 390] on p "1 message" at bounding box center [283, 388] width 45 height 16
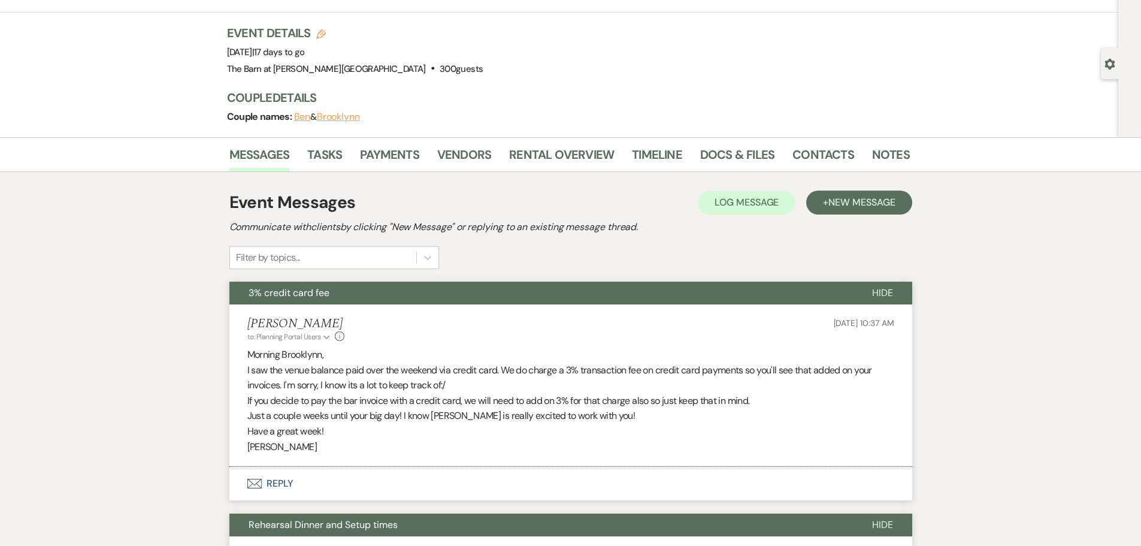
scroll to position [0, 0]
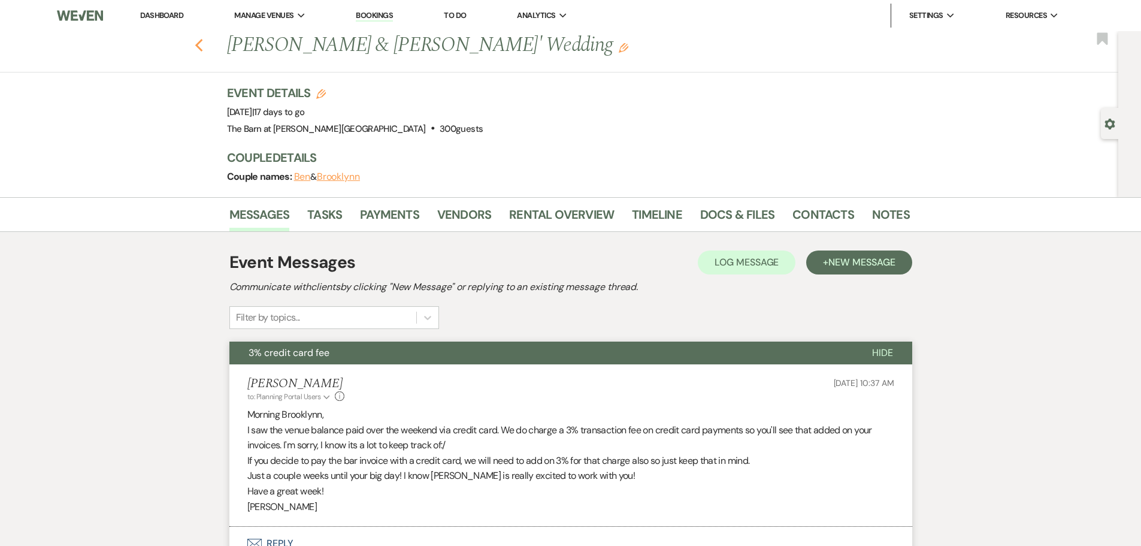
click at [203, 43] on use "button" at bounding box center [199, 45] width 8 height 13
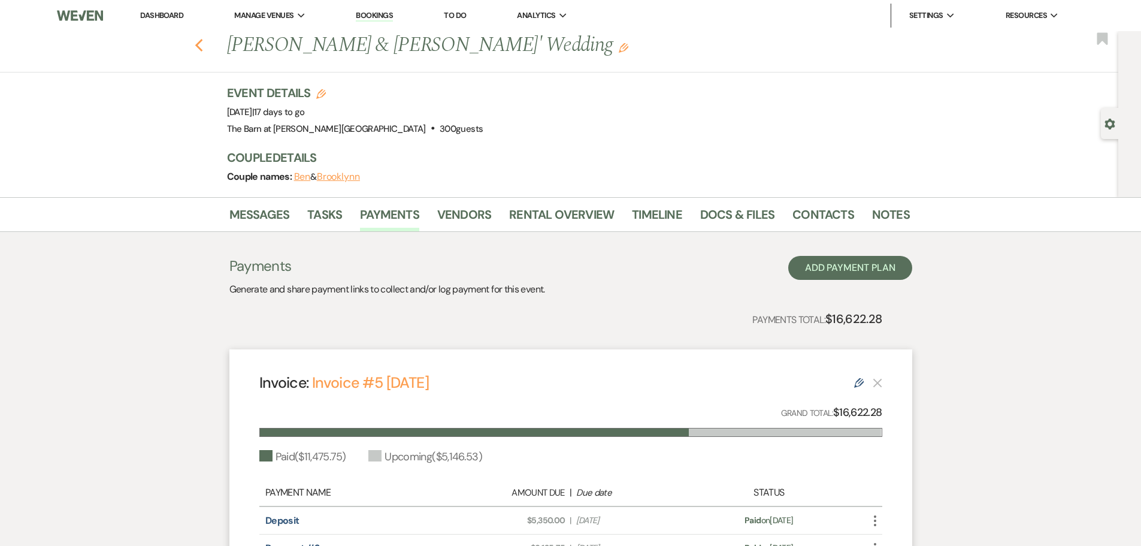
click at [203, 50] on use "button" at bounding box center [199, 45] width 8 height 13
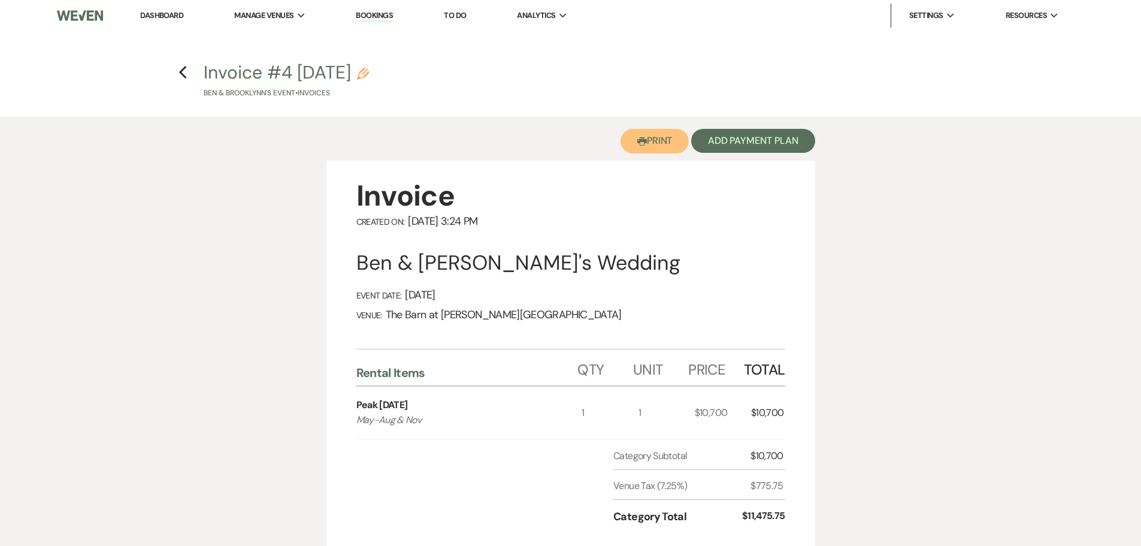
click at [661, 145] on button "Printer Print" at bounding box center [655, 141] width 69 height 25
click at [334, 70] on button "Invoice #4 [DATE] Pencil Ben & Brooklynn's Event • Invoices" at bounding box center [286, 81] width 165 height 35
select select "22"
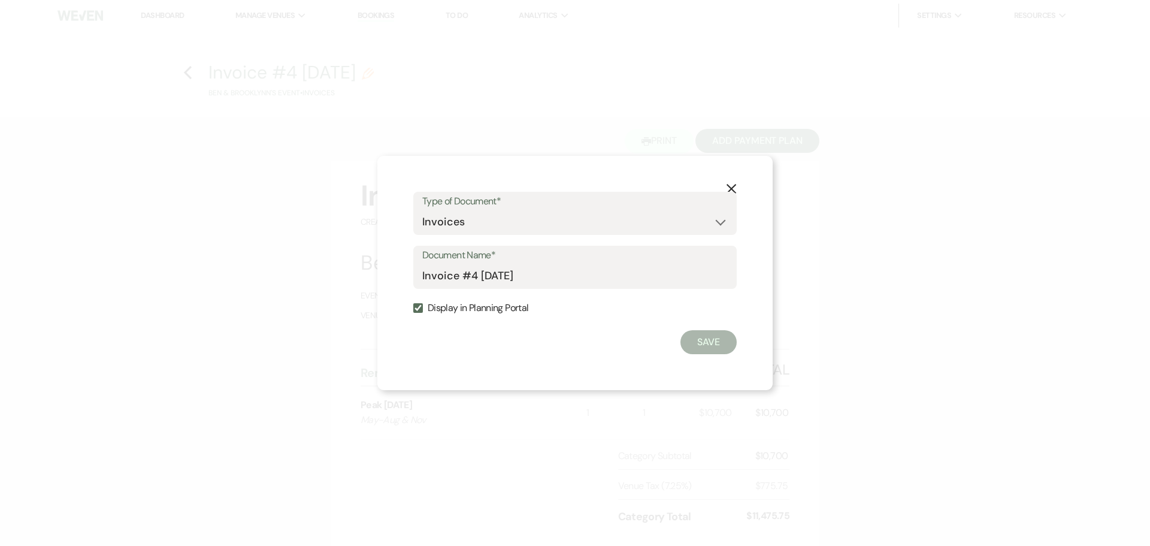
click at [738, 186] on button "X" at bounding box center [732, 187] width 18 height 21
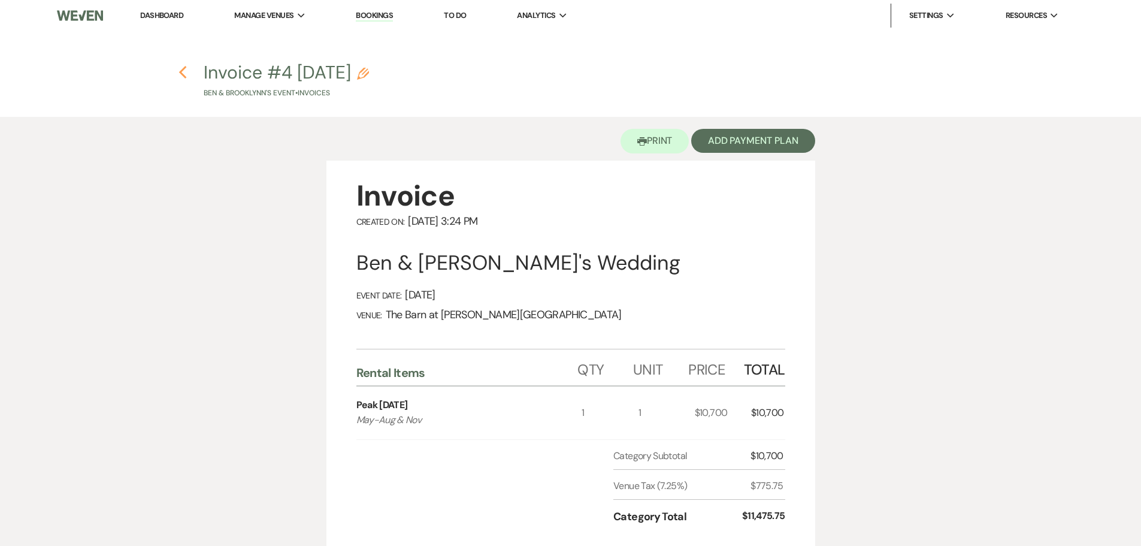
click at [183, 73] on icon "Previous" at bounding box center [183, 72] width 9 height 14
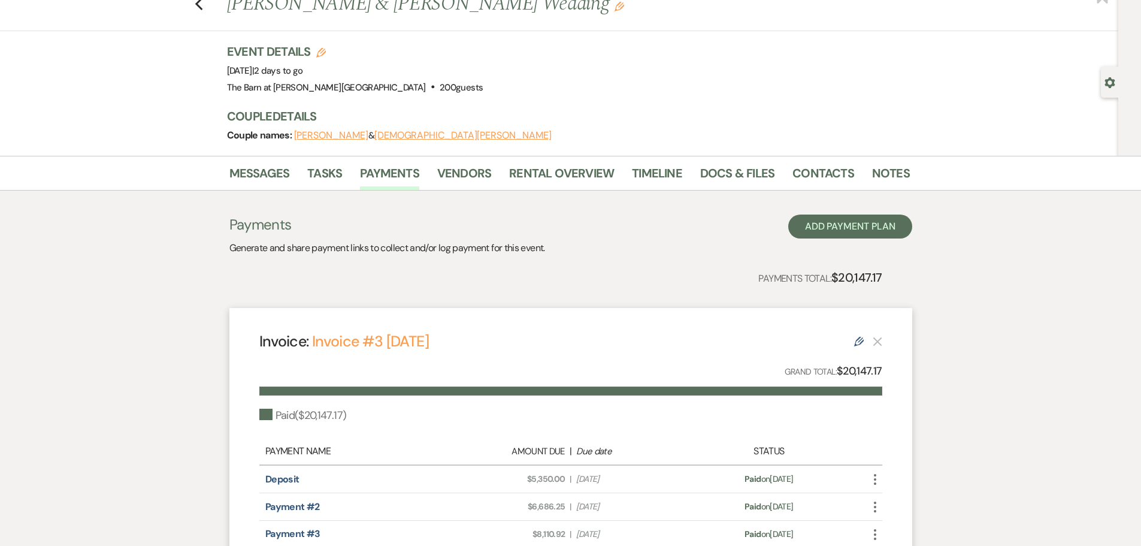
scroll to position [60, 0]
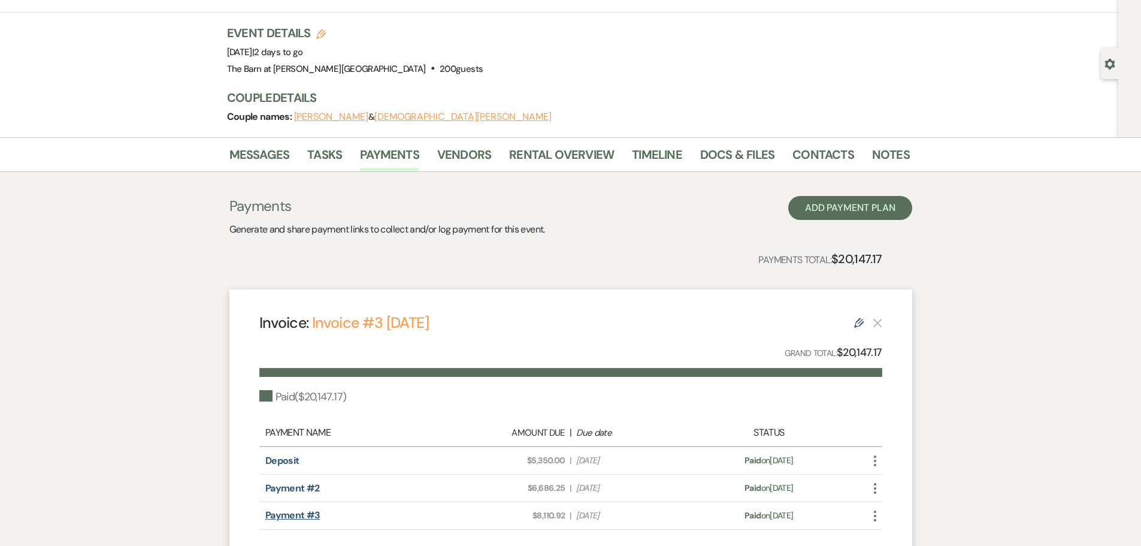
click at [302, 515] on link "Payment #3" at bounding box center [292, 515] width 55 height 13
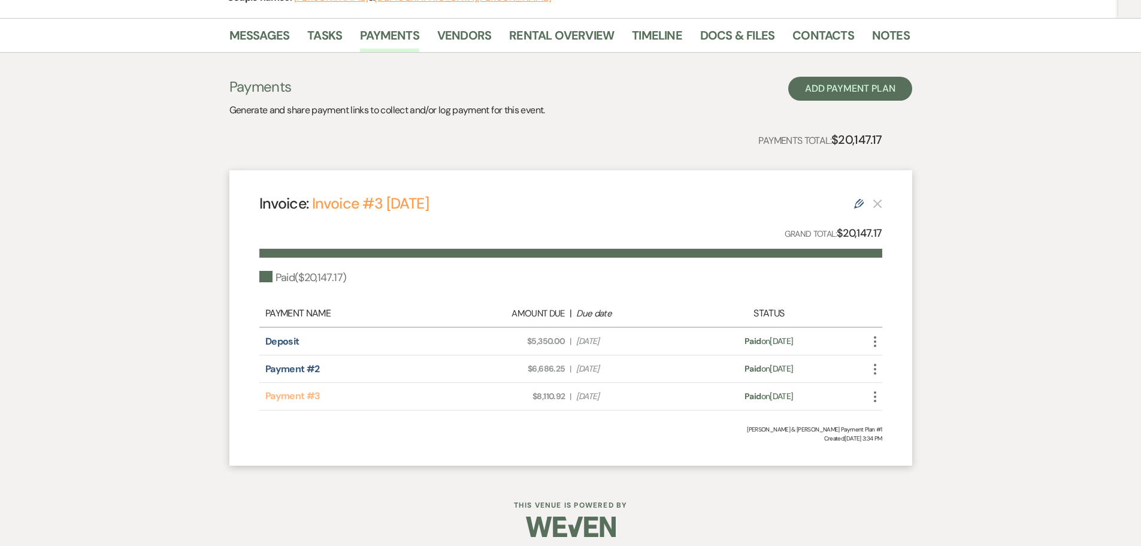
scroll to position [180, 0]
click at [522, 38] on link "Rental Overview" at bounding box center [561, 38] width 105 height 26
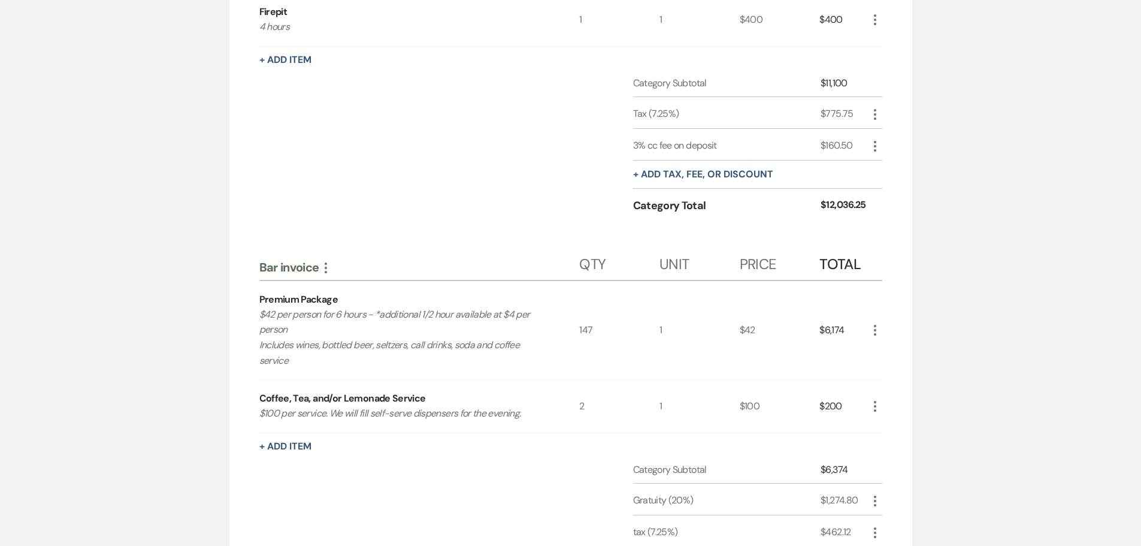
scroll to position [599, 0]
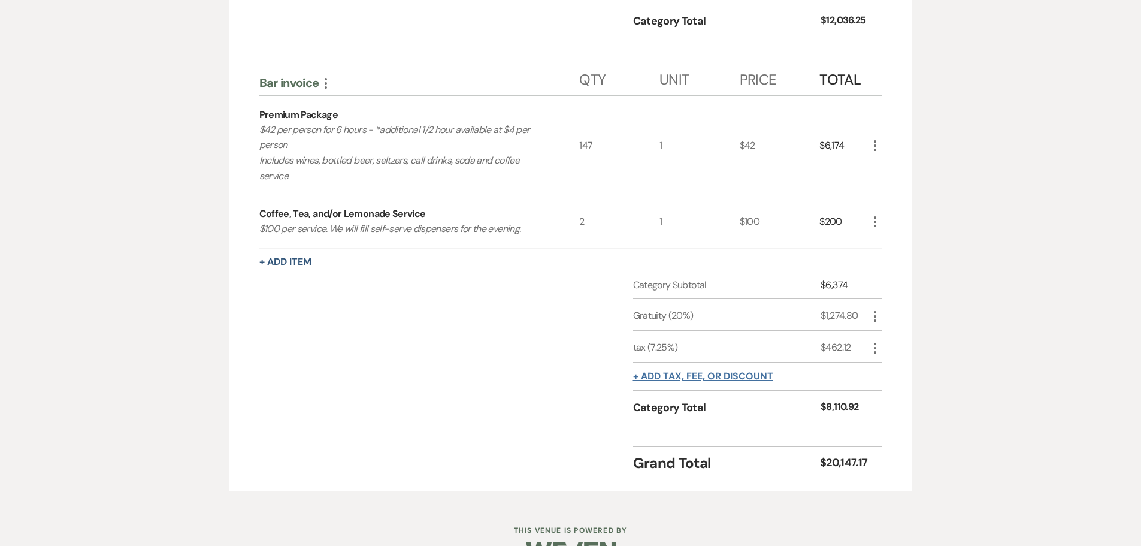
click at [662, 379] on button "+ Add tax, fee, or discount" at bounding box center [703, 376] width 140 height 10
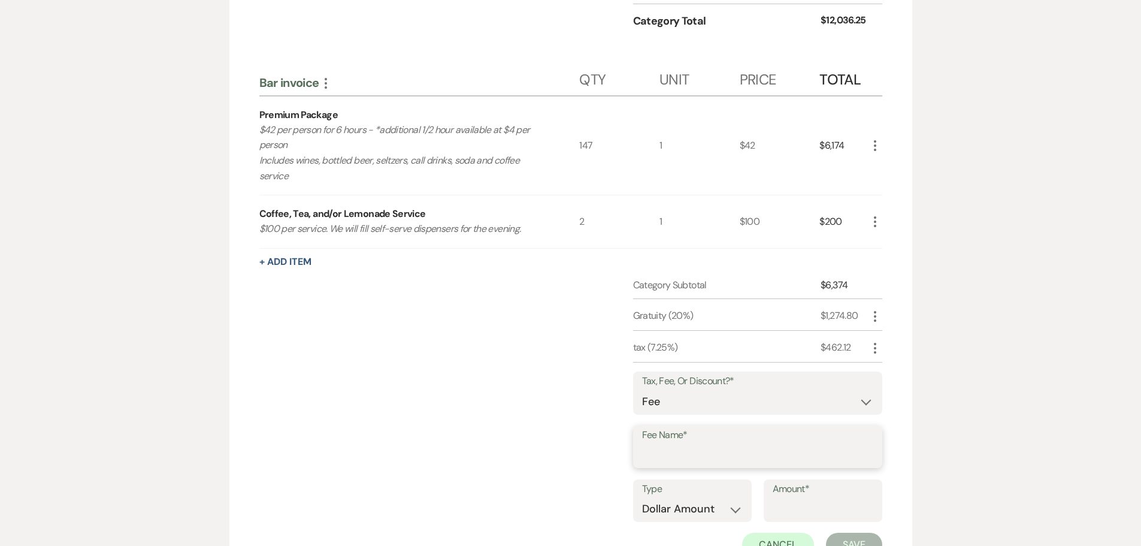
click at [656, 452] on input "Fee Name*" at bounding box center [757, 454] width 231 height 23
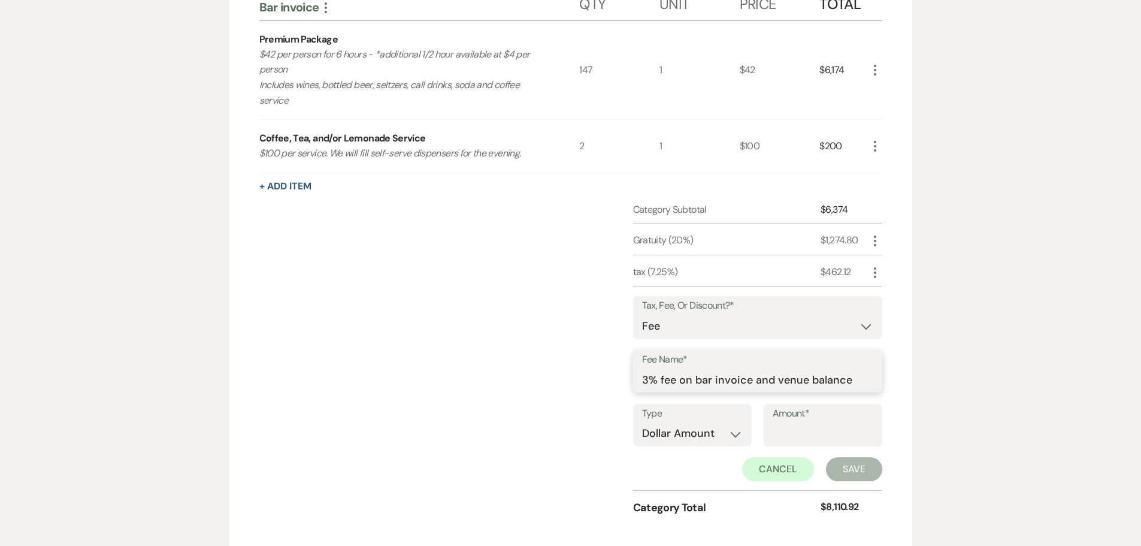
scroll to position [719, 0]
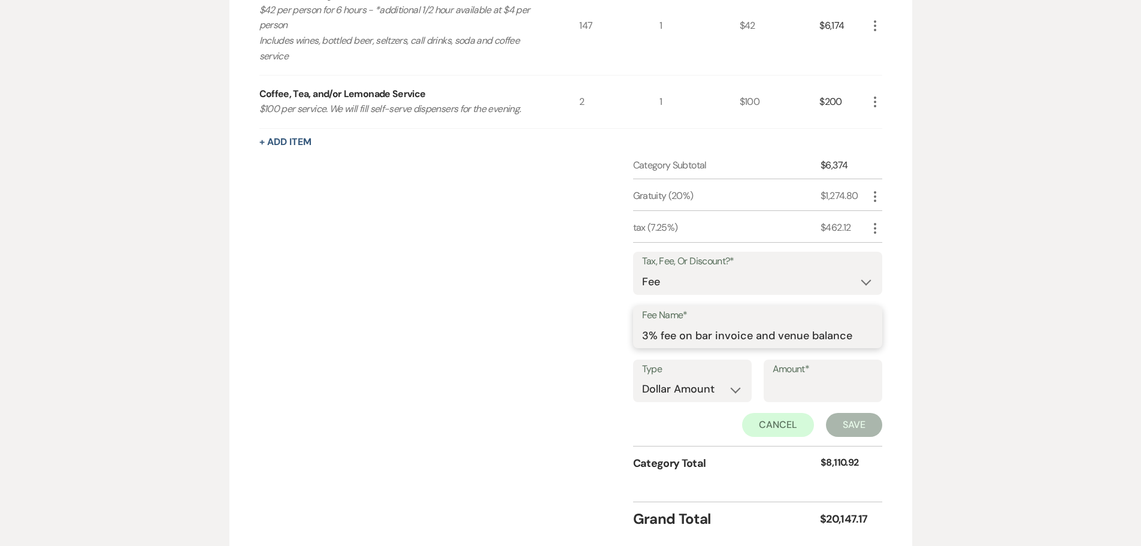
type input "3% fee on bar invoice and venue balance"
click at [789, 391] on input "Amount*" at bounding box center [823, 388] width 101 height 23
type input "443.92"
click at [836, 422] on button "Save" at bounding box center [854, 425] width 56 height 24
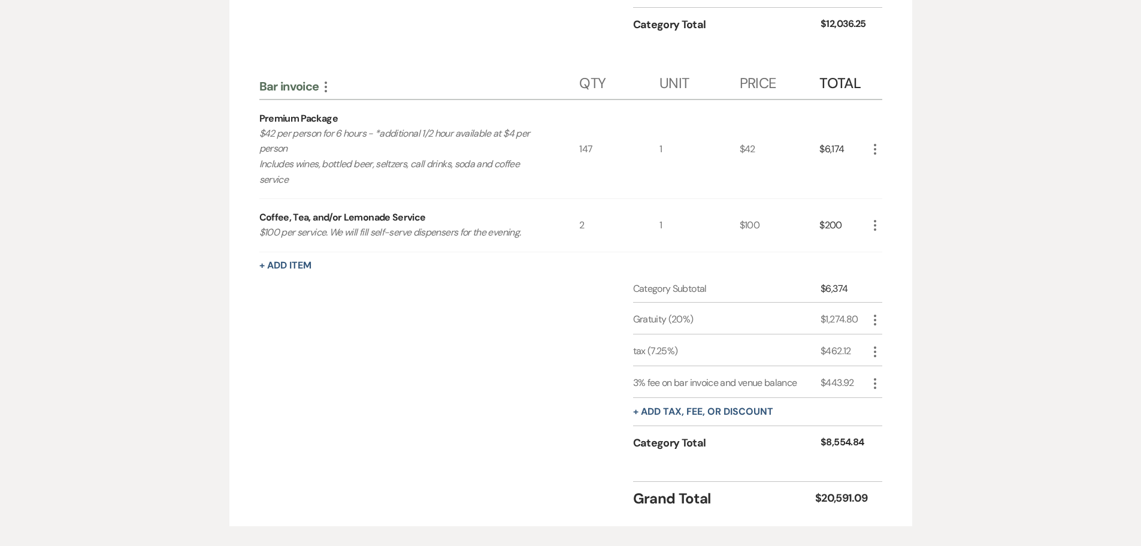
scroll to position [545, 0]
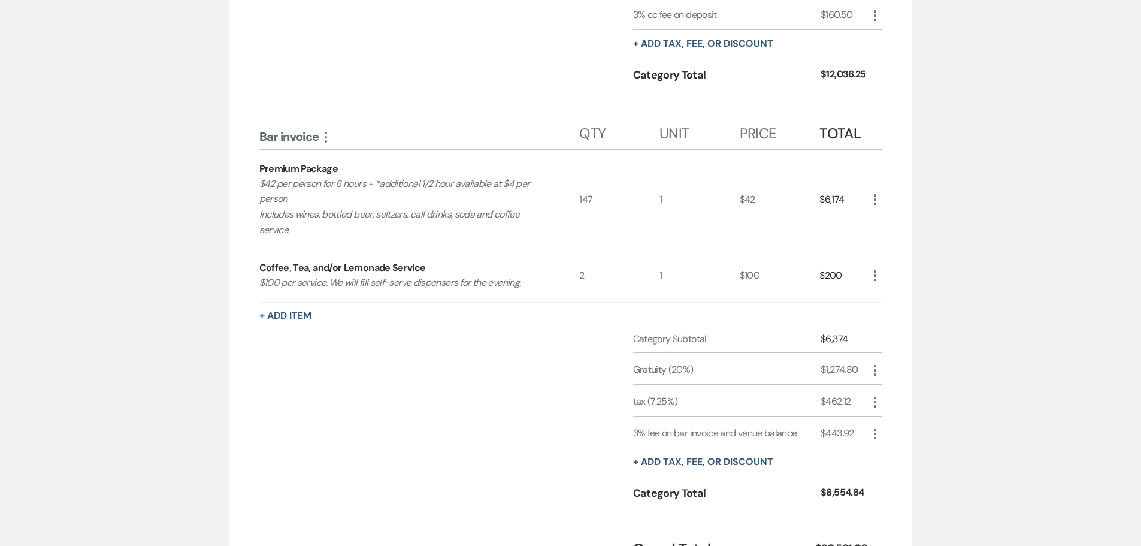
click at [874, 278] on icon "More" at bounding box center [875, 275] width 14 height 14
click at [884, 296] on icon "Pencil" at bounding box center [884, 299] width 7 height 9
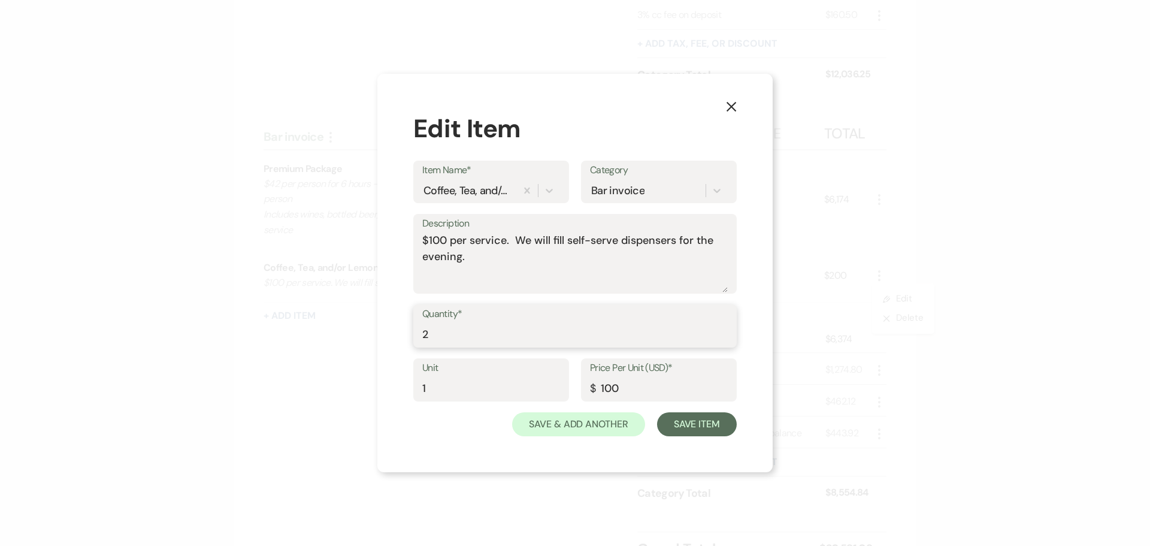
click at [428, 336] on input "2" at bounding box center [575, 334] width 306 height 23
click at [730, 105] on use "button" at bounding box center [732, 106] width 10 height 10
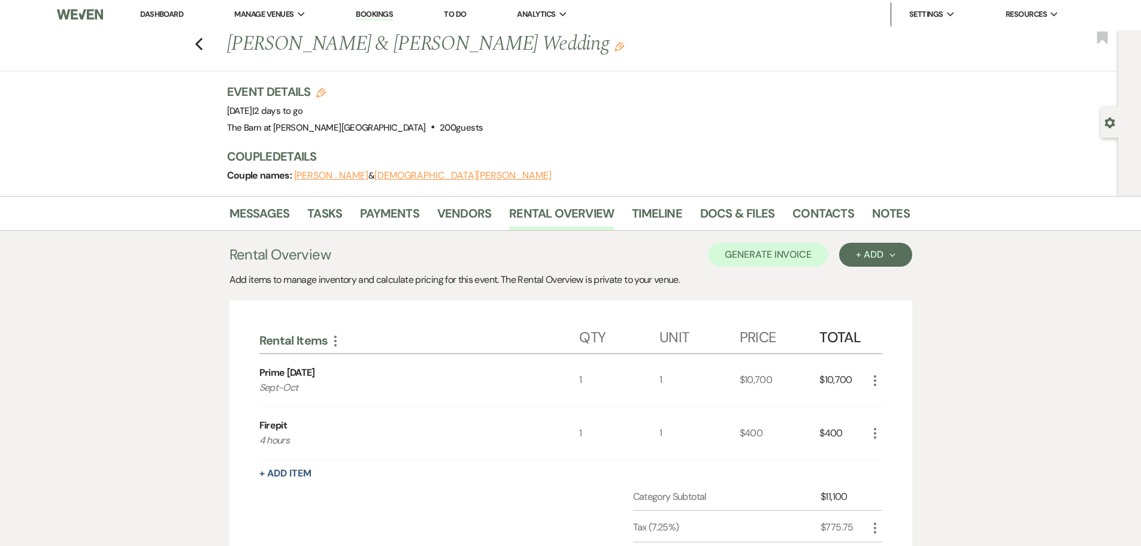
scroll to position [0, 0]
click at [159, 14] on link "Dashboard" at bounding box center [161, 15] width 43 height 10
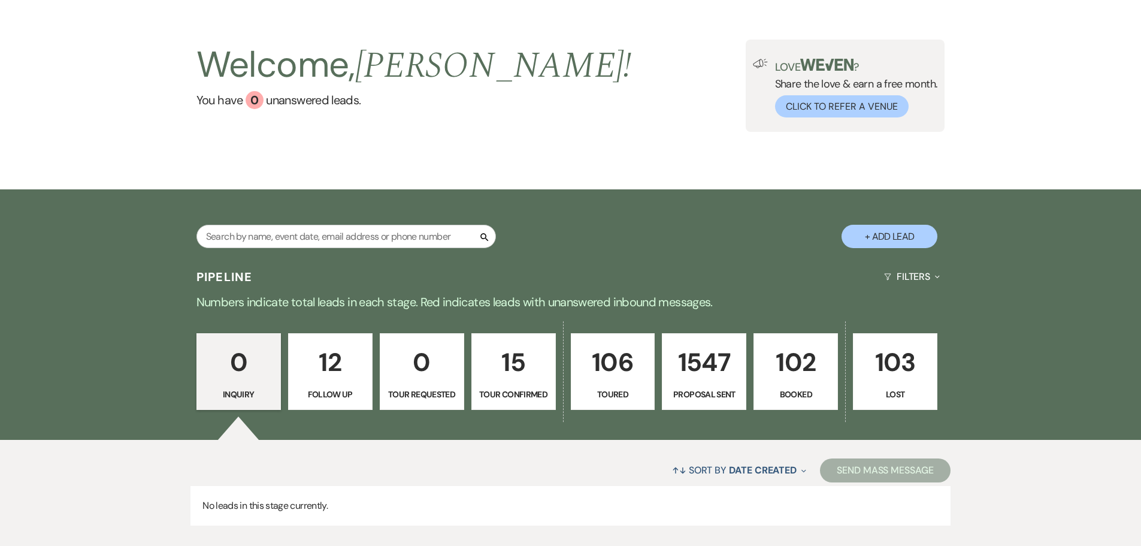
scroll to position [119, 0]
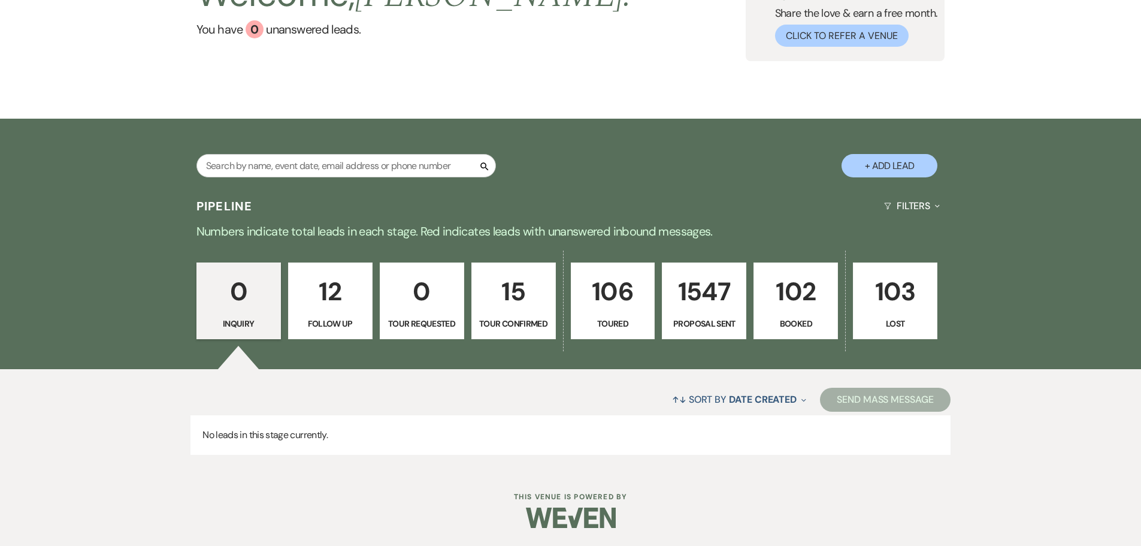
click at [781, 312] on p "102" at bounding box center [796, 291] width 69 height 40
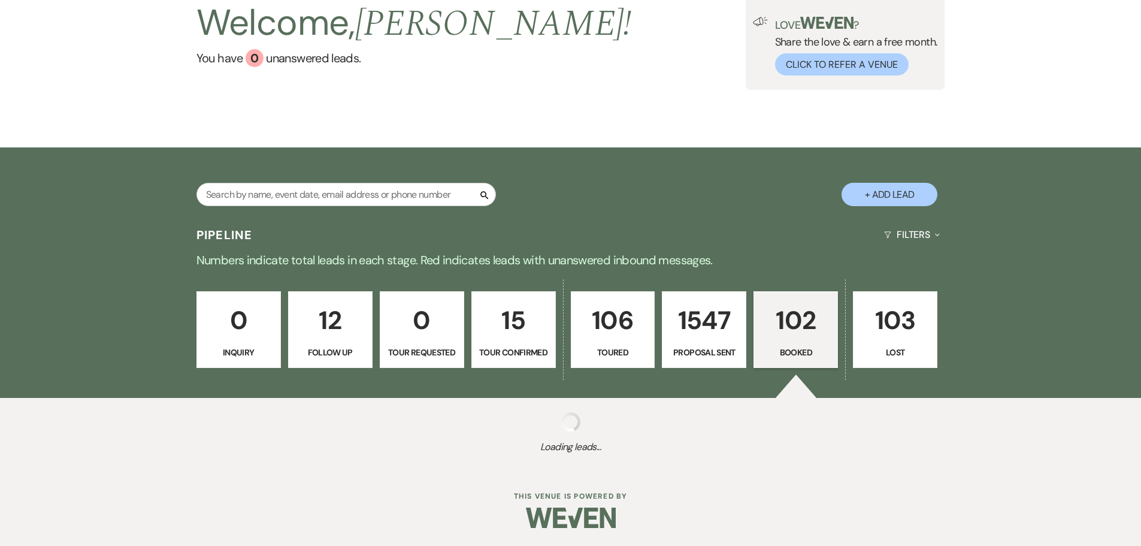
scroll to position [90, 0]
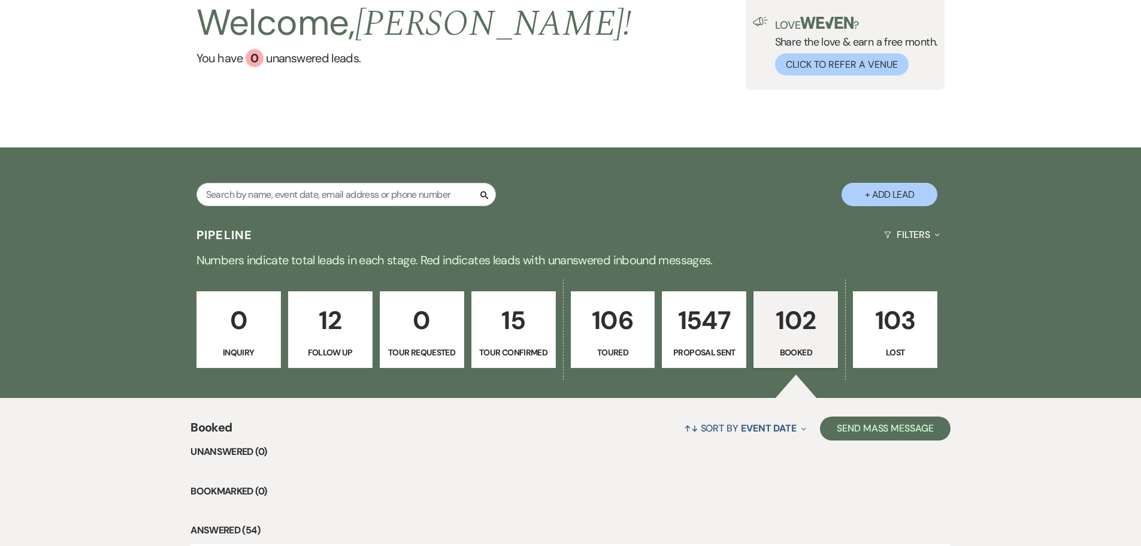
click at [461, 300] on div "0 Inquiry 12 Follow Up 0 Tour Requested 15 Tour Confirmed 106 Toured 1547 Propo…" at bounding box center [571, 337] width 863 height 121
click at [349, 301] on div "0 Inquiry 12 Follow Up 0 Tour Requested 15 Tour Confirmed 106 Toured 1547 Propo…" at bounding box center [571, 337] width 863 height 121
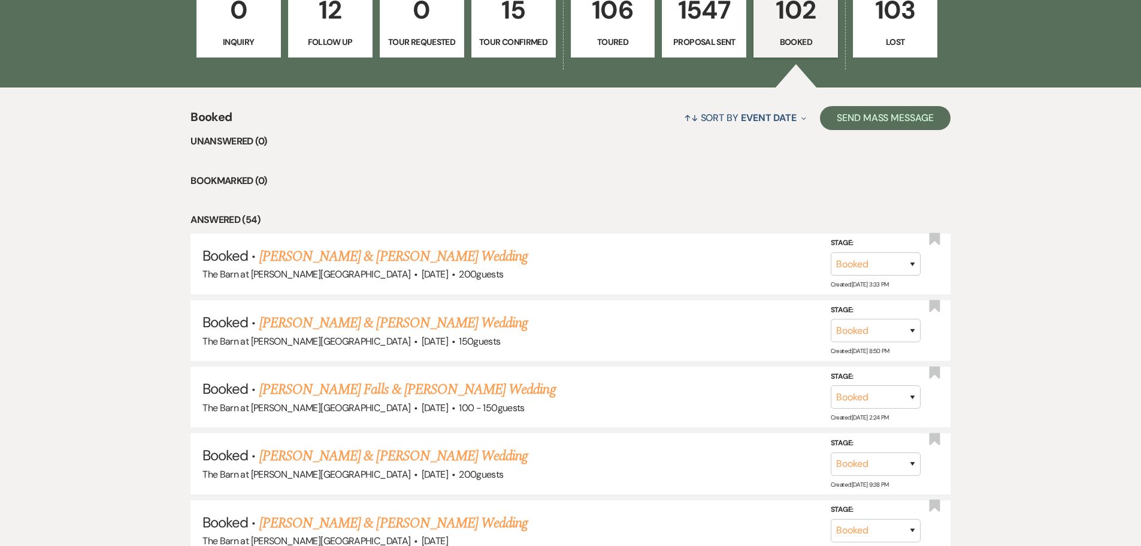
scroll to position [419, 0]
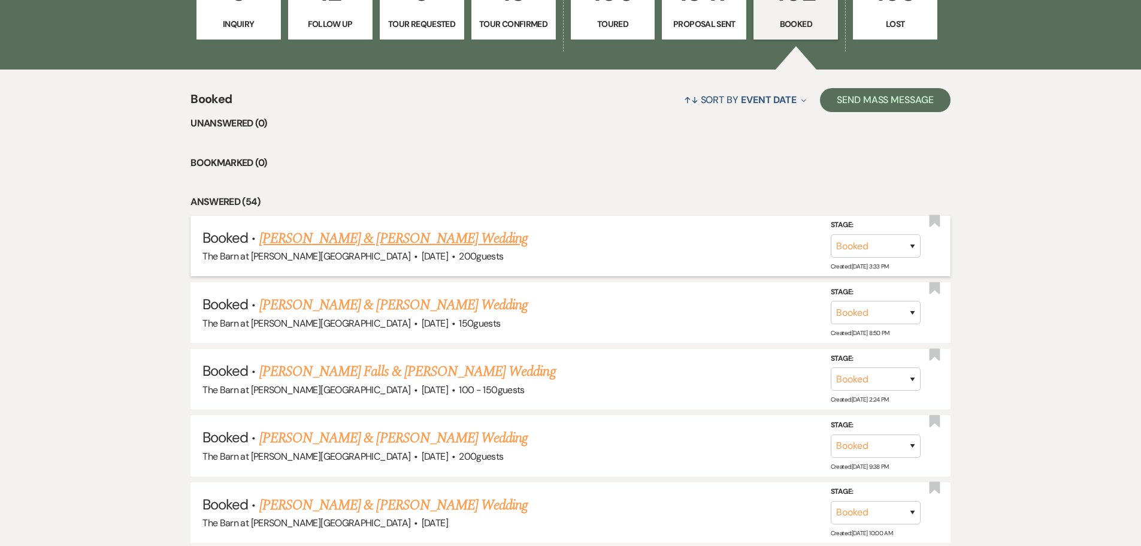
click at [431, 238] on link "[PERSON_NAME] & [PERSON_NAME] Wedding" at bounding box center [393, 239] width 268 height 22
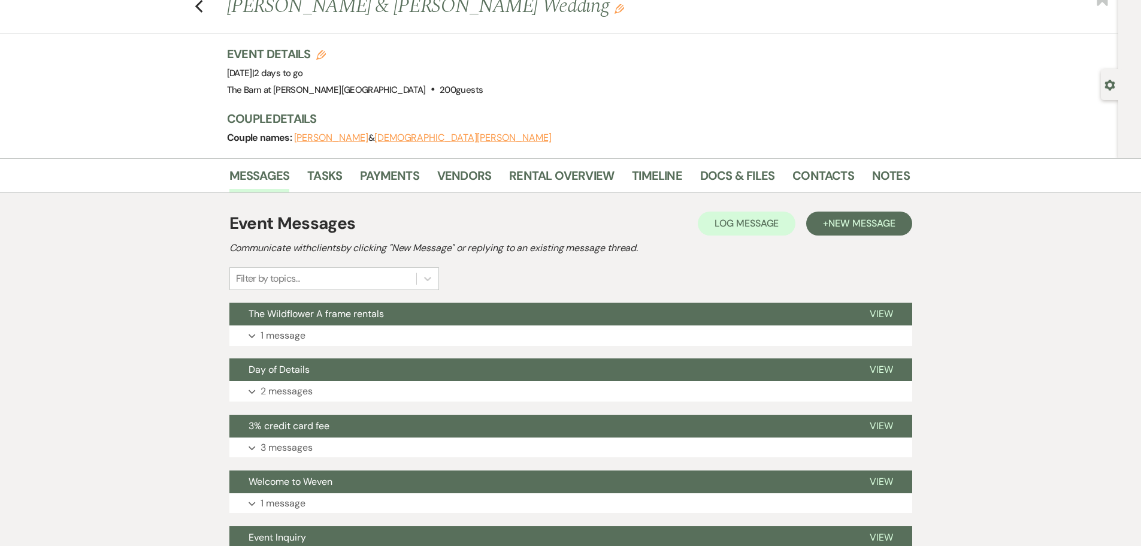
scroll to position [60, 0]
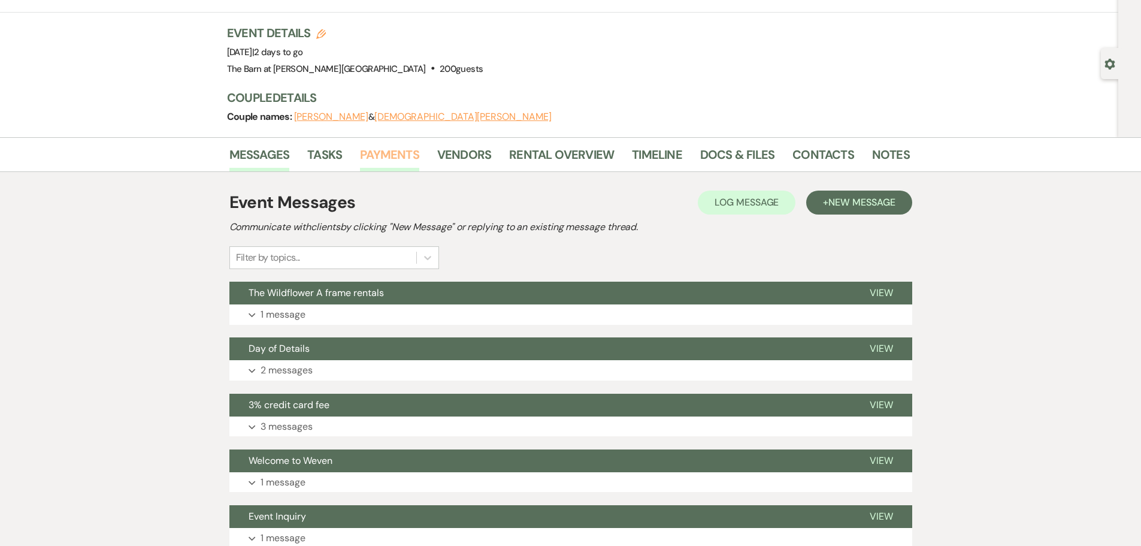
click at [389, 158] on link "Payments" at bounding box center [389, 158] width 59 height 26
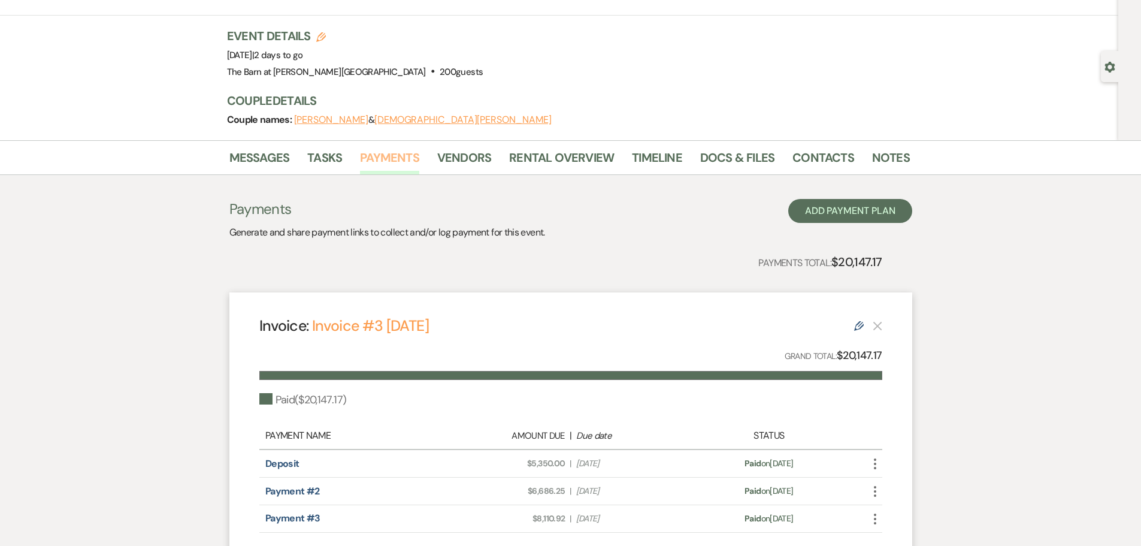
scroll to position [188, 0]
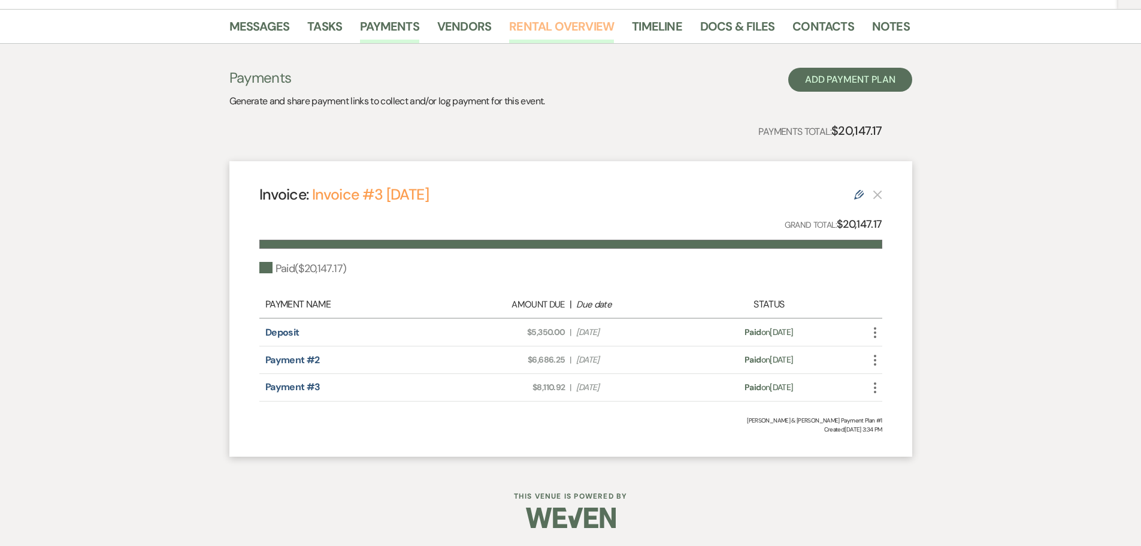
click at [561, 23] on link "Rental Overview" at bounding box center [561, 30] width 105 height 26
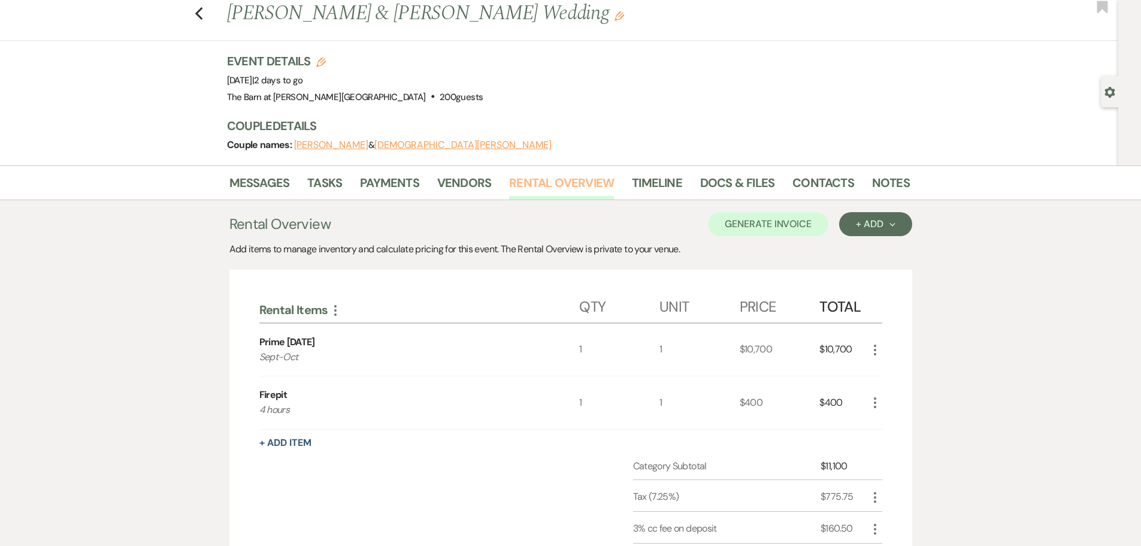
scroll to position [6, 0]
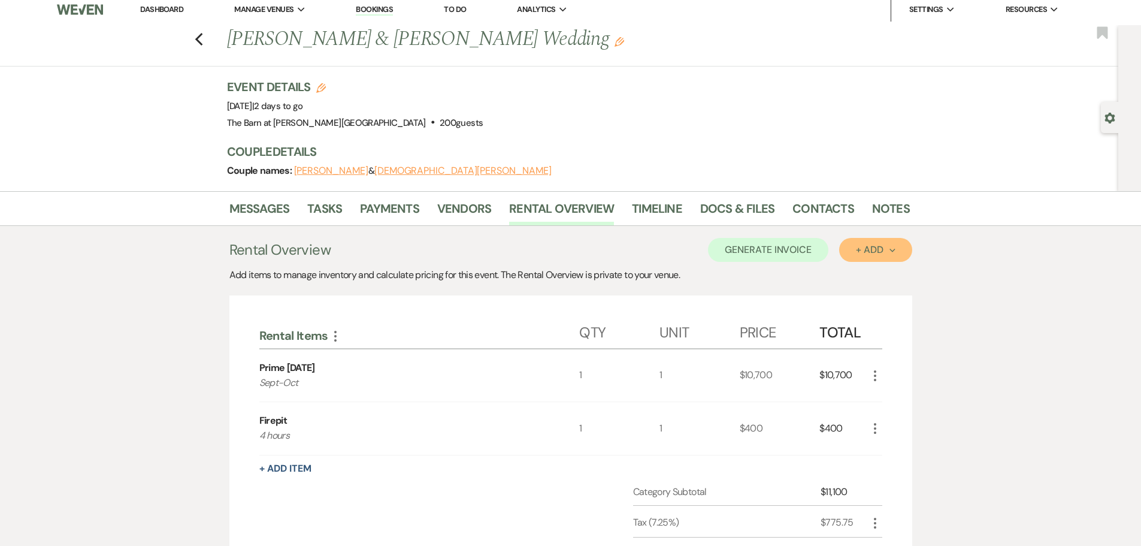
click at [867, 247] on div "+ Add Next" at bounding box center [875, 250] width 39 height 10
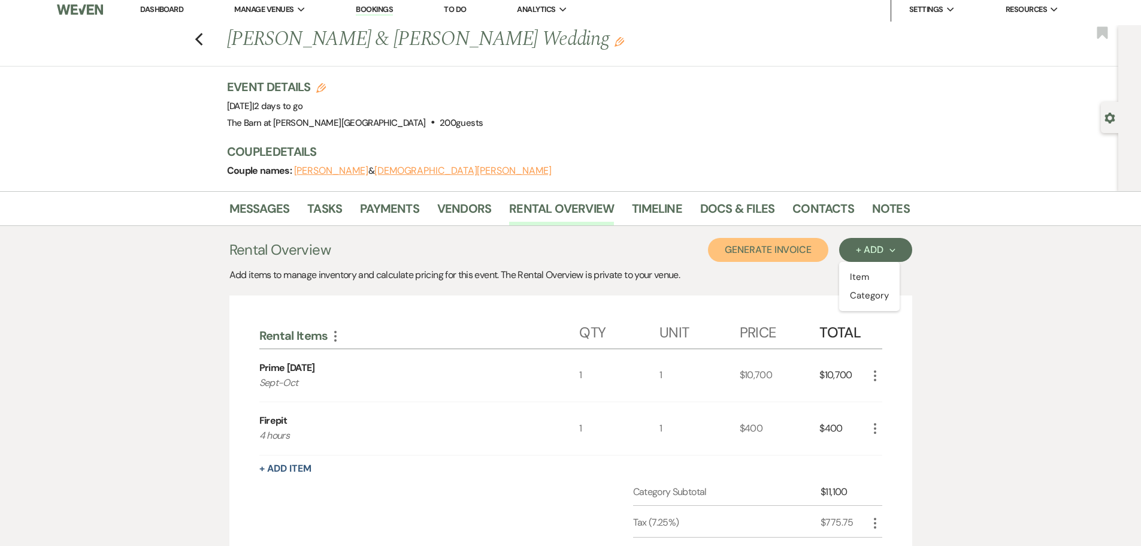
click at [741, 258] on button "Generate Invoice" at bounding box center [768, 250] width 120 height 24
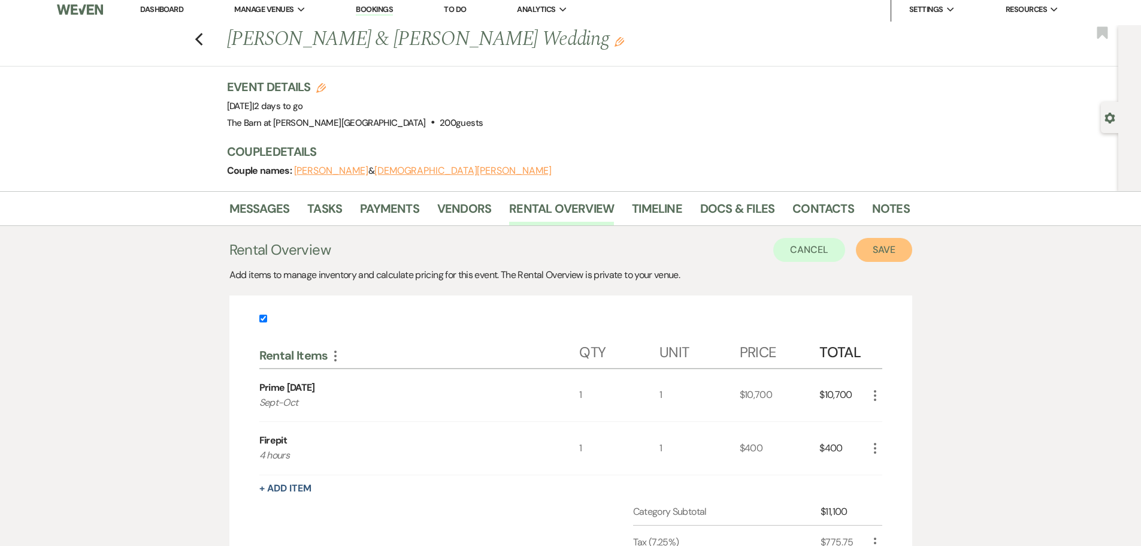
click at [862, 246] on button "Save" at bounding box center [884, 250] width 56 height 24
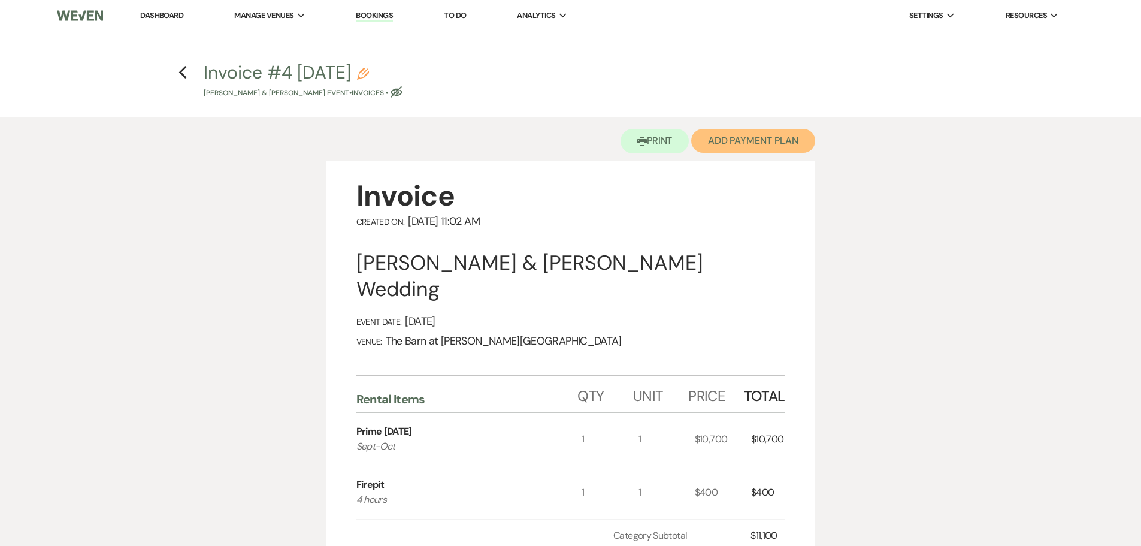
click at [724, 140] on button "Add Payment Plan" at bounding box center [753, 141] width 124 height 24
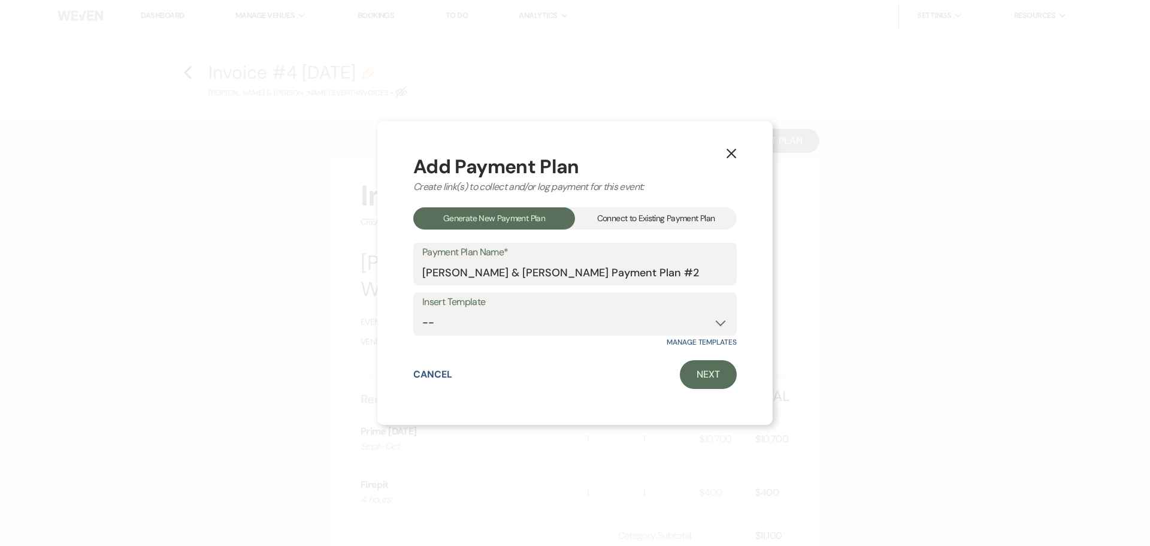
click at [641, 216] on div "Connect to Existing Payment Plan" at bounding box center [656, 218] width 162 height 22
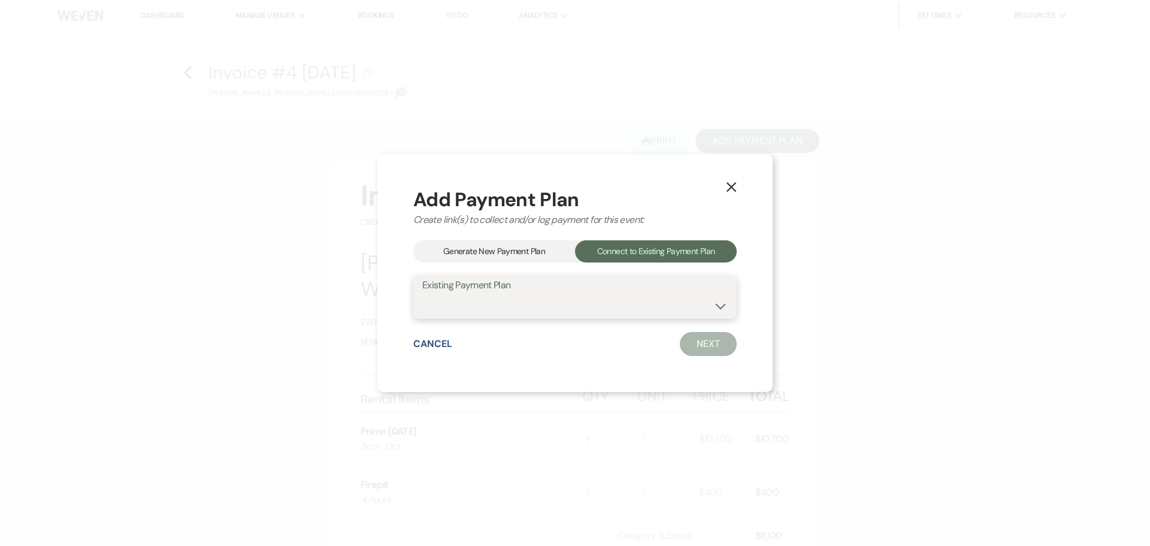
click at [587, 309] on select "[PERSON_NAME] & [PERSON_NAME] Payment Plan #1" at bounding box center [575, 305] width 306 height 23
select select "17276"
click at [422, 294] on select "[PERSON_NAME] & [PERSON_NAME] Payment Plan #1" at bounding box center [575, 305] width 306 height 23
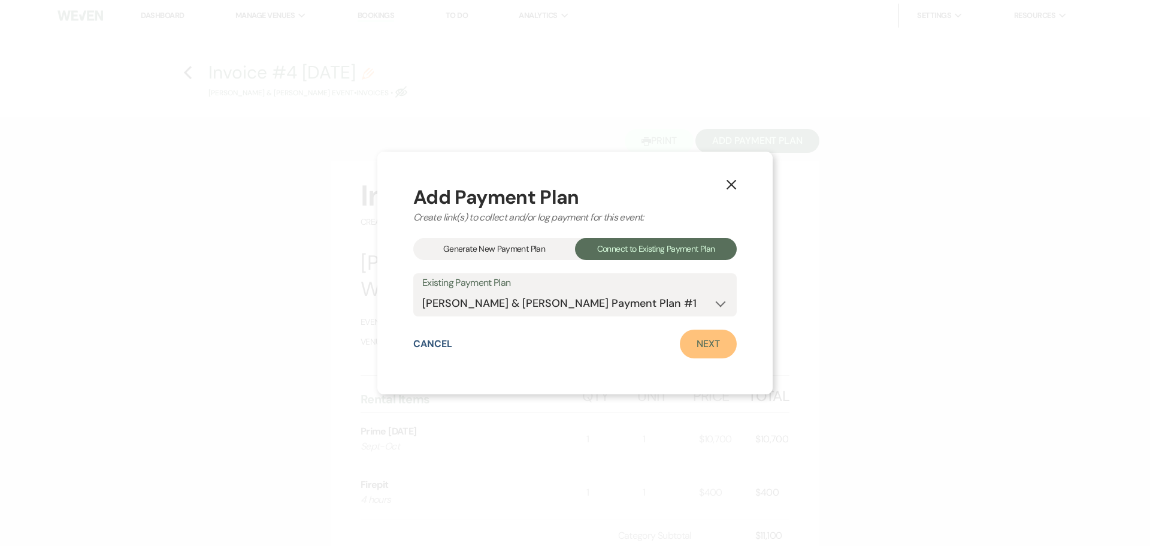
click at [688, 346] on link "Next" at bounding box center [708, 344] width 57 height 29
select select "29946"
select select "1"
select select "false"
select select "1"
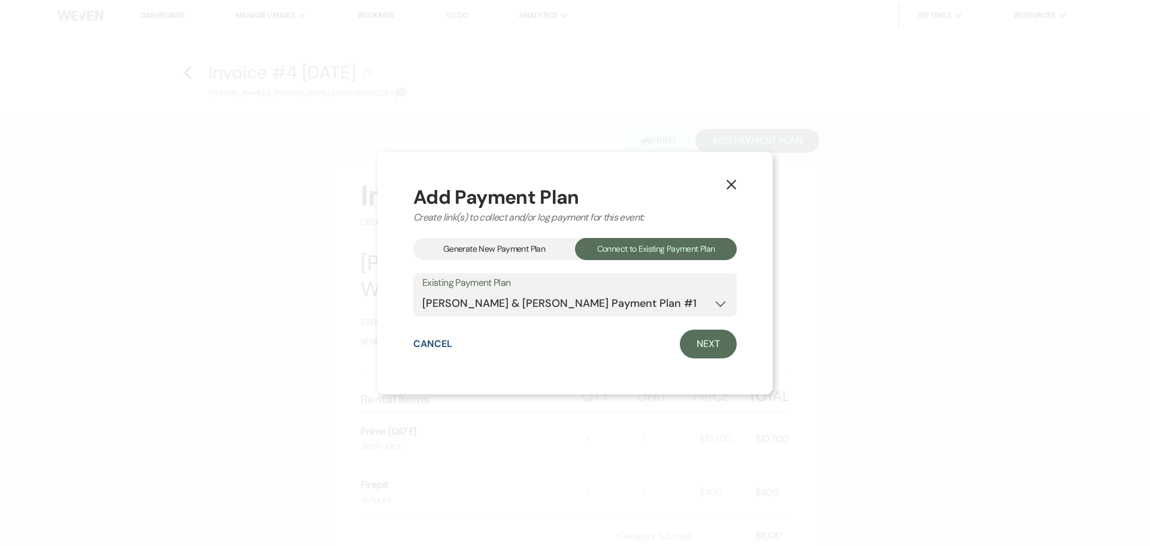
select select "true"
select select "1"
select select "false"
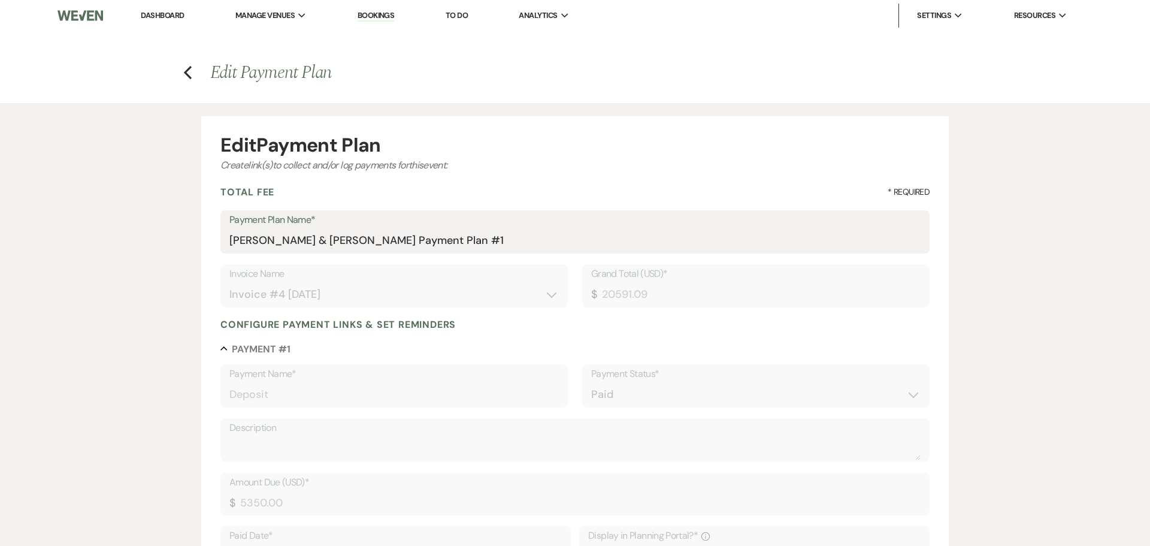
type input "20591.09"
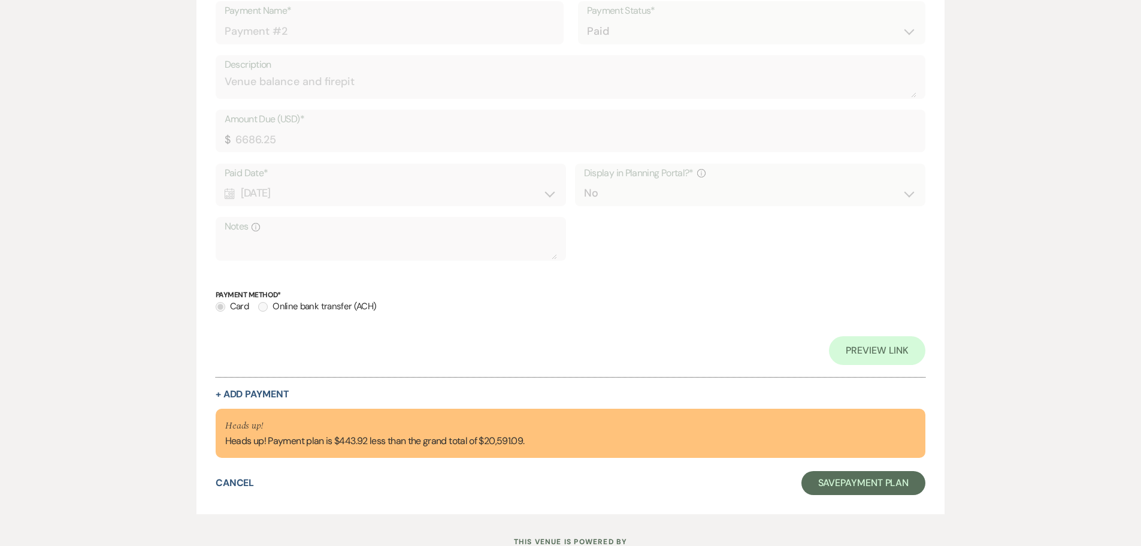
scroll to position [1229, 0]
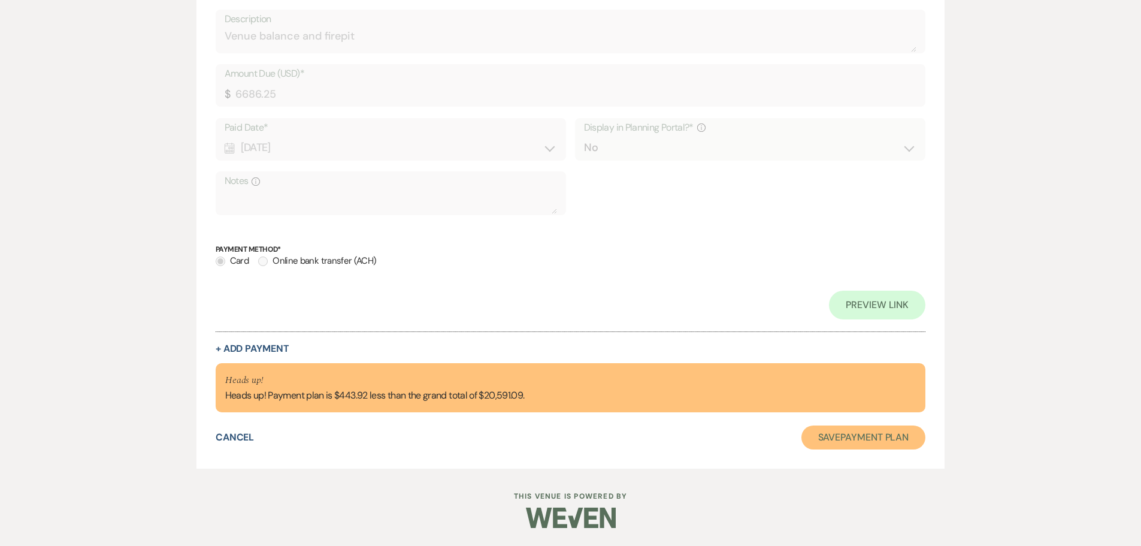
click at [825, 436] on button "Save Payment Plan" at bounding box center [864, 437] width 125 height 24
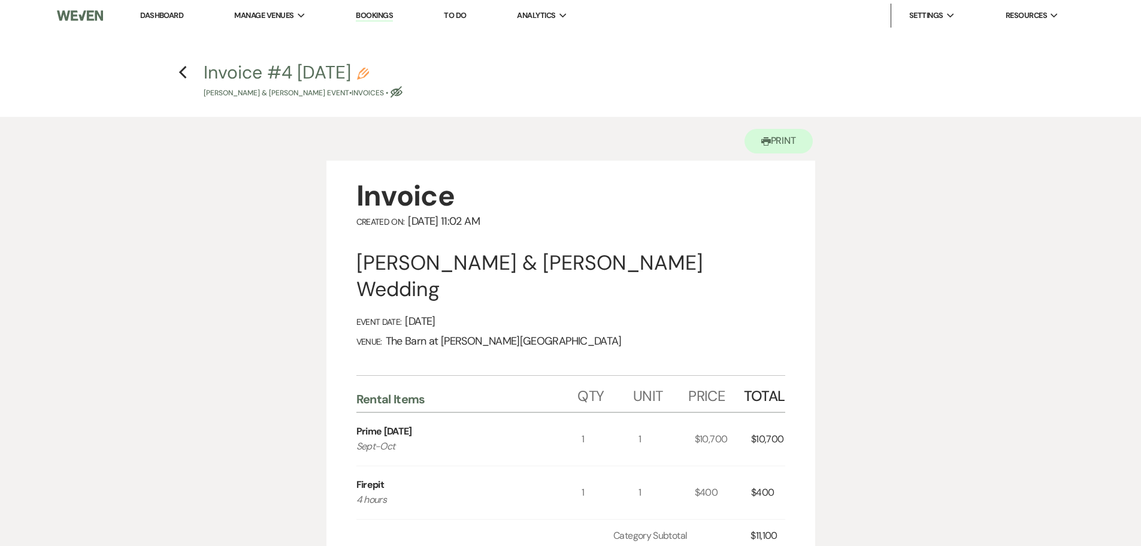
click at [403, 92] on icon "Eye Blocked" at bounding box center [397, 92] width 12 height 12
select select "22"
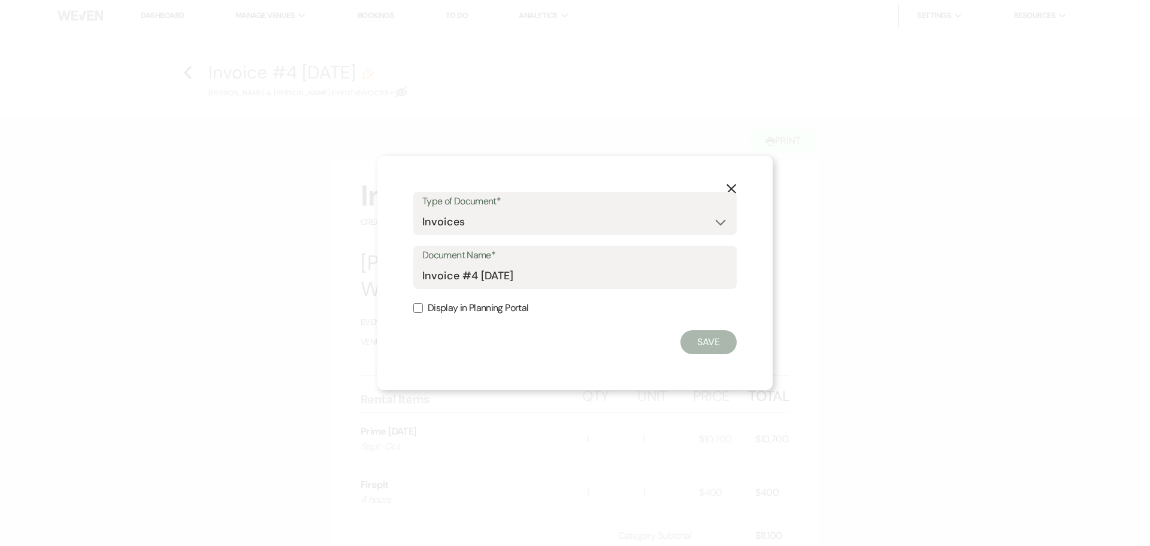
click at [415, 312] on input "Display in Planning Portal" at bounding box center [418, 308] width 10 height 10
checkbox input "true"
click at [721, 350] on button "Save" at bounding box center [709, 342] width 56 height 24
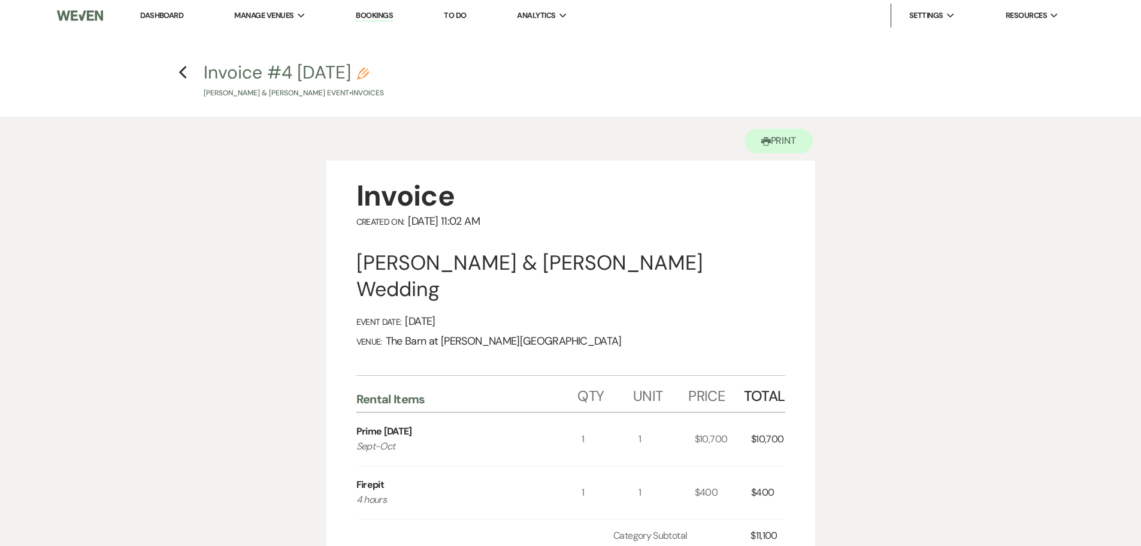
click at [162, 13] on link "Dashboard" at bounding box center [161, 15] width 43 height 10
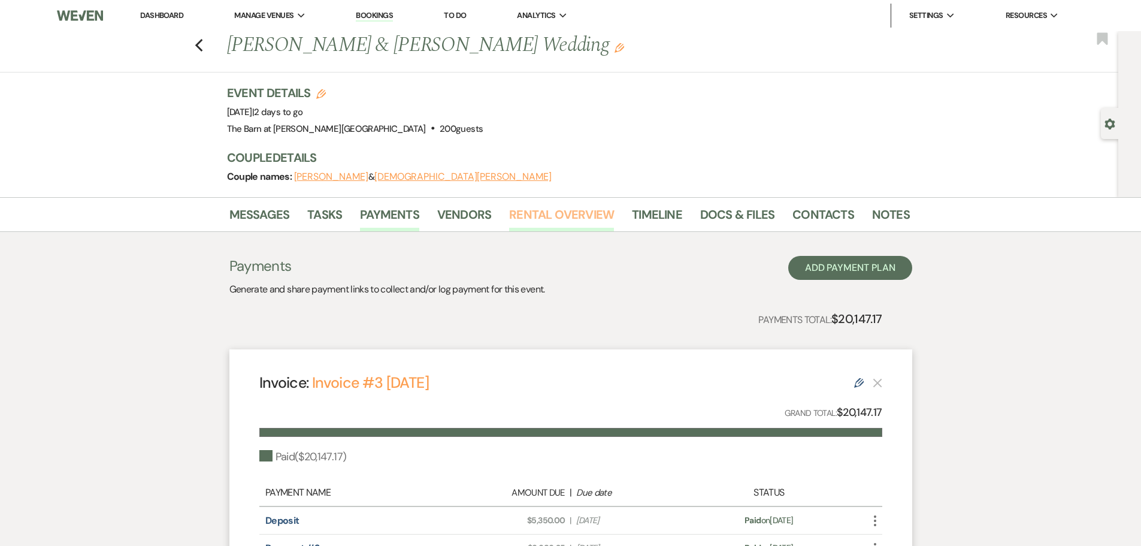
click at [560, 217] on link "Rental Overview" at bounding box center [561, 218] width 105 height 26
